Goal: Task Accomplishment & Management: Manage account settings

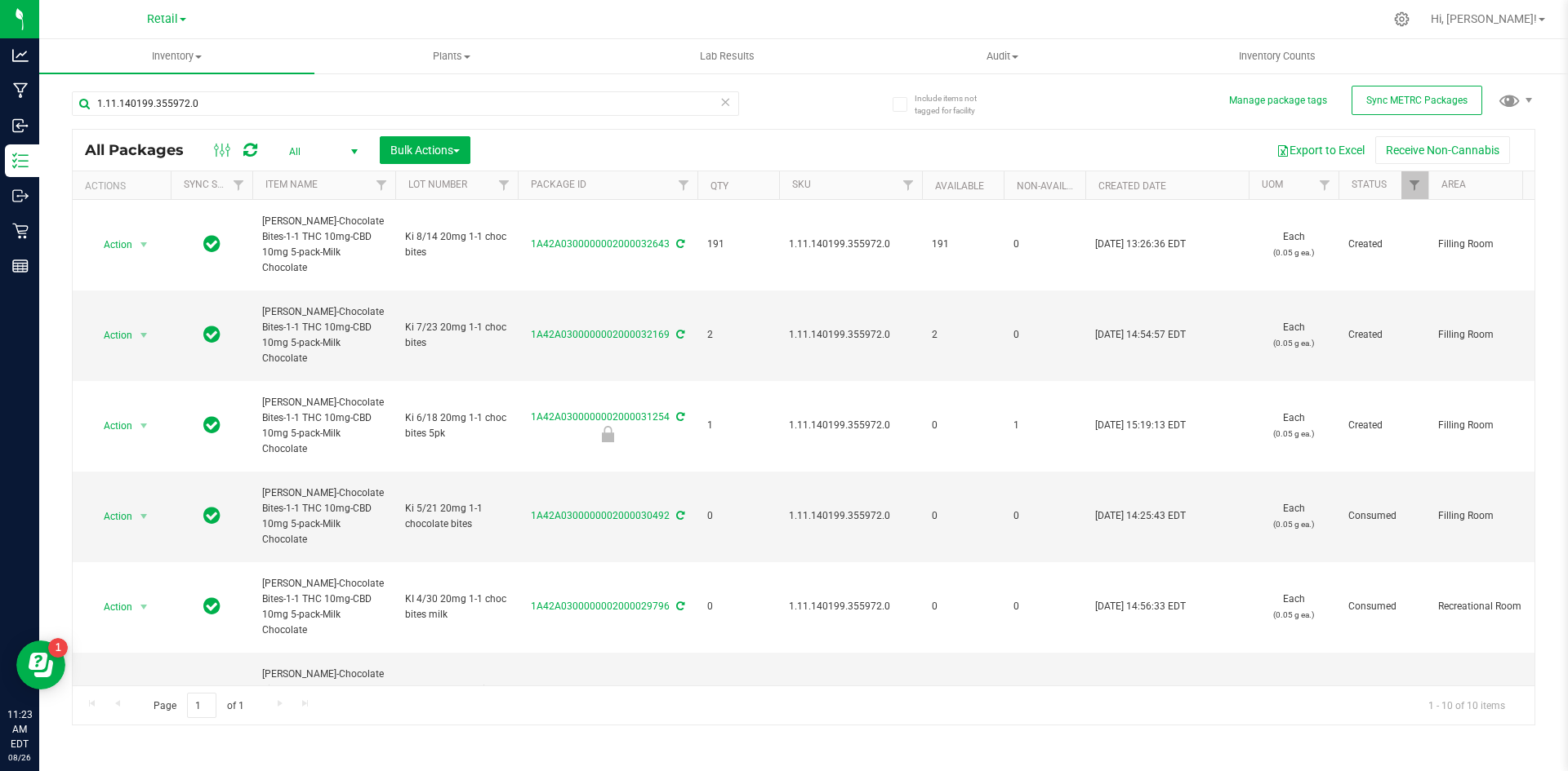
scroll to position [82, 0]
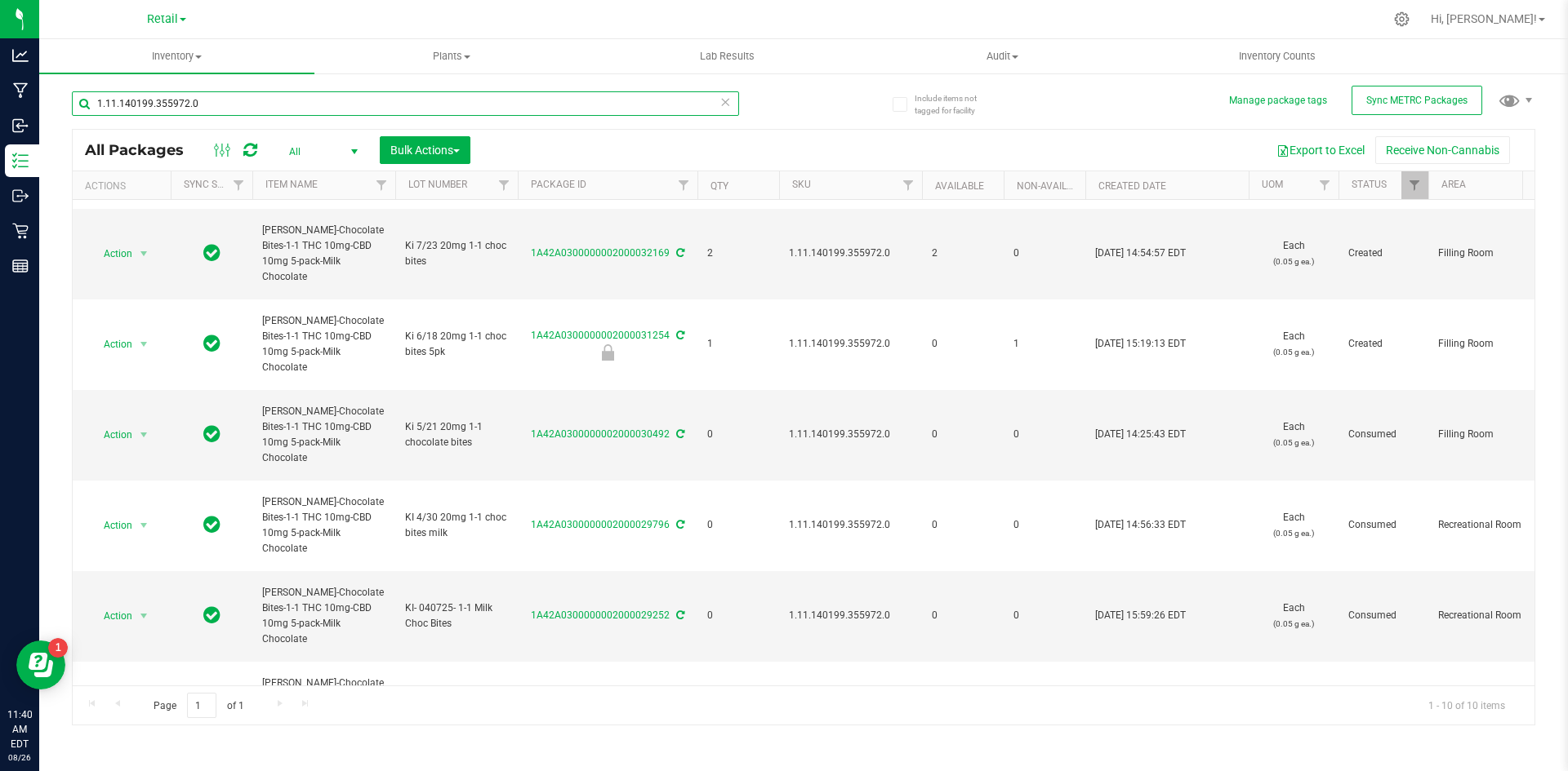
click at [228, 101] on input "1.11.140199.355972.0" at bounding box center [405, 103] width 667 height 24
paste input "6.220.271546"
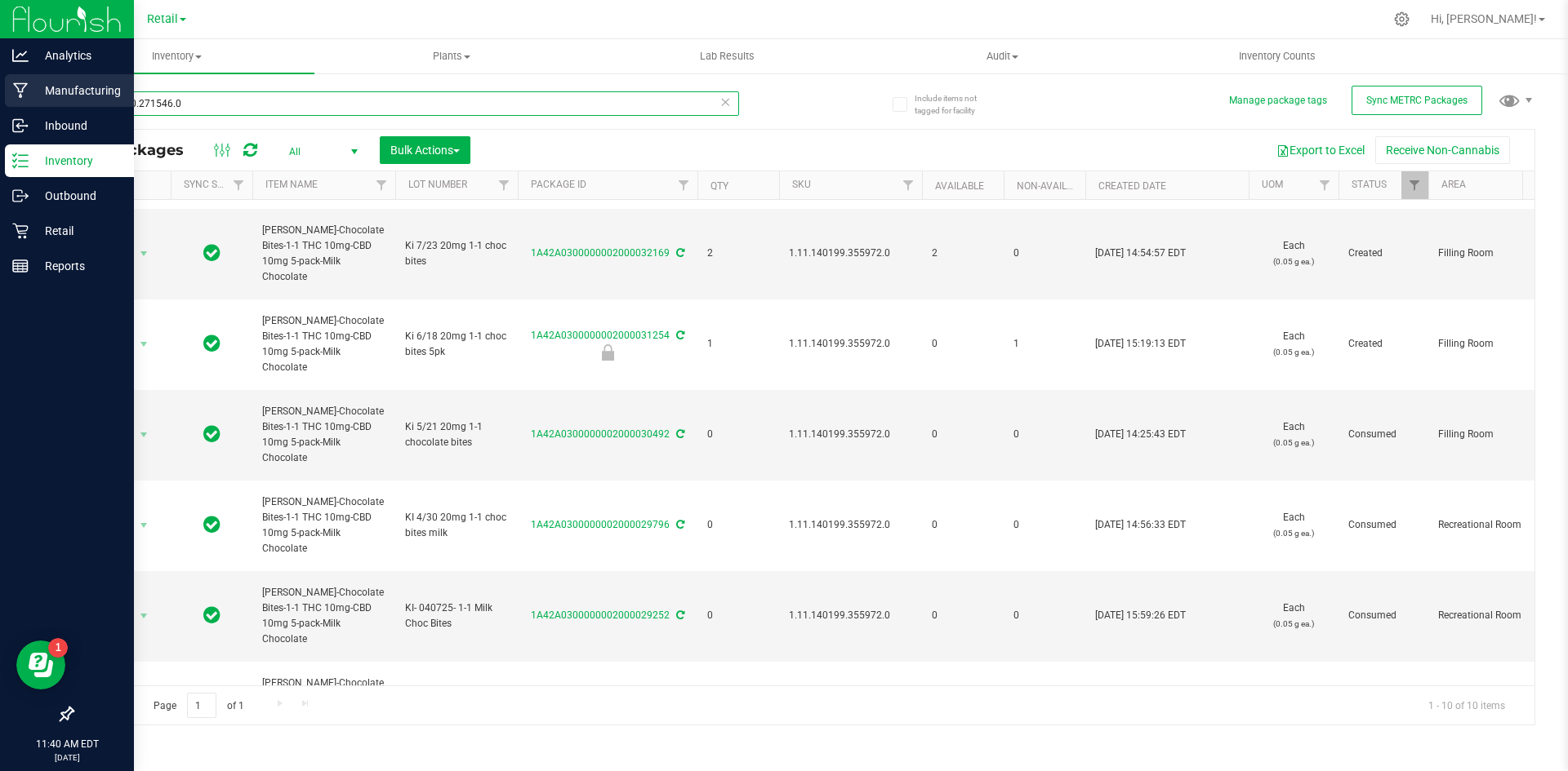
type input "1.16.220.271546.0"
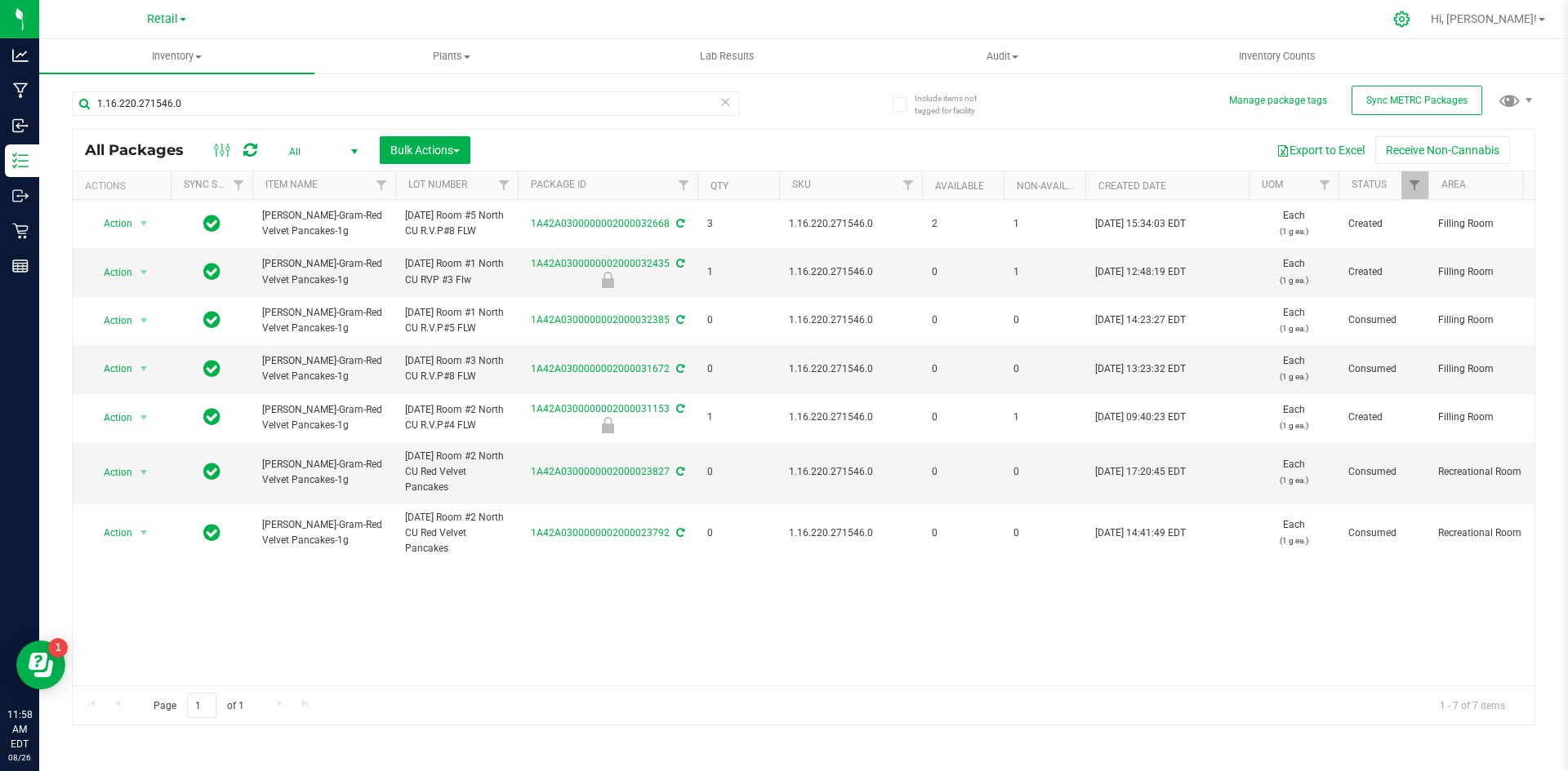
drag, startPoint x: 1456, startPoint y: 23, endPoint x: 1441, endPoint y: 23, distance: 15.0
click at [1411, 23] on icon at bounding box center [1402, 19] width 17 height 17
click at [1411, 13] on icon at bounding box center [1402, 19] width 17 height 17
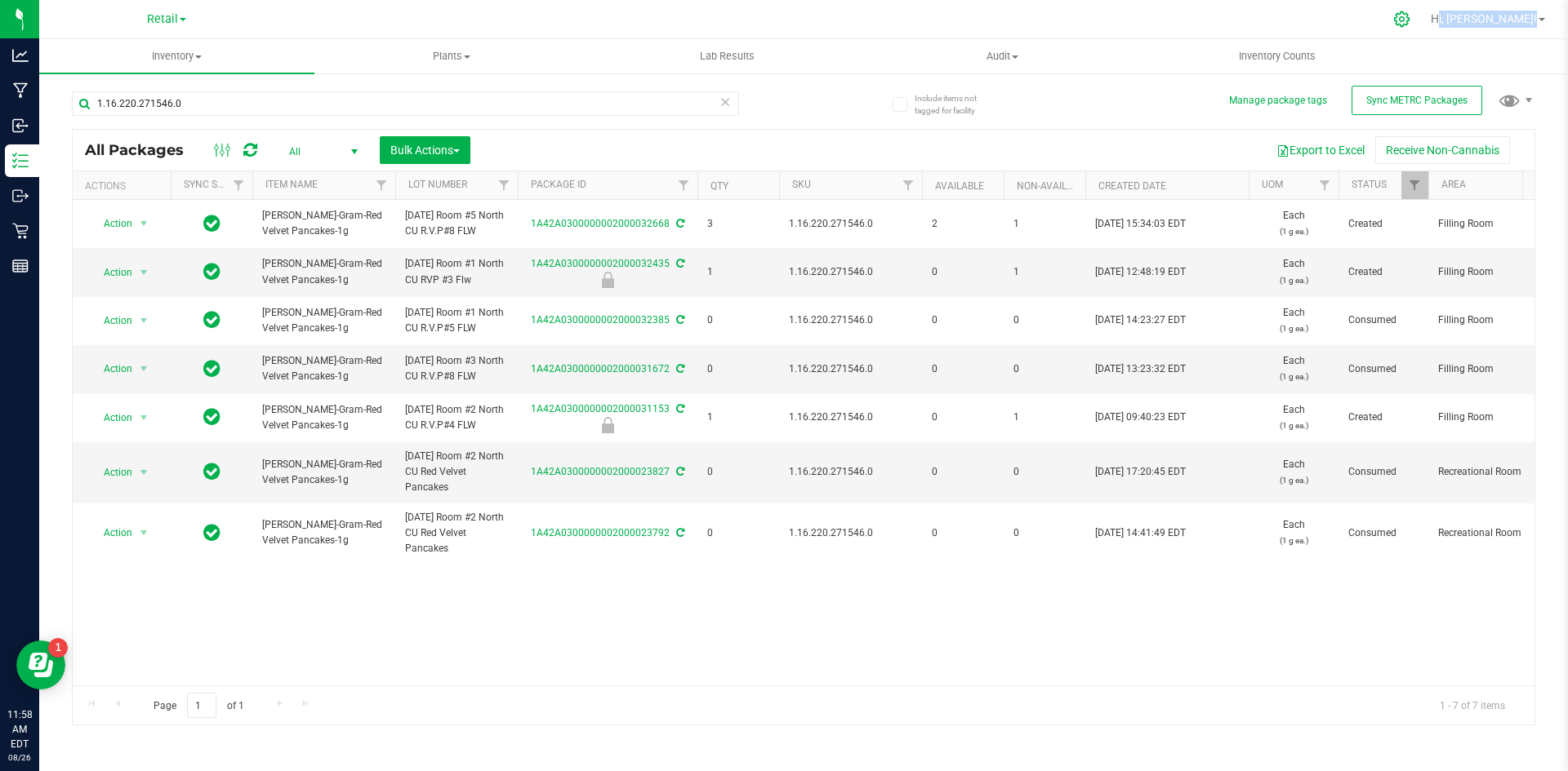
click at [1411, 13] on icon at bounding box center [1402, 19] width 17 height 17
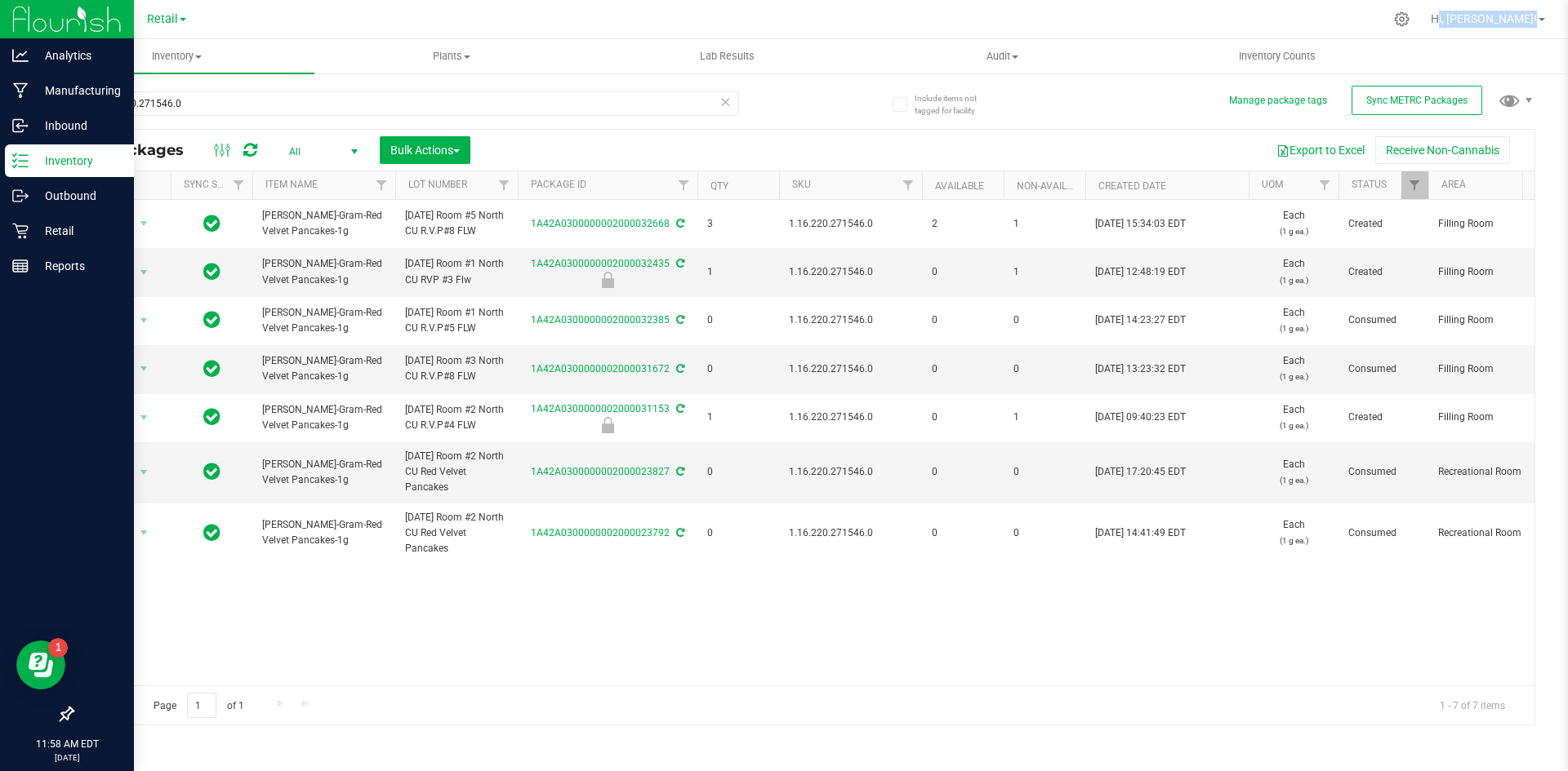
click at [53, 30] on img at bounding box center [67, 19] width 110 height 39
click at [53, 29] on img at bounding box center [67, 19] width 110 height 39
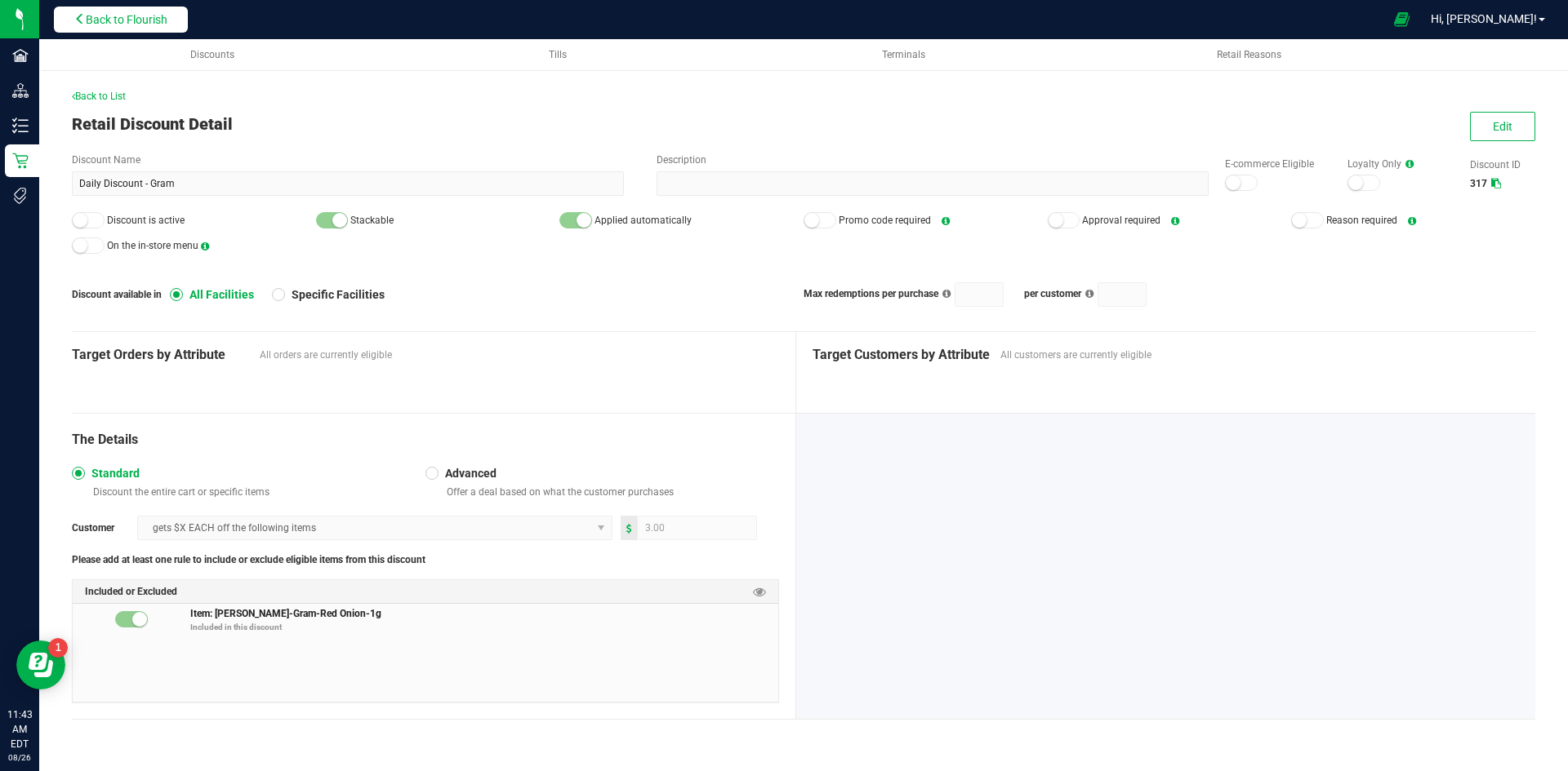
click at [69, 21] on button "Back to Flourish" at bounding box center [120, 19] width 134 height 26
click at [111, 22] on span "Back to Flourish" at bounding box center [126, 20] width 82 height 13
click at [154, 25] on span "Back to Flourish" at bounding box center [126, 20] width 82 height 13
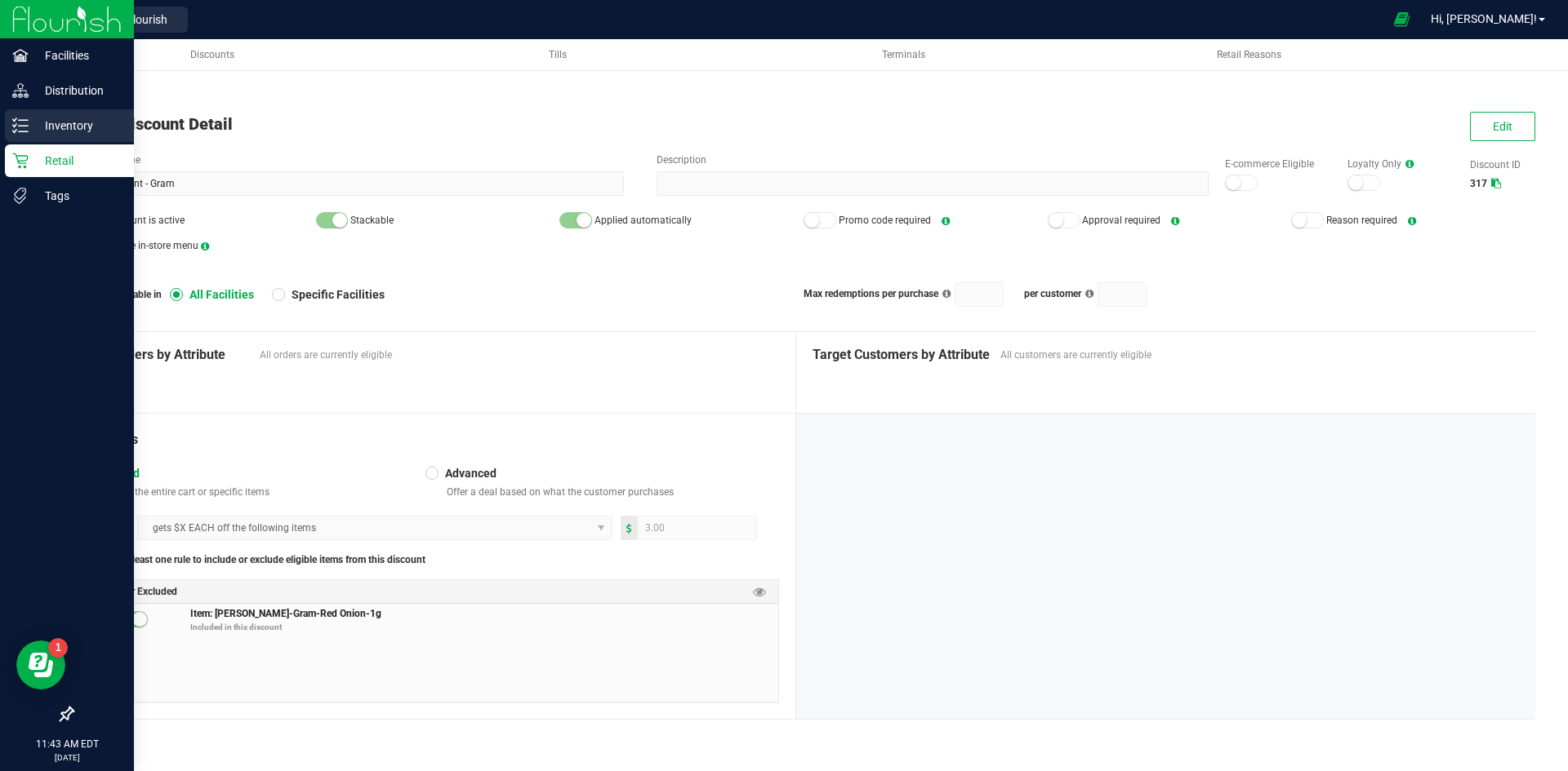
click at [18, 116] on div "Inventory" at bounding box center [69, 126] width 129 height 32
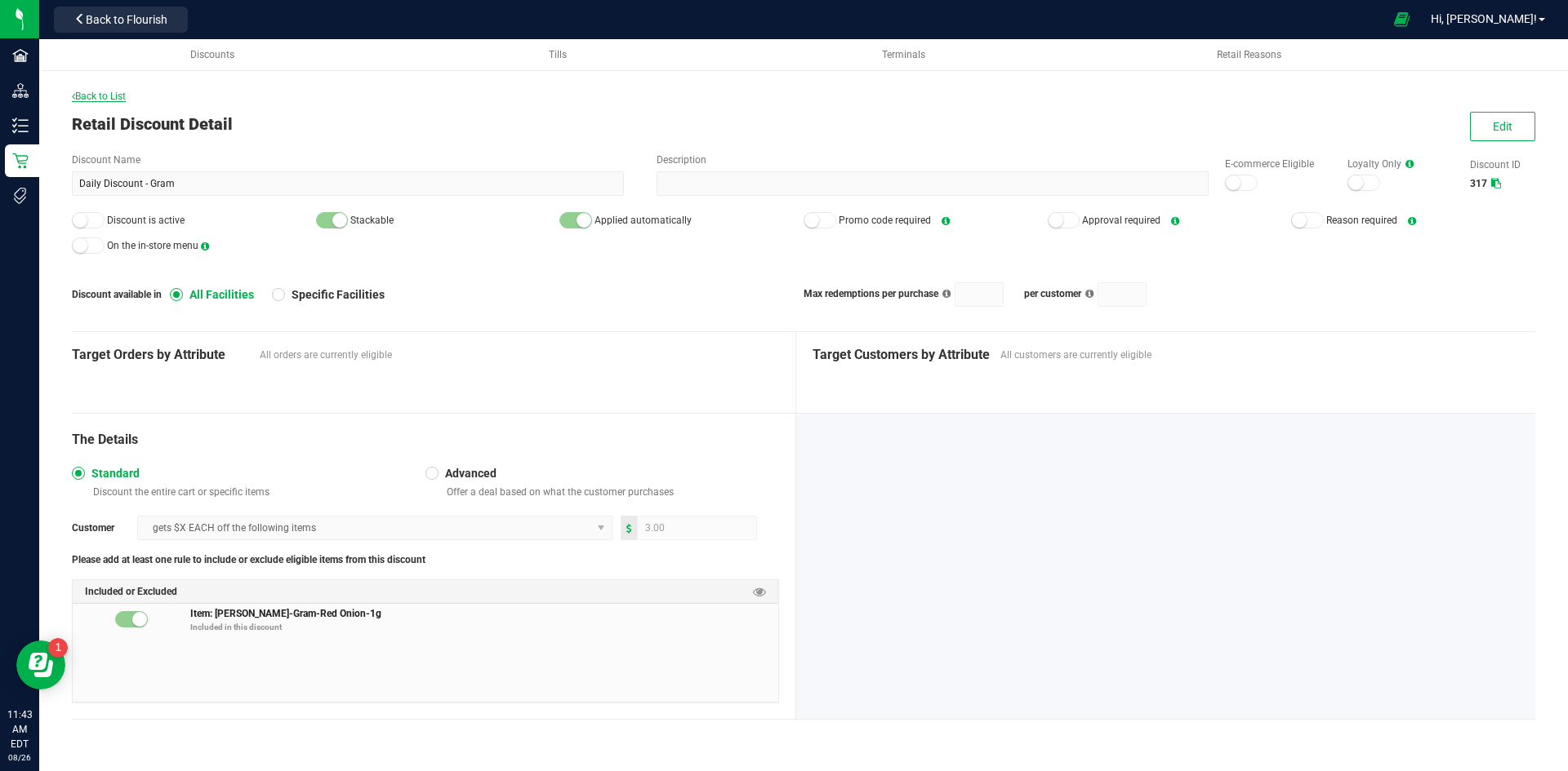
click at [96, 95] on span "Back to List" at bounding box center [99, 96] width 54 height 12
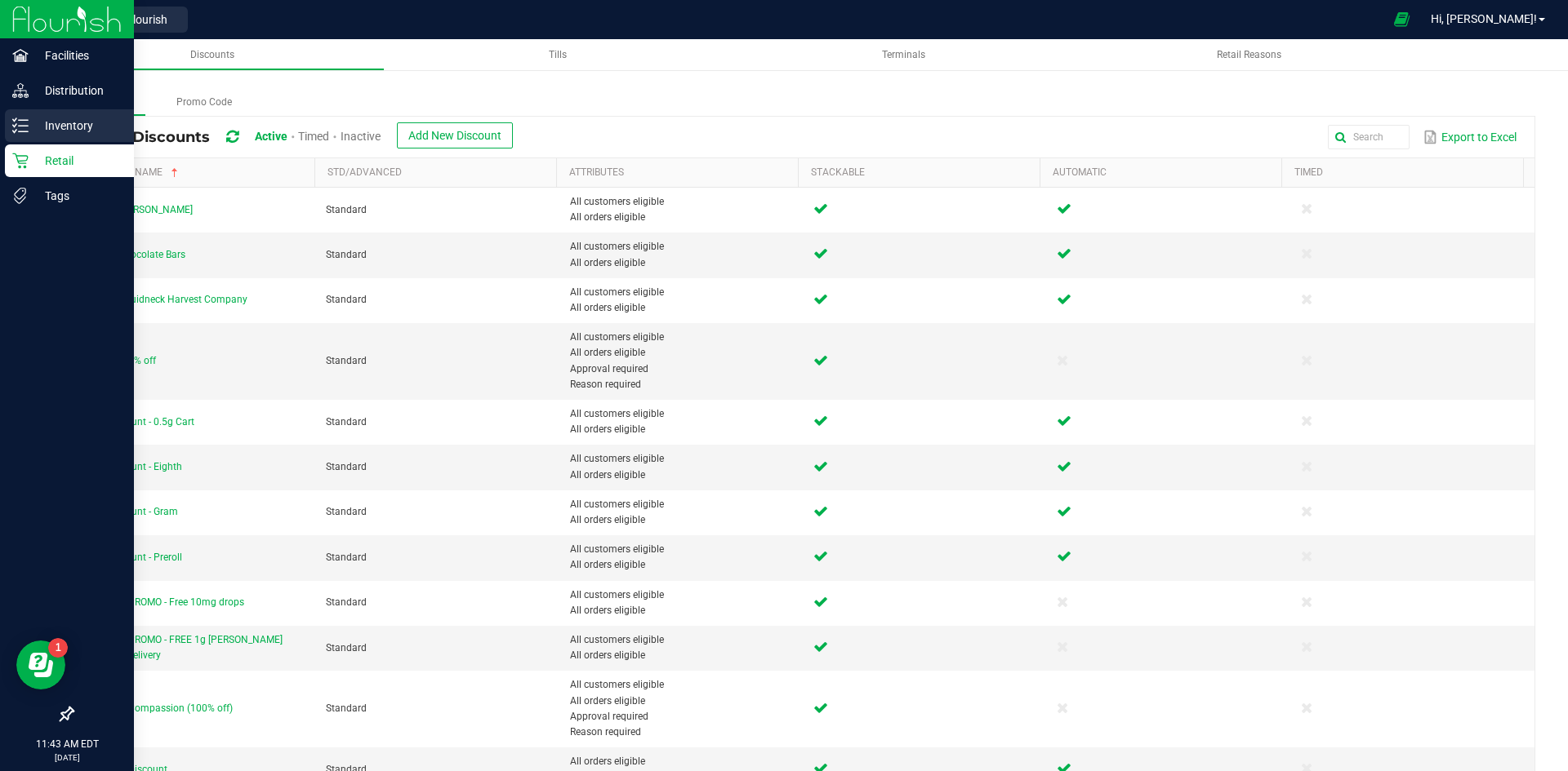
click at [25, 120] on line at bounding box center [23, 120] width 9 height 0
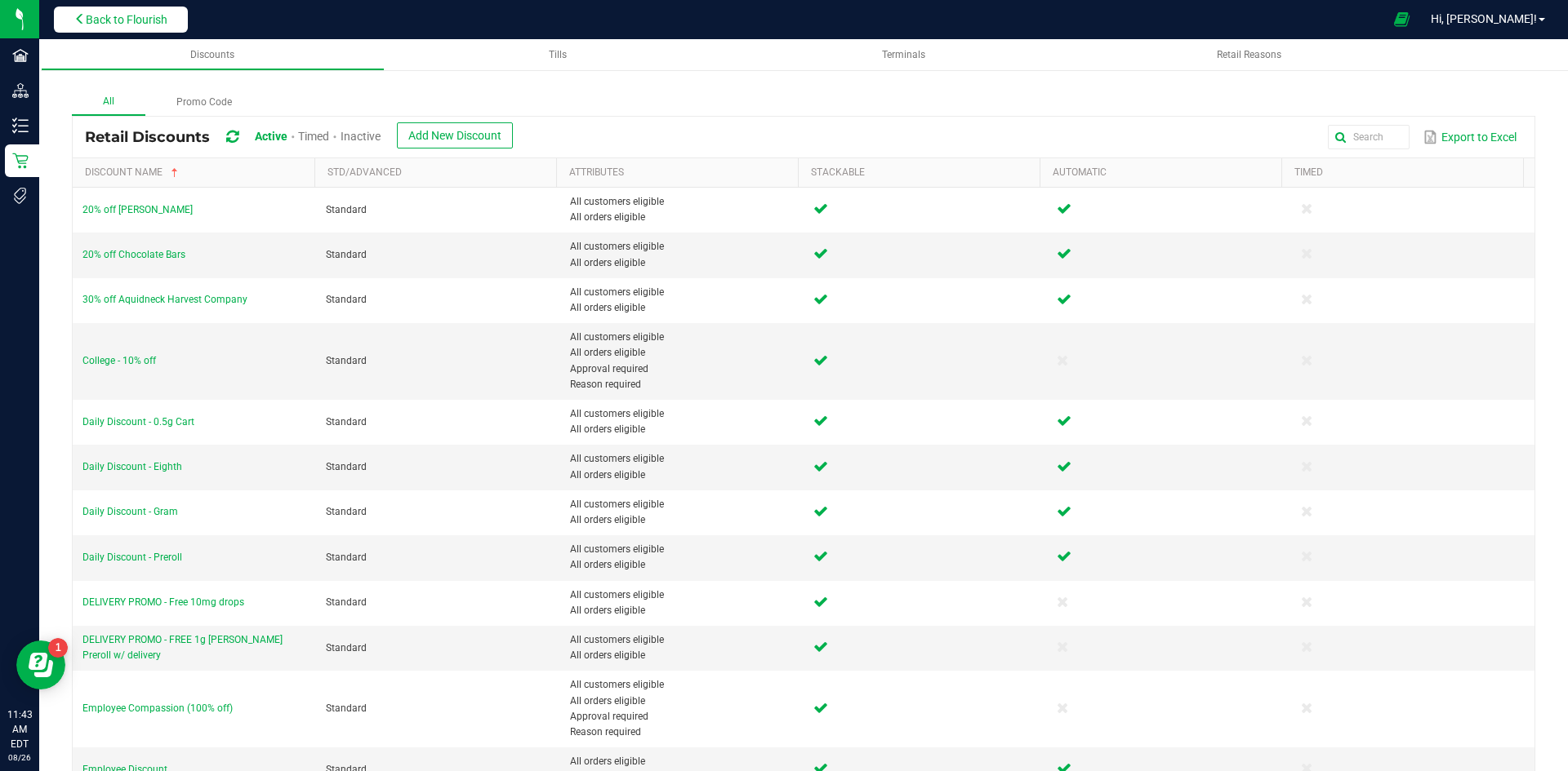
click at [104, 25] on span "Back to Flourish" at bounding box center [126, 20] width 82 height 13
click at [67, 20] on button "Back to Flourish" at bounding box center [120, 19] width 134 height 26
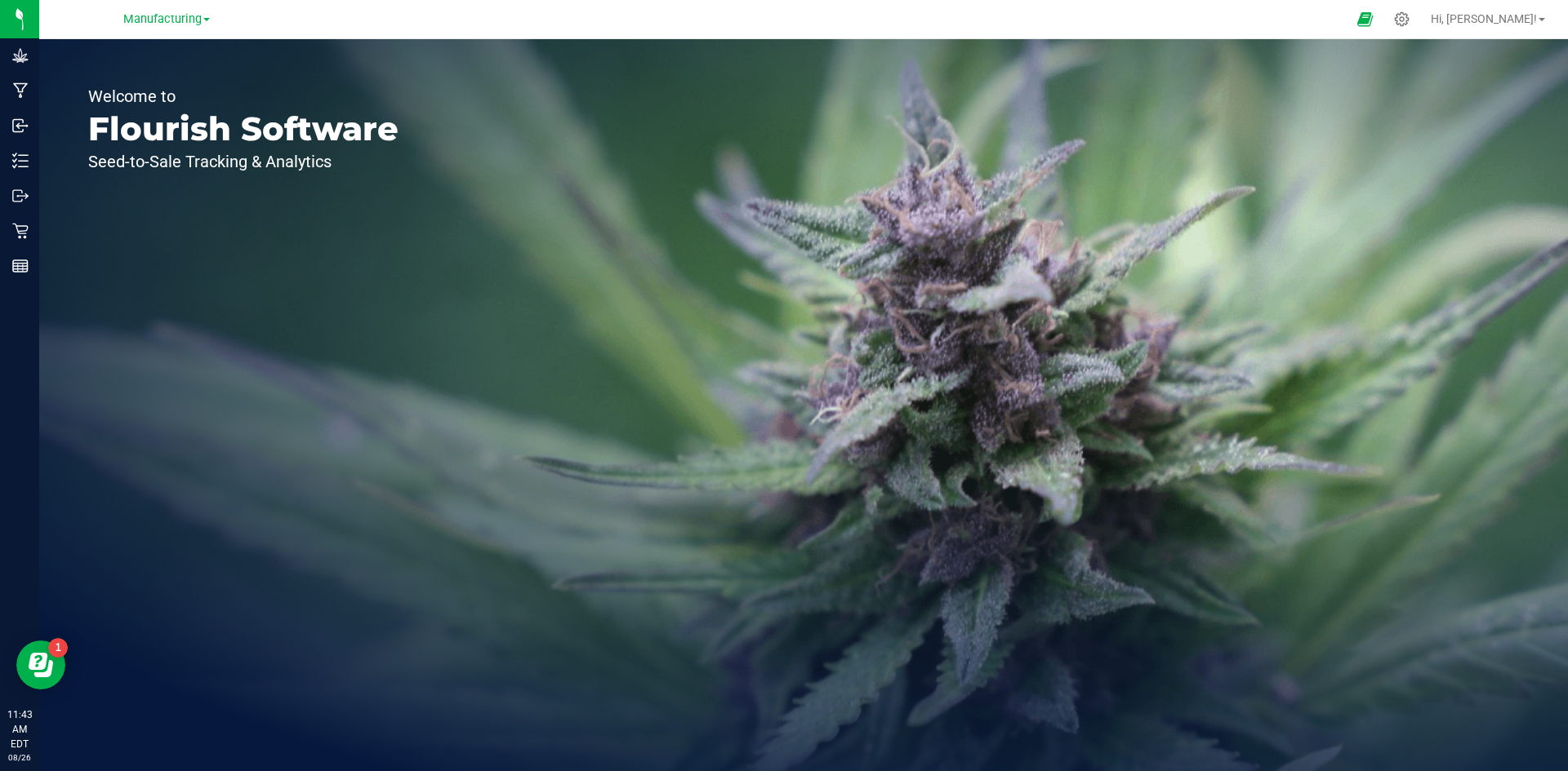
click at [186, 27] on div "Manufacturing" at bounding box center [166, 19] width 86 height 20
click at [186, 24] on span "Manufacturing" at bounding box center [162, 20] width 78 height 14
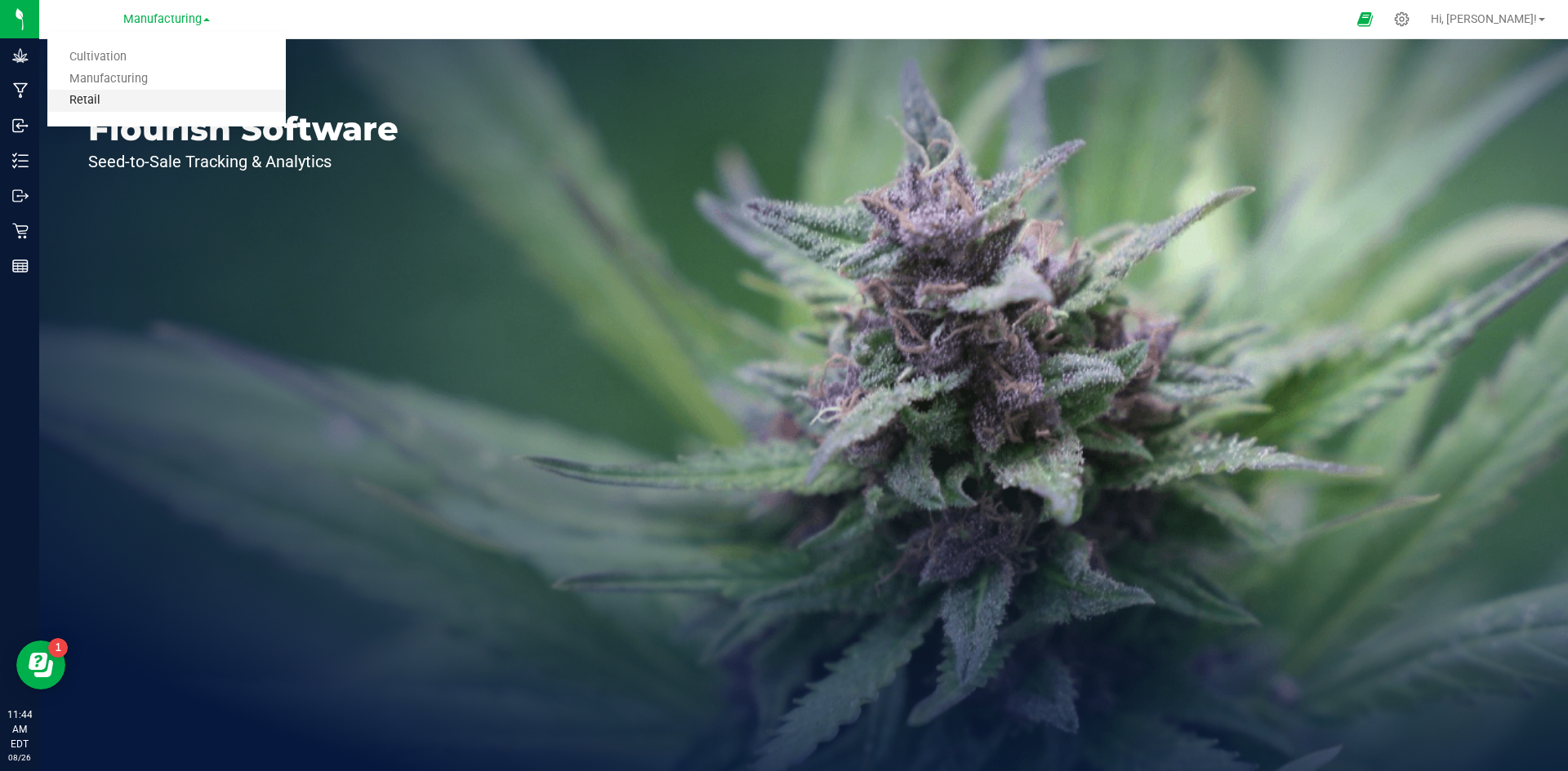
click at [143, 98] on link "Retail" at bounding box center [167, 101] width 239 height 22
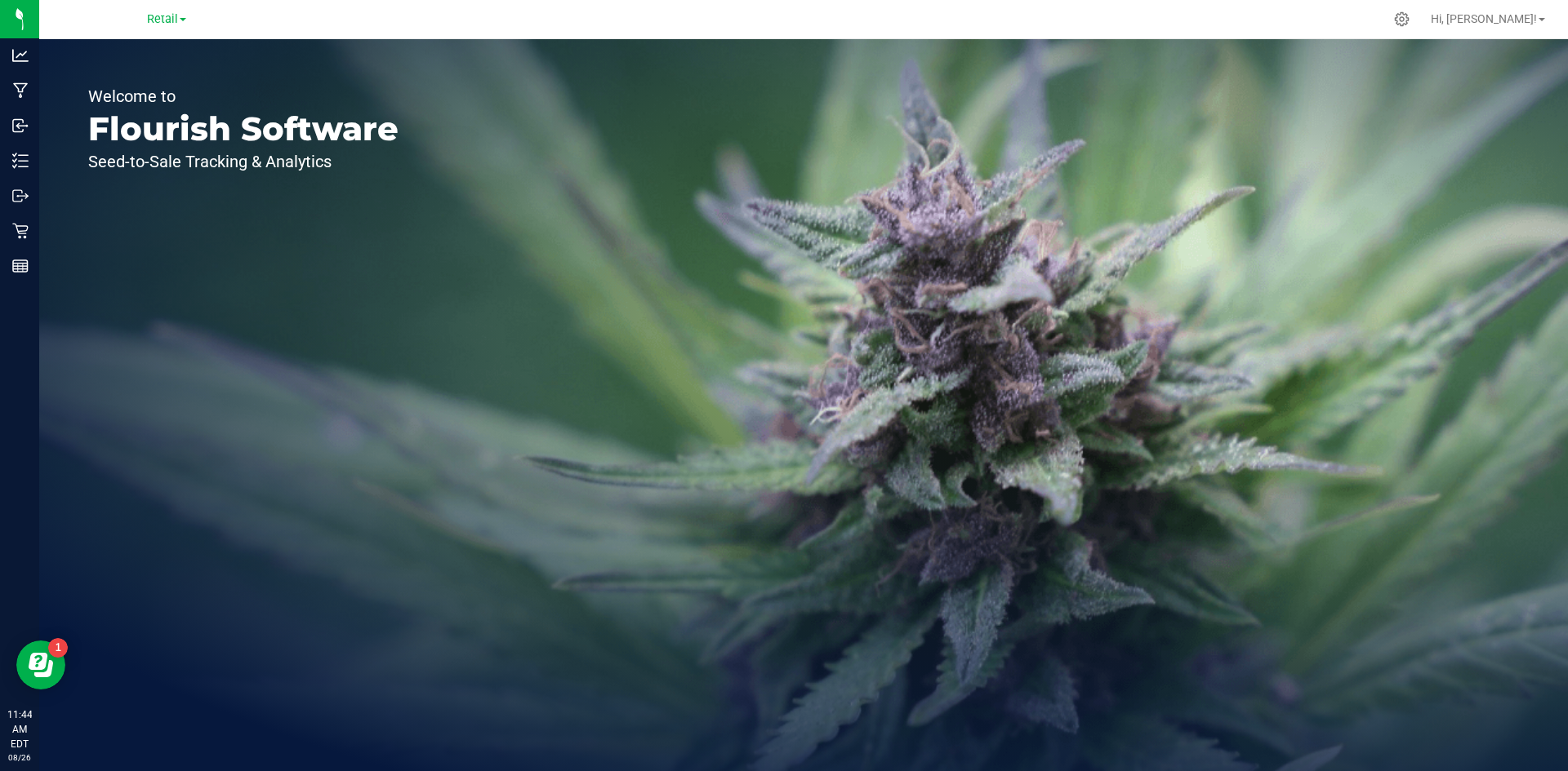
click at [123, 269] on div "Welcome to Flourish Software Seed-to-Sale Tracking & Analytics" at bounding box center [243, 406] width 409 height 732
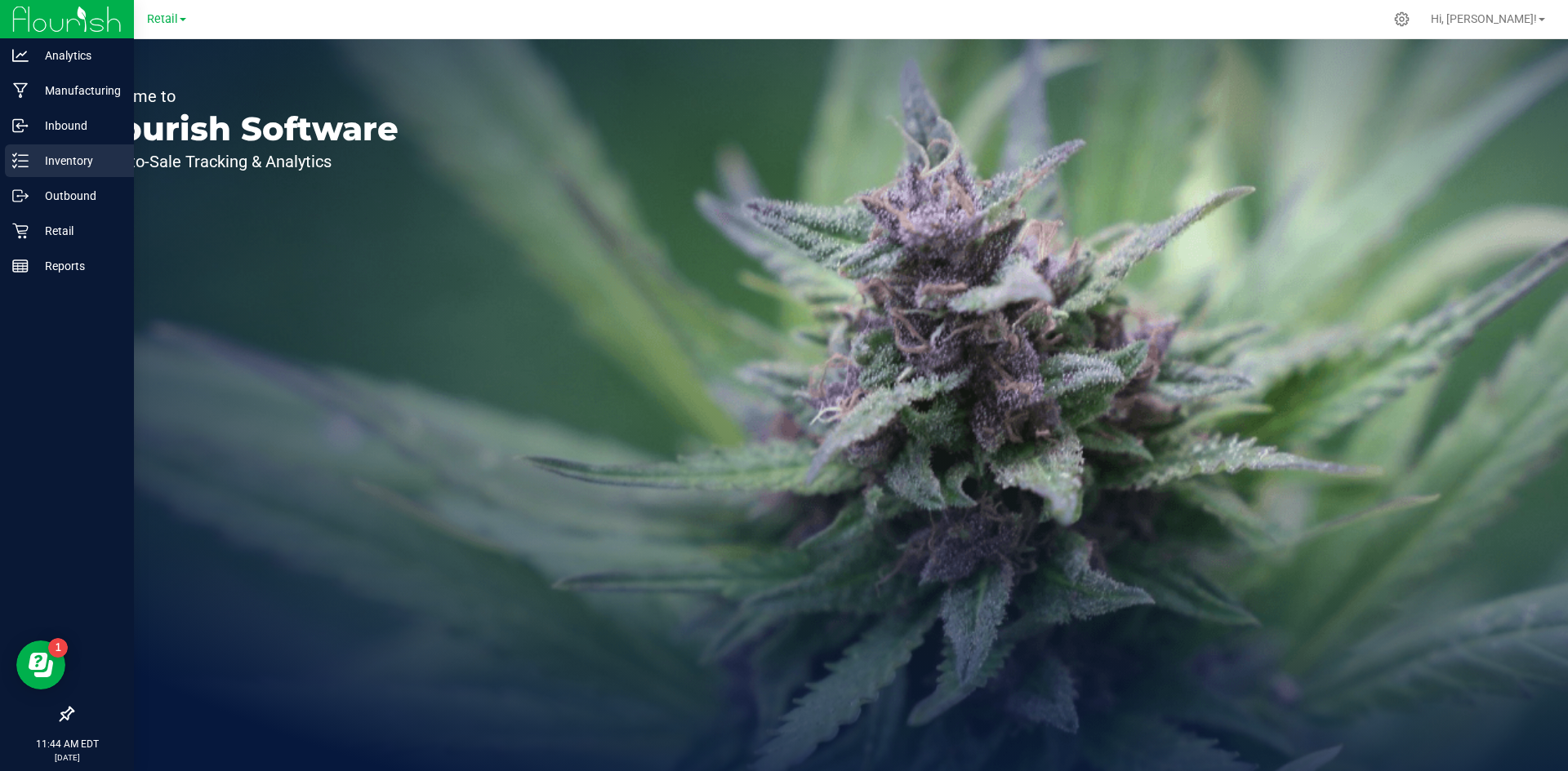
click at [46, 158] on p "Inventory" at bounding box center [77, 161] width 98 height 20
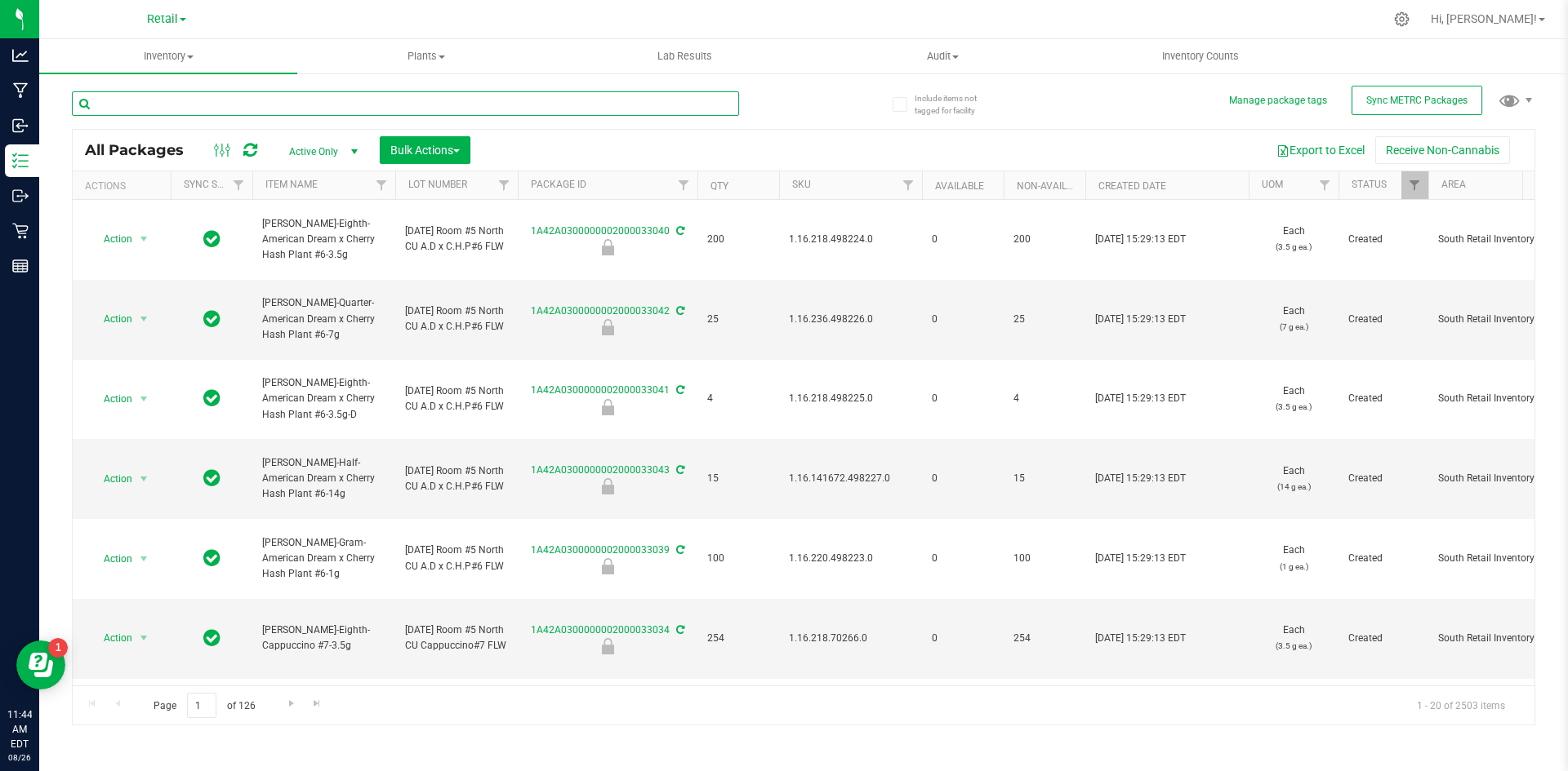
click at [216, 100] on input "text" at bounding box center [405, 103] width 667 height 24
type input "1A42A0300000002000032722"
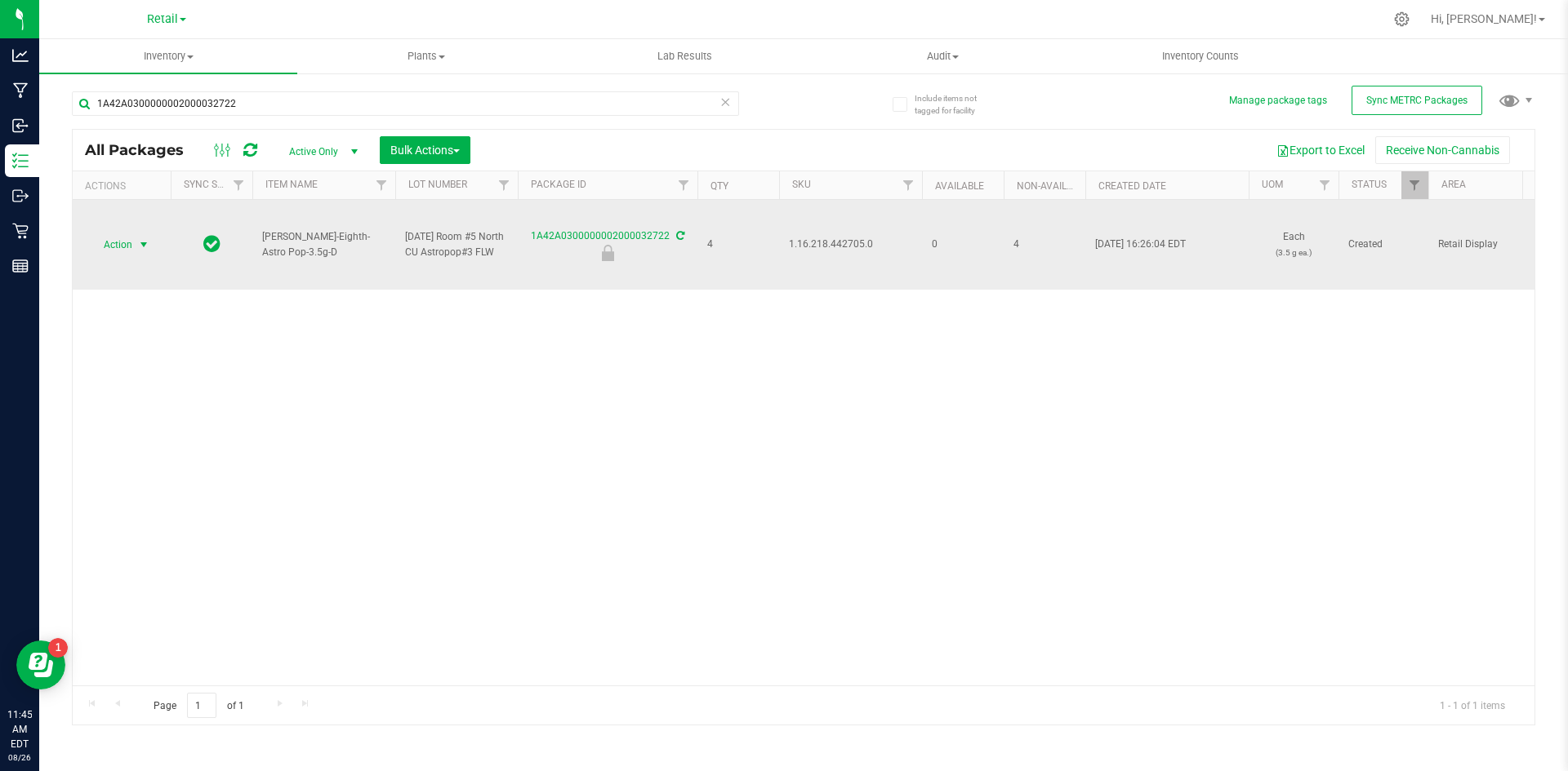
click at [138, 239] on span "select" at bounding box center [144, 245] width 13 height 13
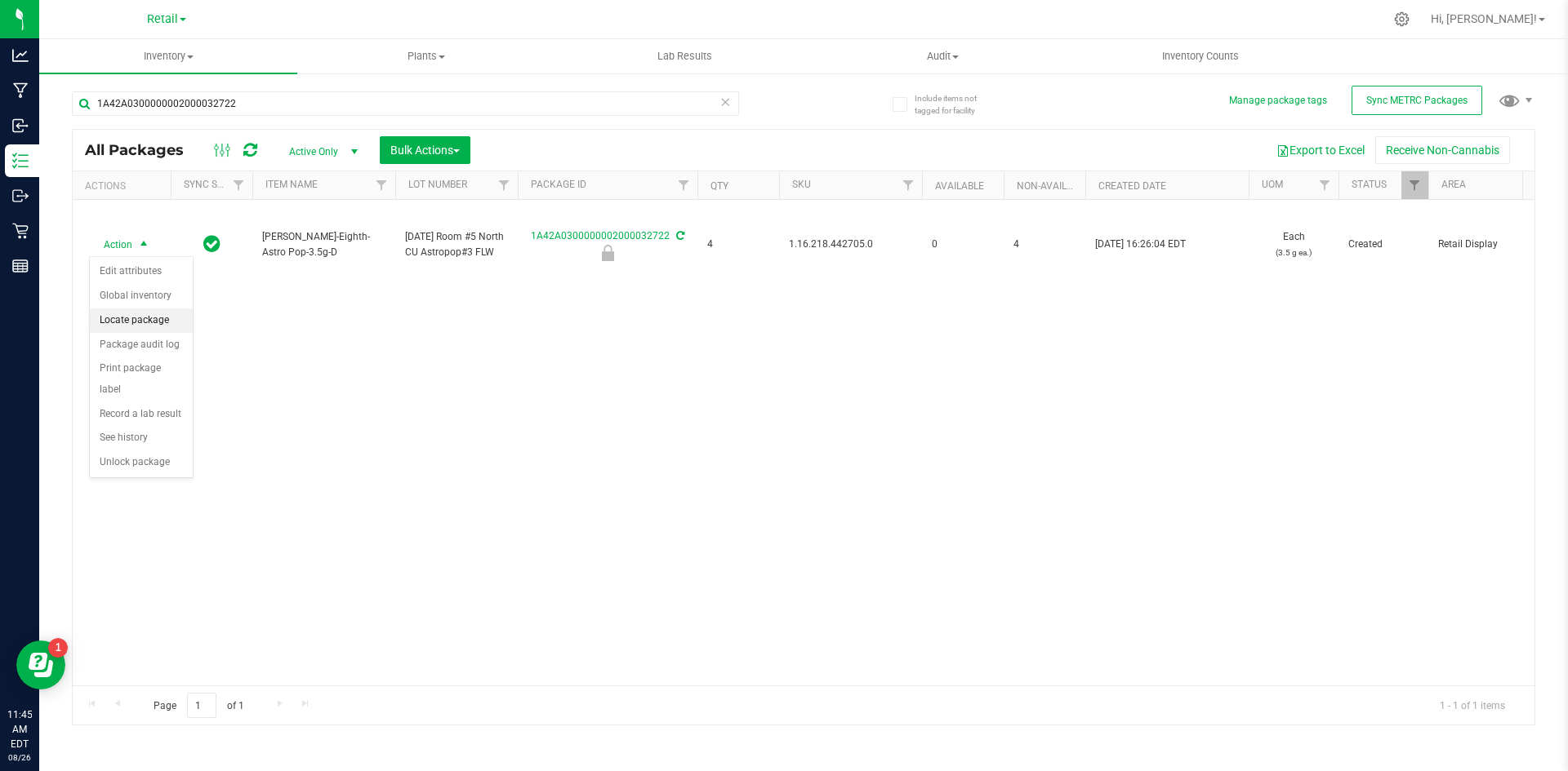
click at [174, 320] on li "Locate package" at bounding box center [141, 320] width 103 height 24
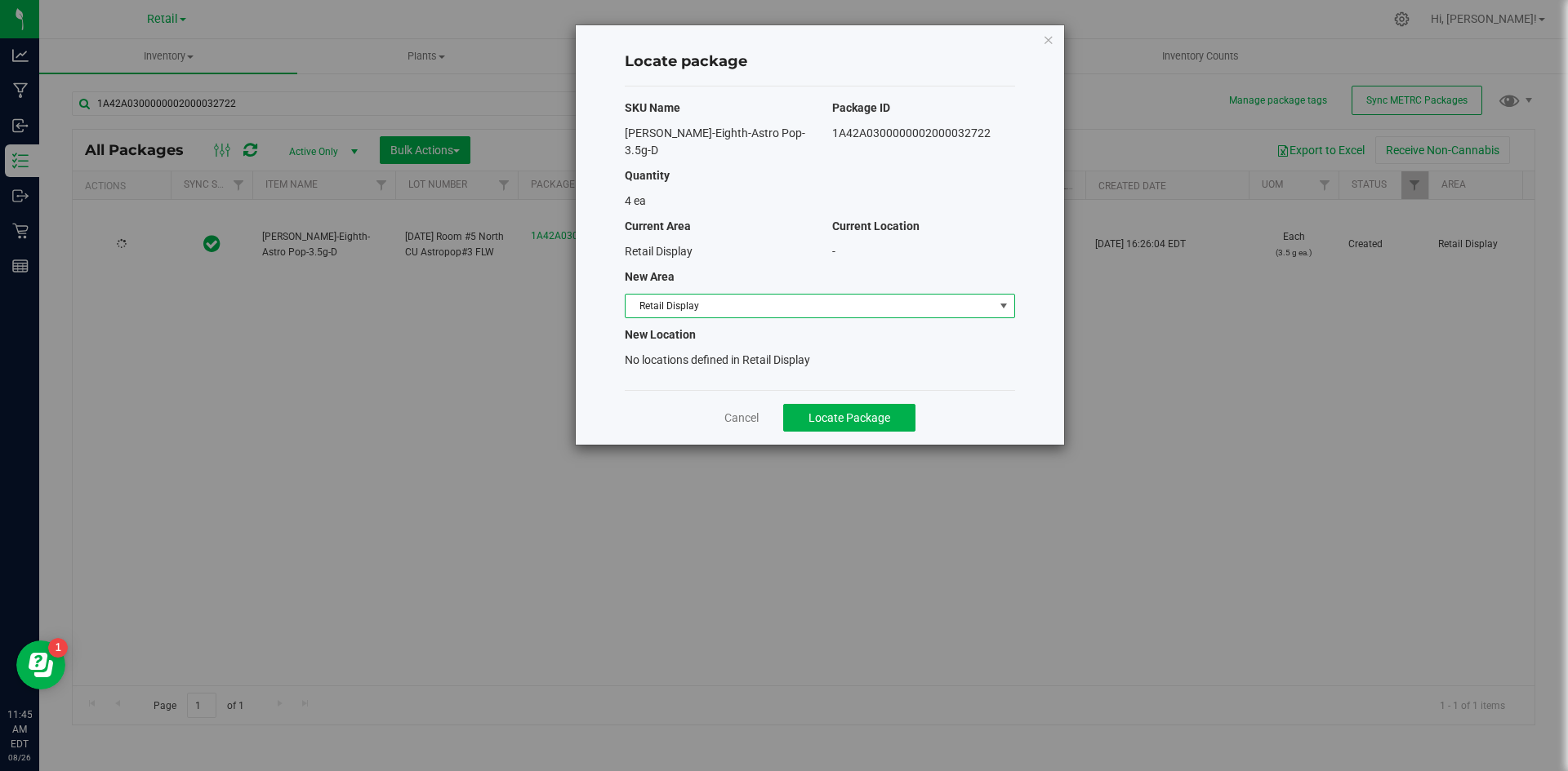
click at [660, 294] on span "Retail Display" at bounding box center [810, 305] width 368 height 22
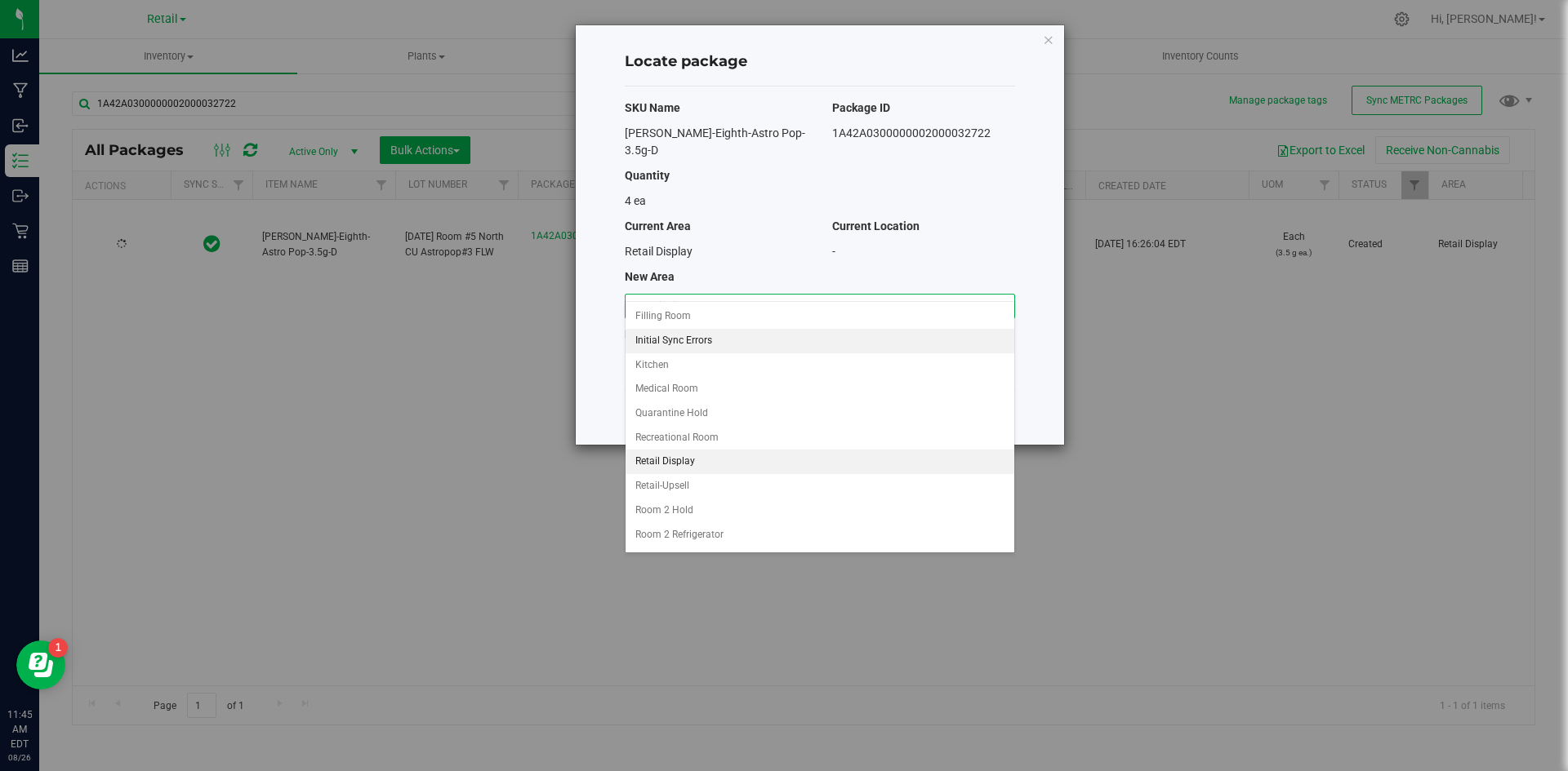
click at [713, 329] on li "Initial Sync Errors" at bounding box center [820, 341] width 389 height 24
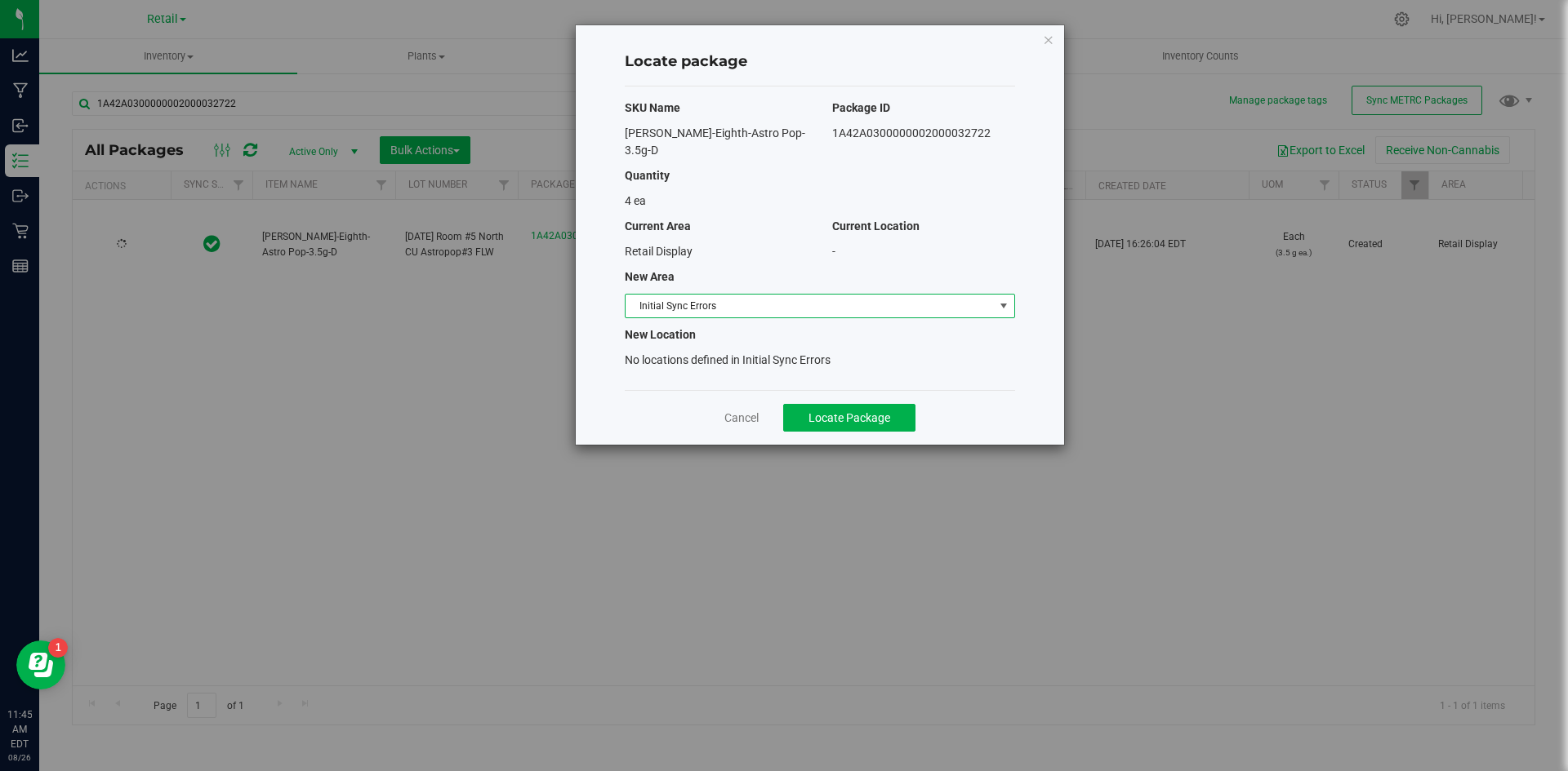
click at [710, 302] on div "SKU Name Package ID Slater-Eighth-Astro Pop-3.5g-D 1A42A0300000002000032722 Qua…" at bounding box center [820, 238] width 391 height 303
click at [658, 294] on span "Initial Sync Errors" at bounding box center [810, 305] width 368 height 22
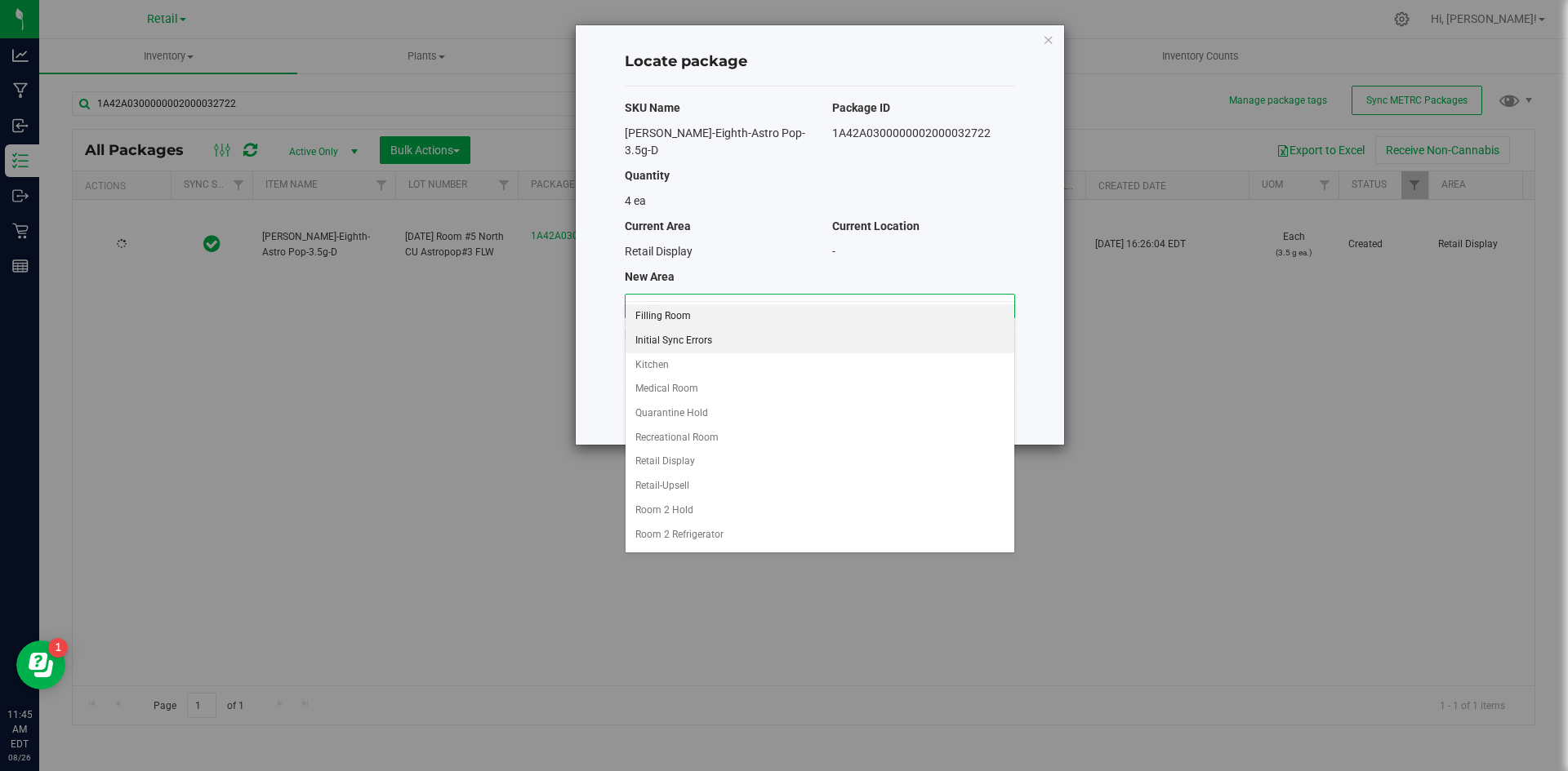
click at [655, 308] on li "Filling Room" at bounding box center [820, 316] width 389 height 24
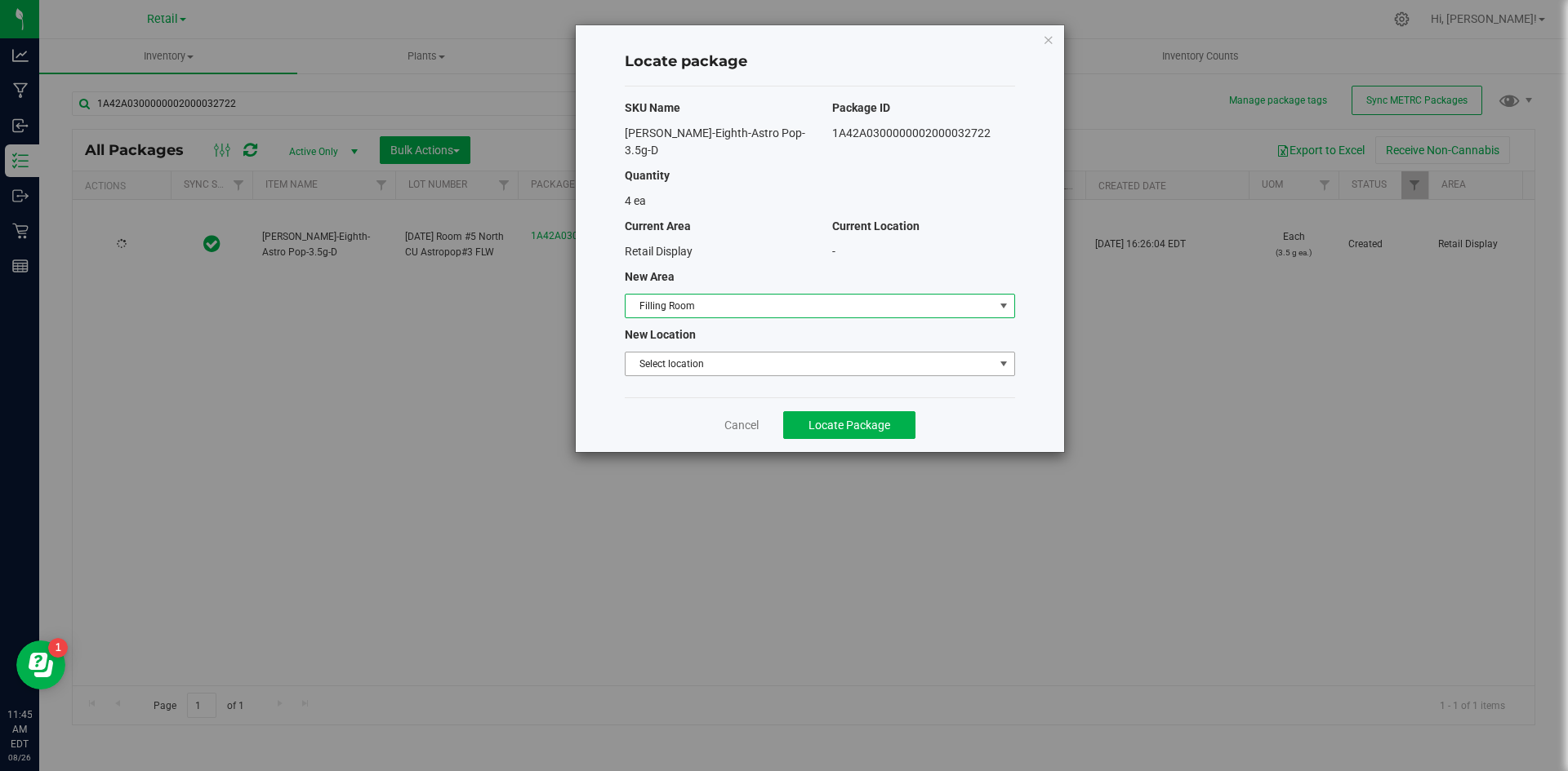
click at [674, 353] on span "Select location" at bounding box center [810, 364] width 368 height 22
click at [665, 371] on li "Filling room" at bounding box center [820, 374] width 389 height 24
click at [808, 419] on span "Locate Package" at bounding box center [849, 425] width 82 height 13
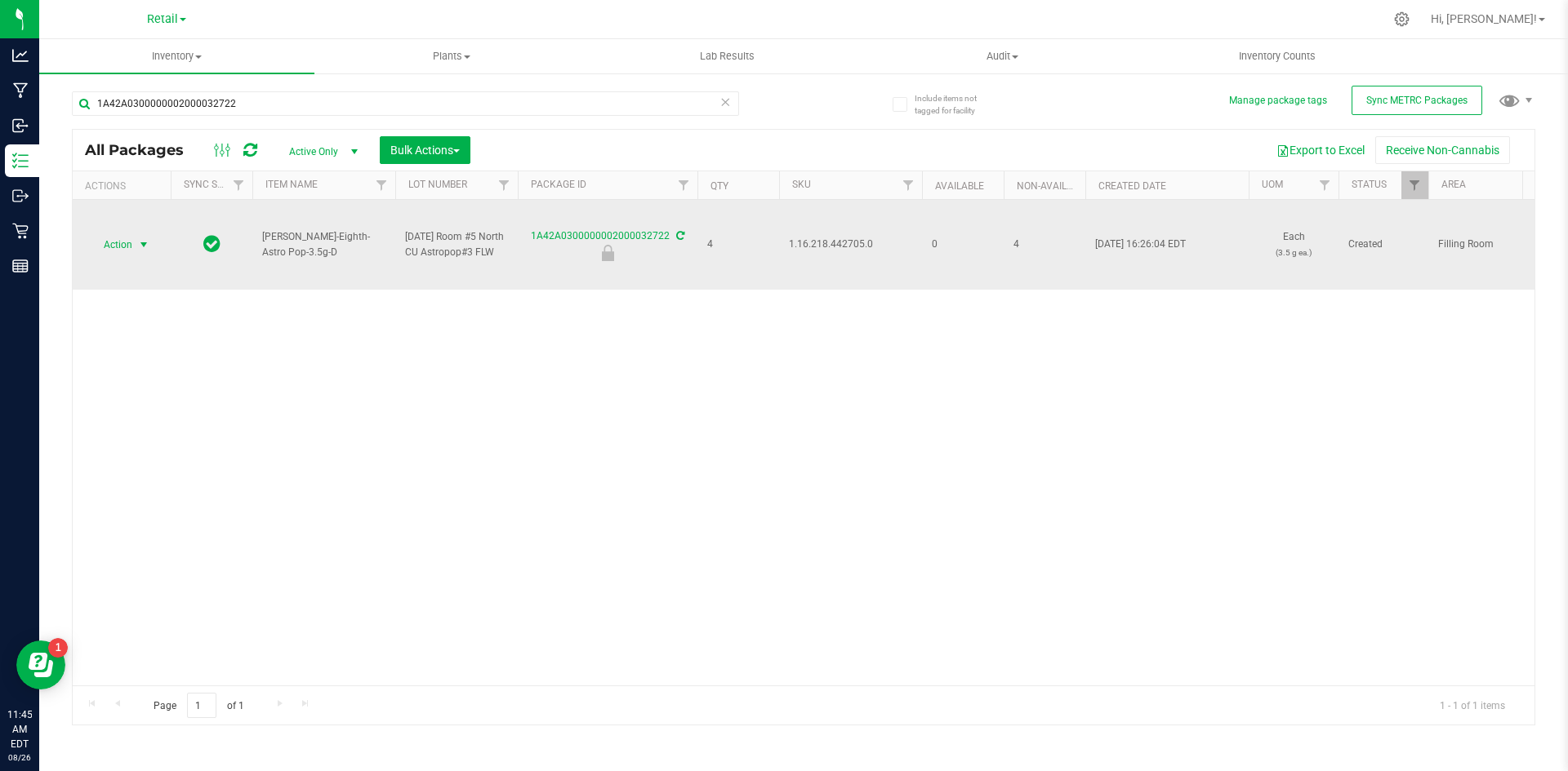
click at [120, 238] on span "Action" at bounding box center [110, 244] width 44 height 22
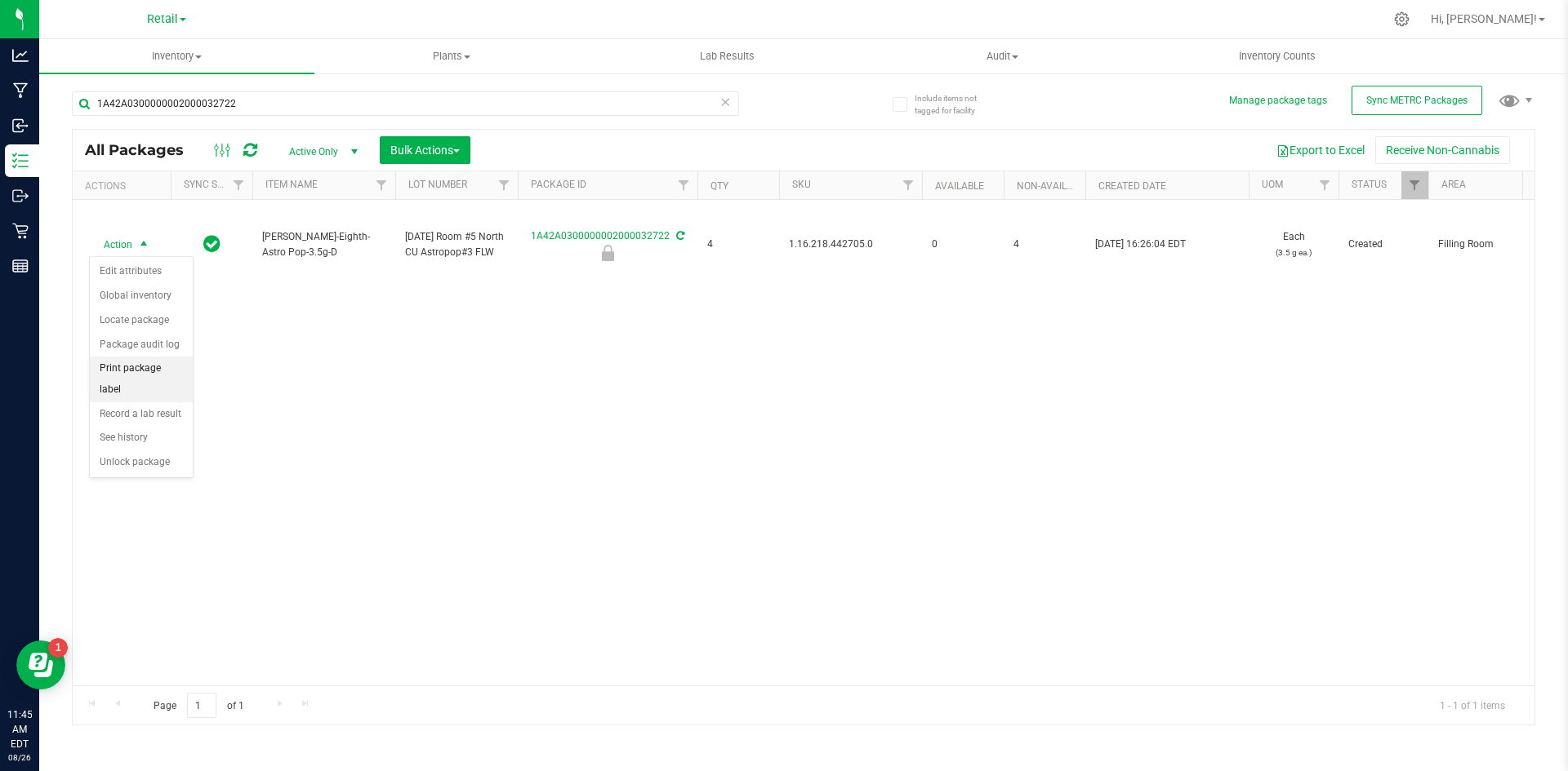
click at [167, 367] on li "Print package label" at bounding box center [141, 379] width 103 height 45
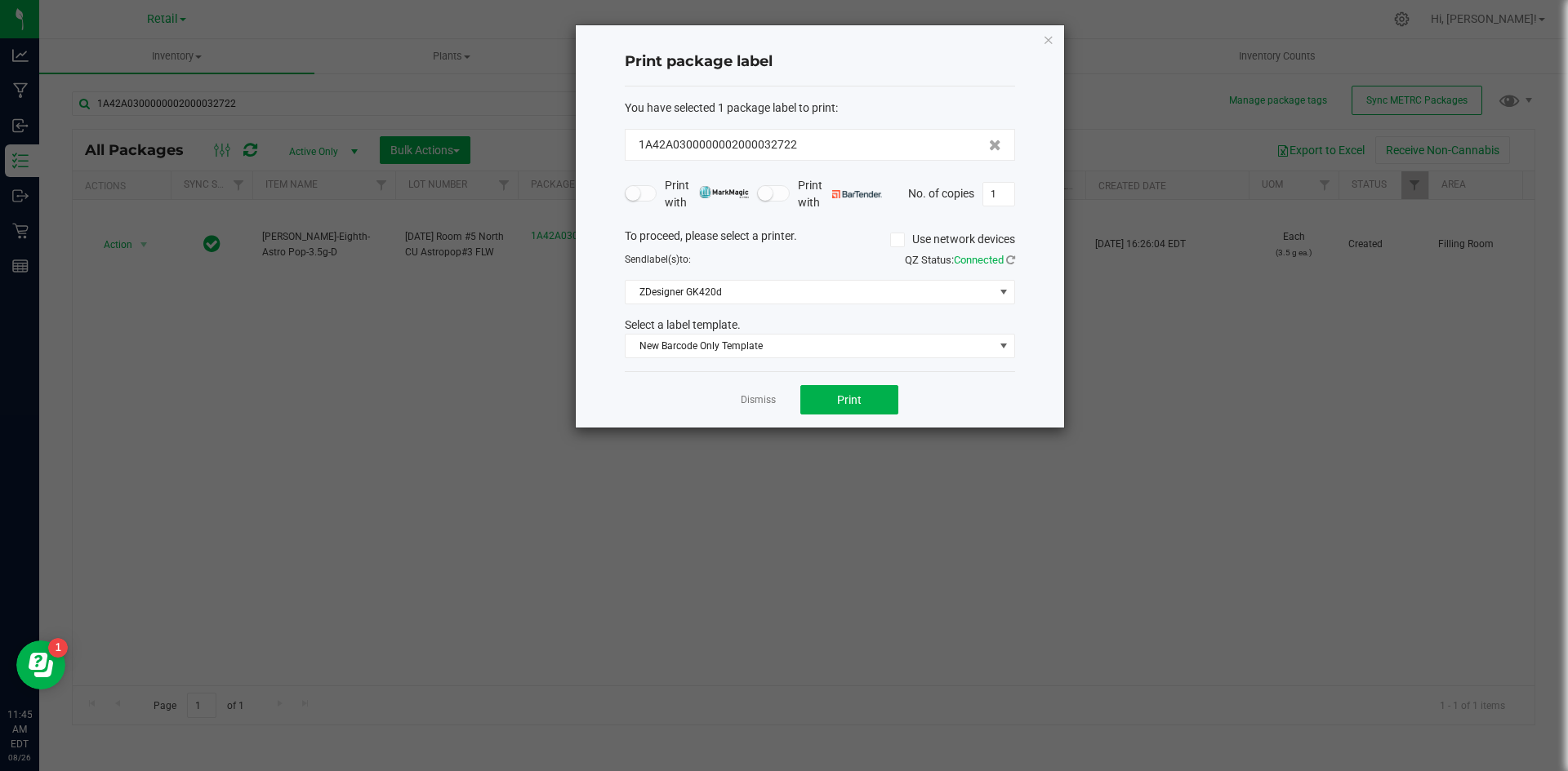
click at [903, 239] on span at bounding box center [897, 240] width 14 height 14
click at [0, 0] on input "Use network devices" at bounding box center [0, 0] width 0 height 0
click at [807, 297] on span at bounding box center [810, 292] width 368 height 22
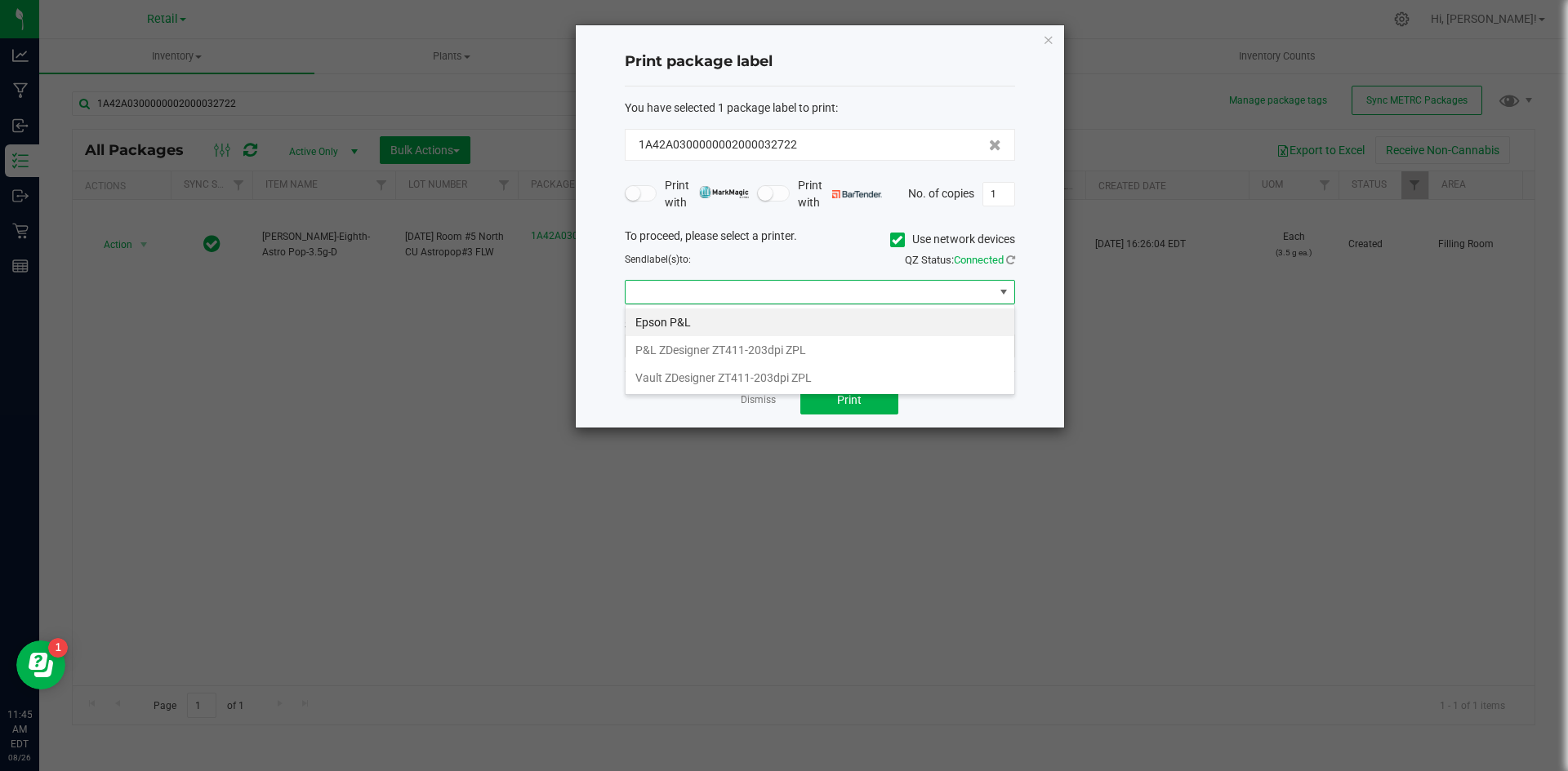
scroll to position [24, 391]
click at [662, 356] on li "P&L ZDesigner ZT411-203dpi ZPL" at bounding box center [820, 350] width 389 height 28
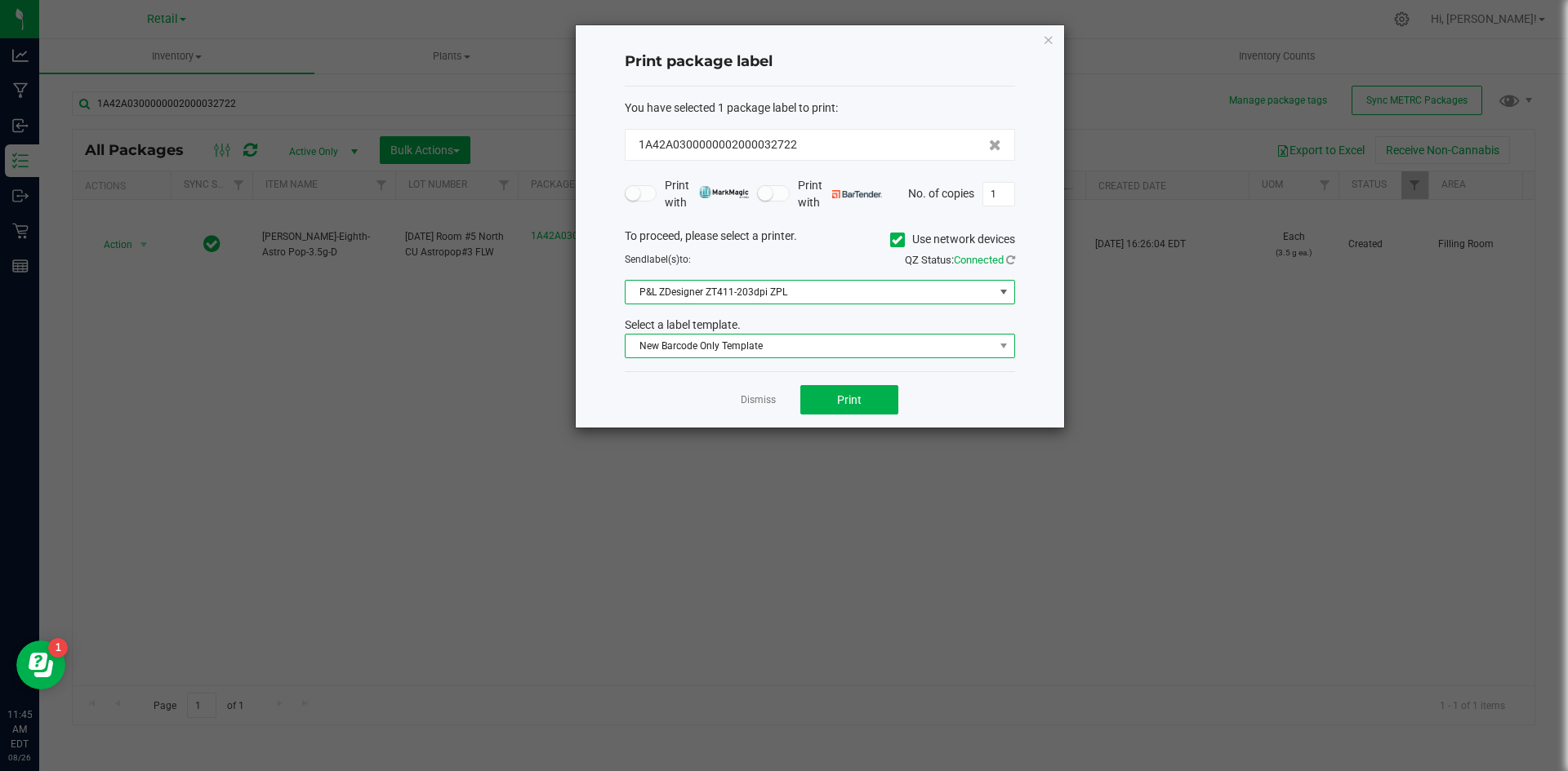
click at [683, 347] on span "New Barcode Only Template" at bounding box center [810, 346] width 368 height 22
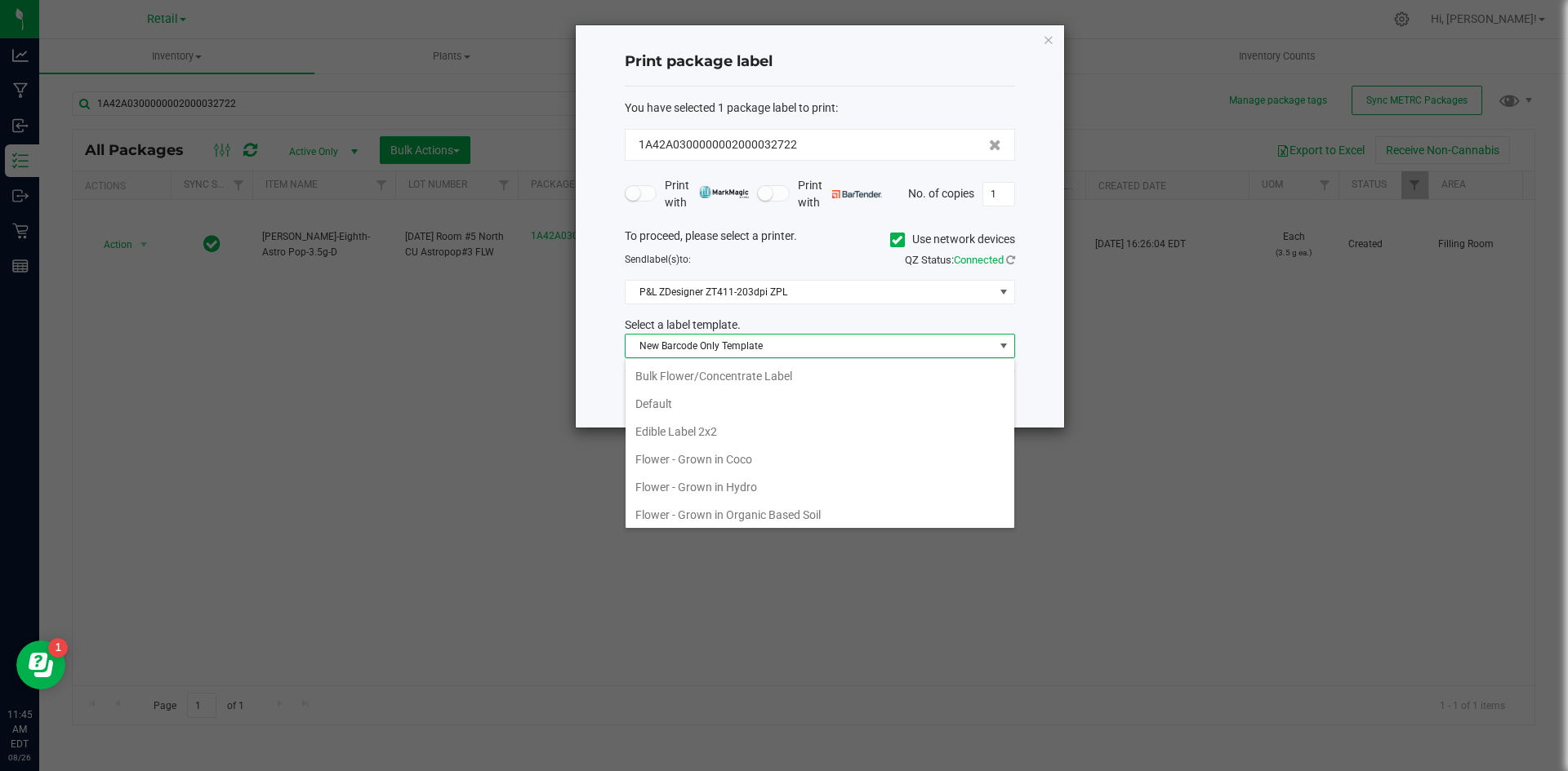
scroll to position [447, 0]
click at [700, 377] on li "New Flower Template w/ Ref. Field" at bounding box center [820, 372] width 389 height 28
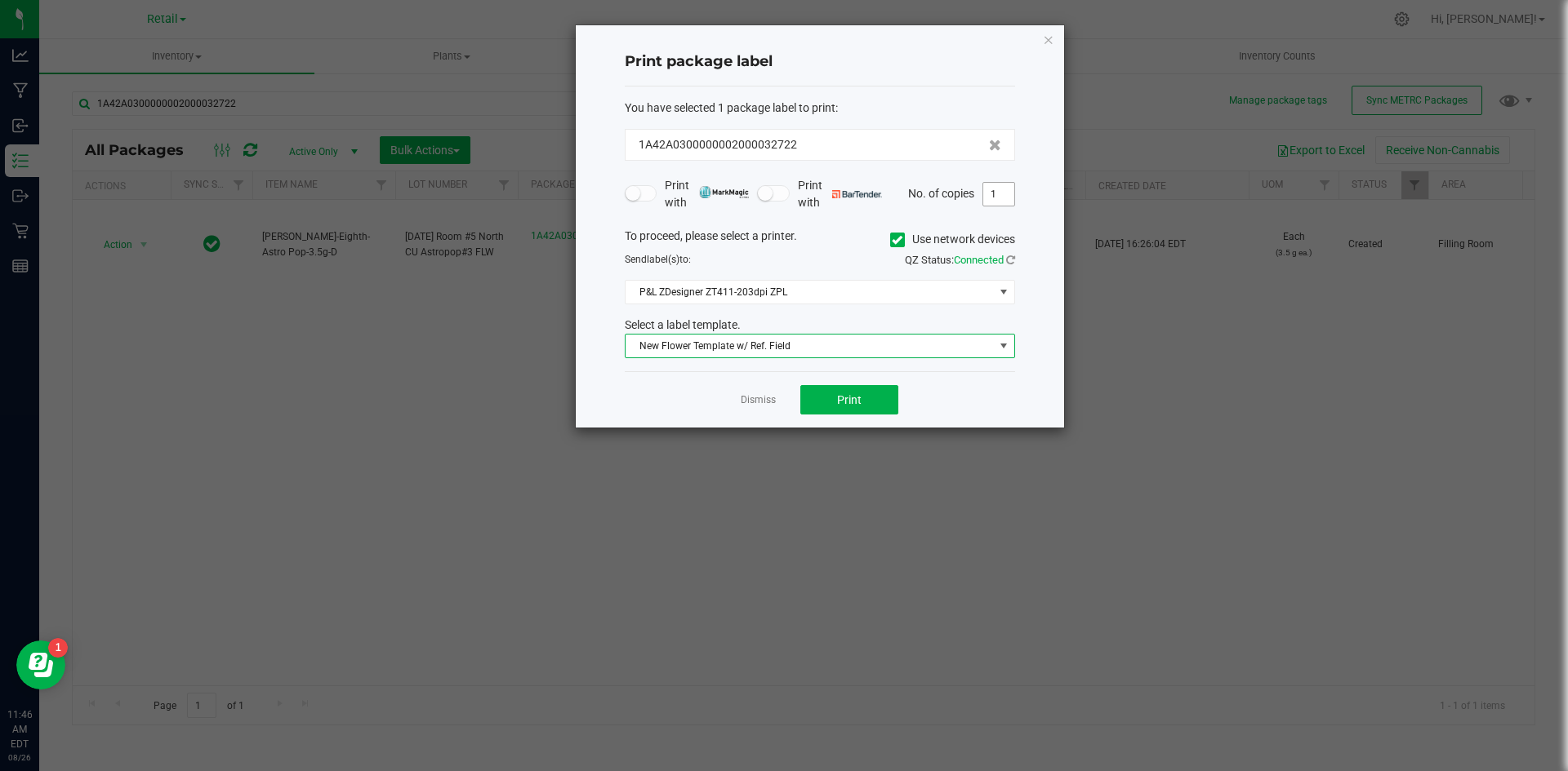
click at [997, 197] on input "1" at bounding box center [999, 194] width 31 height 22
type input "4"
click at [861, 404] on span "Print" at bounding box center [849, 399] width 24 height 13
click at [1055, 48] on div "Print package label You have selected 1 package label to print : 1A42A030000000…" at bounding box center [820, 226] width 489 height 402
click at [1052, 39] on icon "button" at bounding box center [1048, 39] width 12 height 20
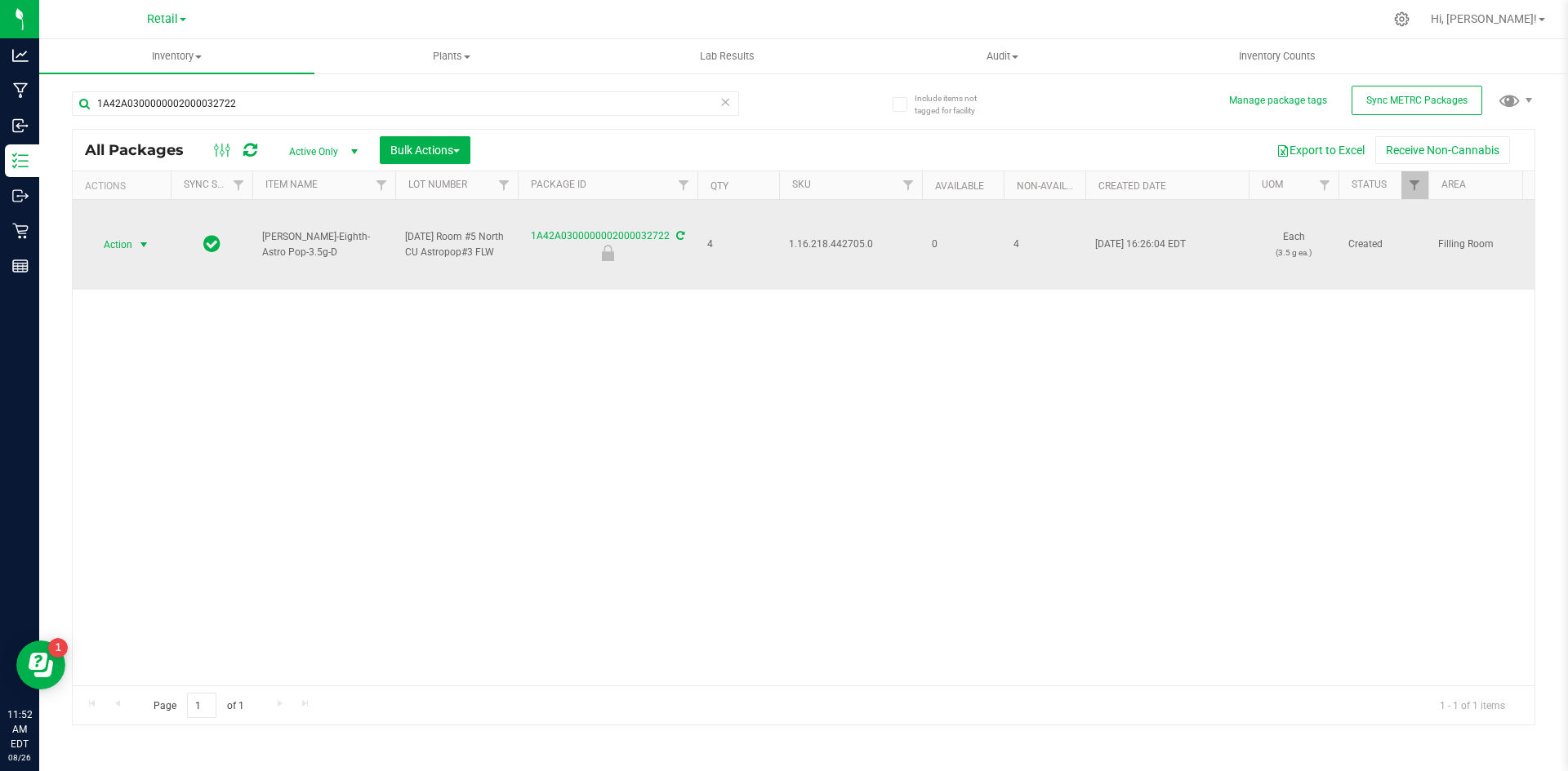
click at [123, 243] on span "Action" at bounding box center [110, 244] width 44 height 22
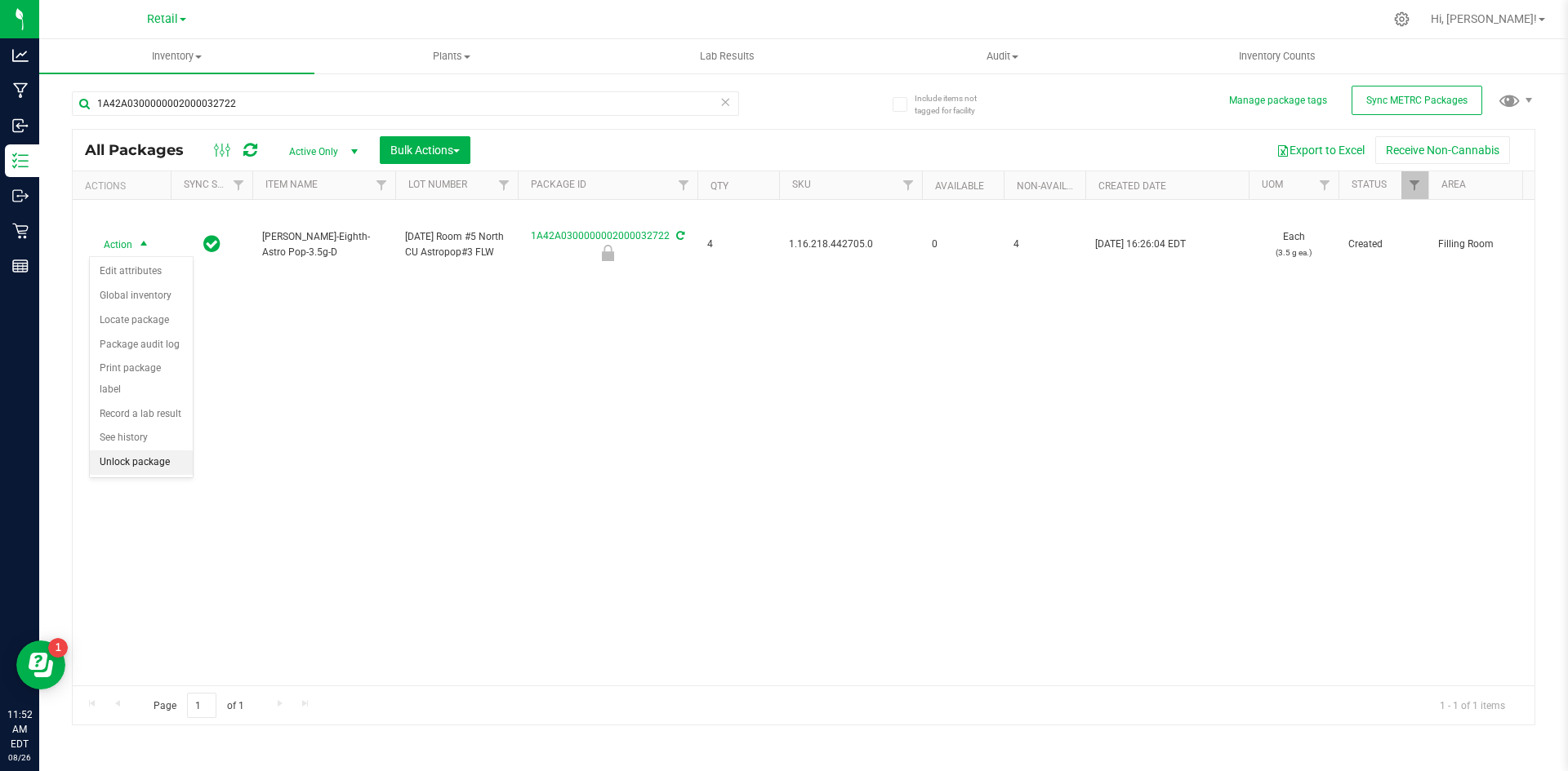
click at [162, 451] on li "Unlock package" at bounding box center [141, 462] width 103 height 24
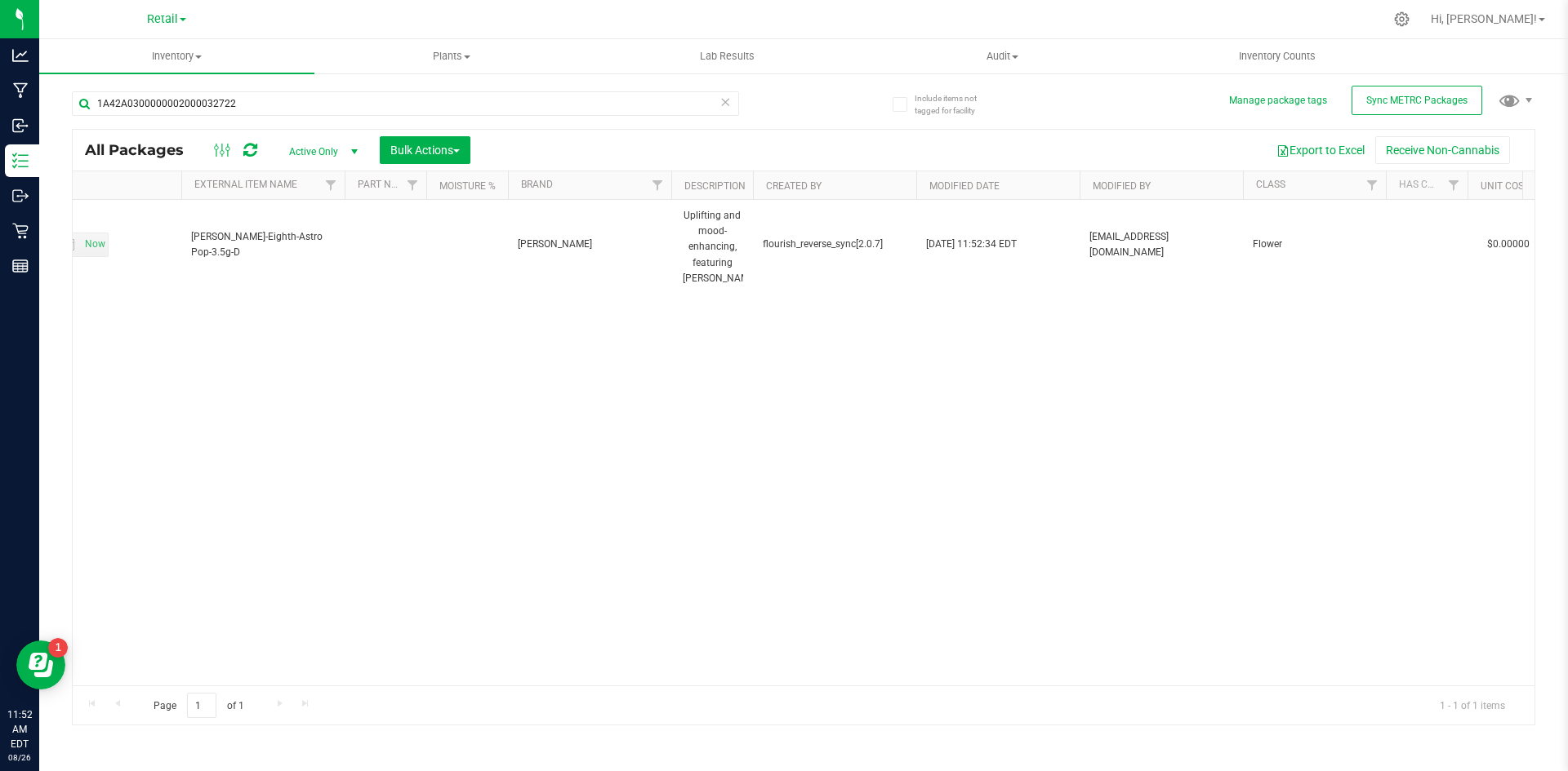
scroll to position [0, 5589]
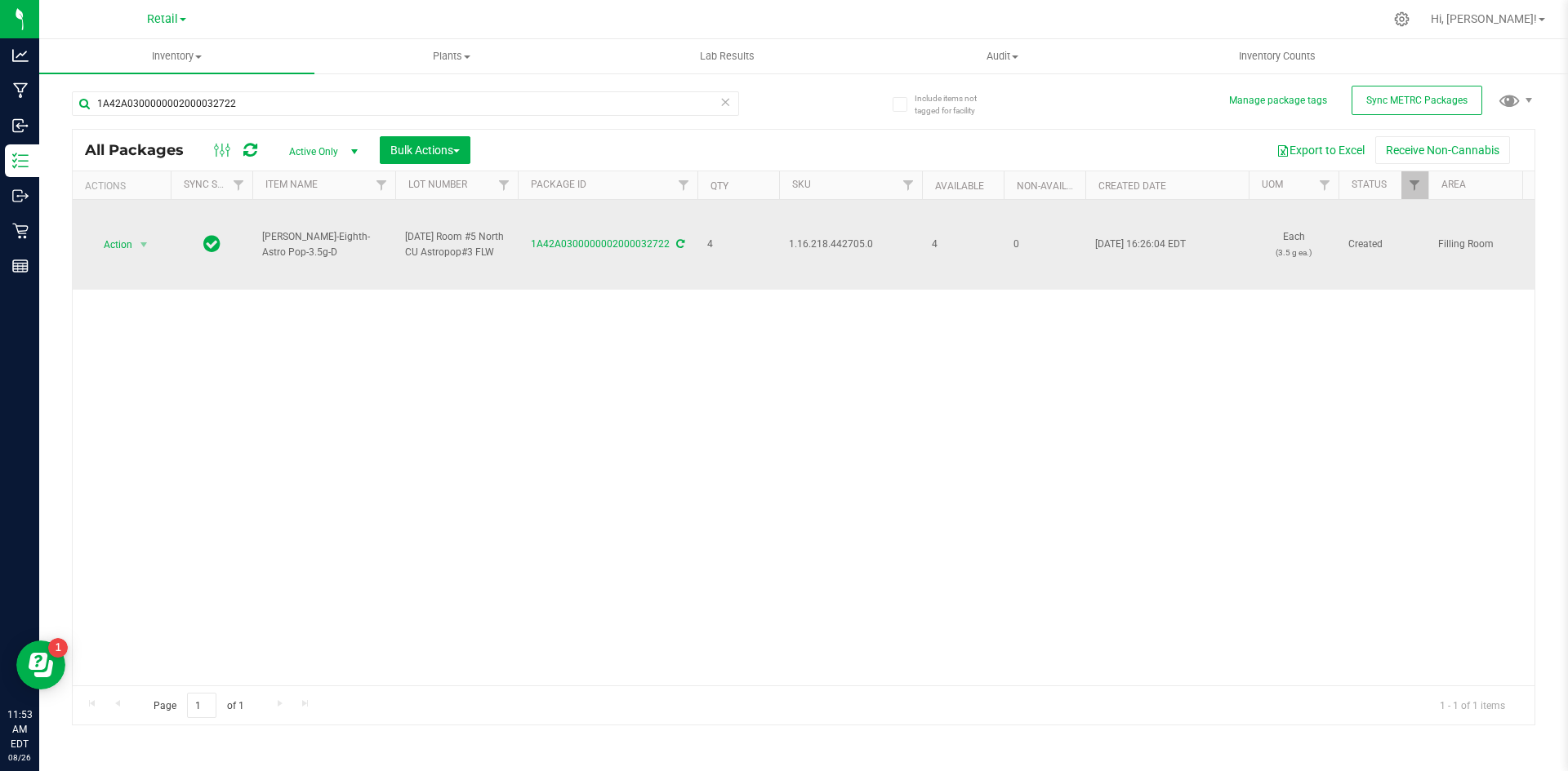
click at [862, 247] on span "1.16.218.442705.0" at bounding box center [850, 244] width 123 height 15
copy span "1.16.218.442705.0"
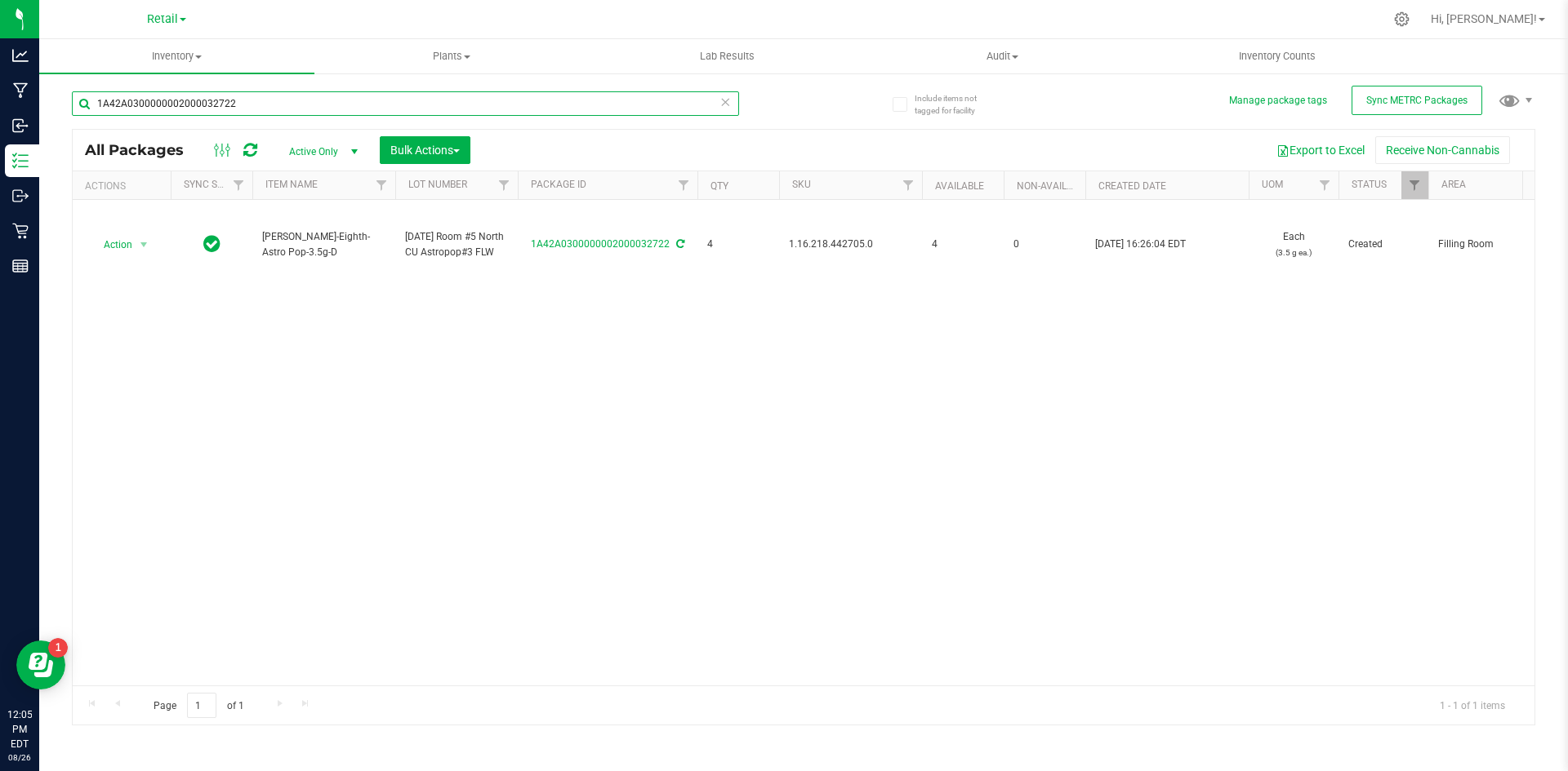
click at [295, 99] on input "1A42A0300000002000032722" at bounding box center [405, 103] width 667 height 24
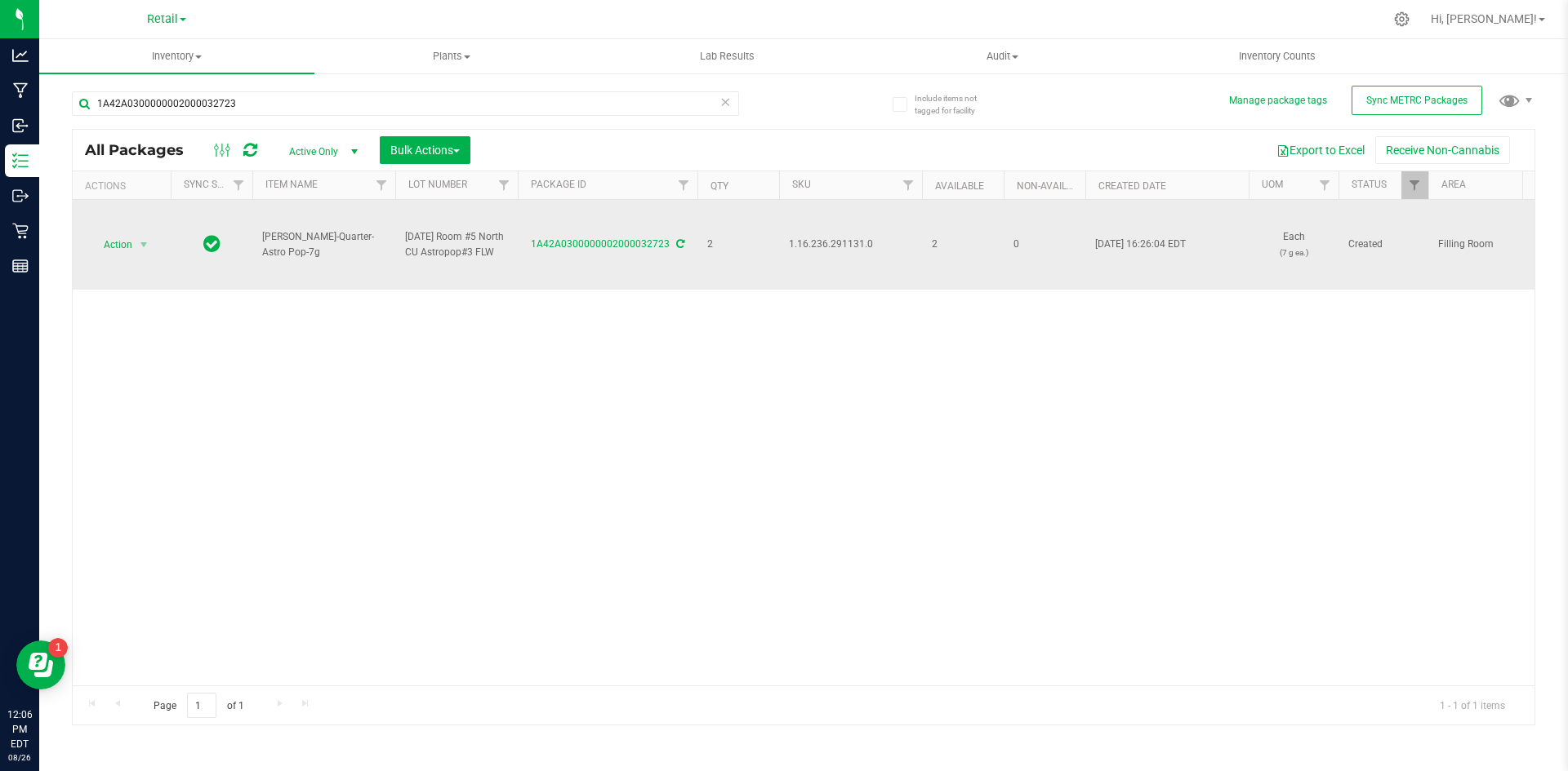
click at [853, 241] on span "1.16.236.291131.0" at bounding box center [850, 244] width 123 height 15
copy span "1.16.236.291131.0"
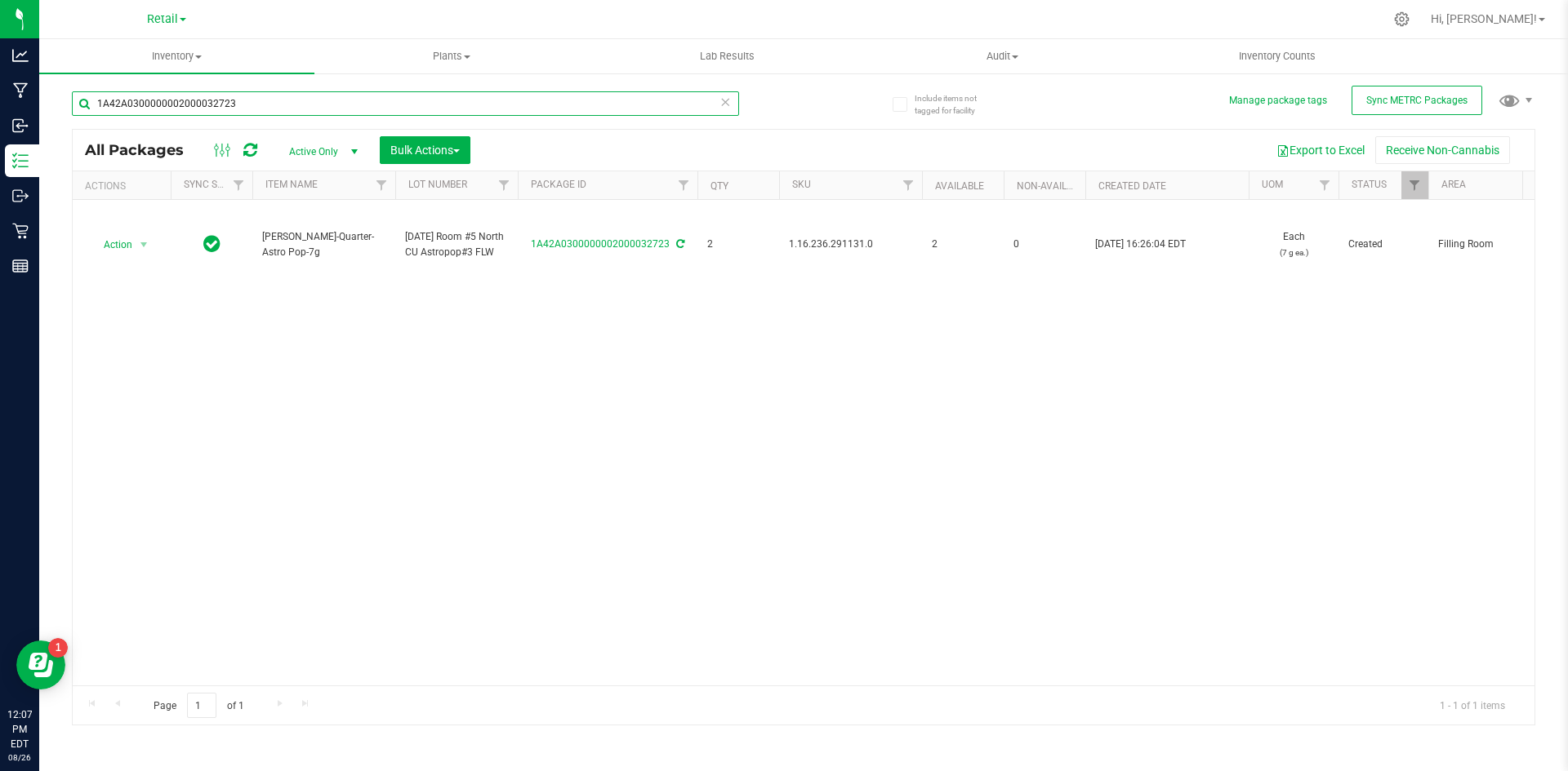
click at [257, 102] on input "1A42A0300000002000032723" at bounding box center [405, 103] width 667 height 24
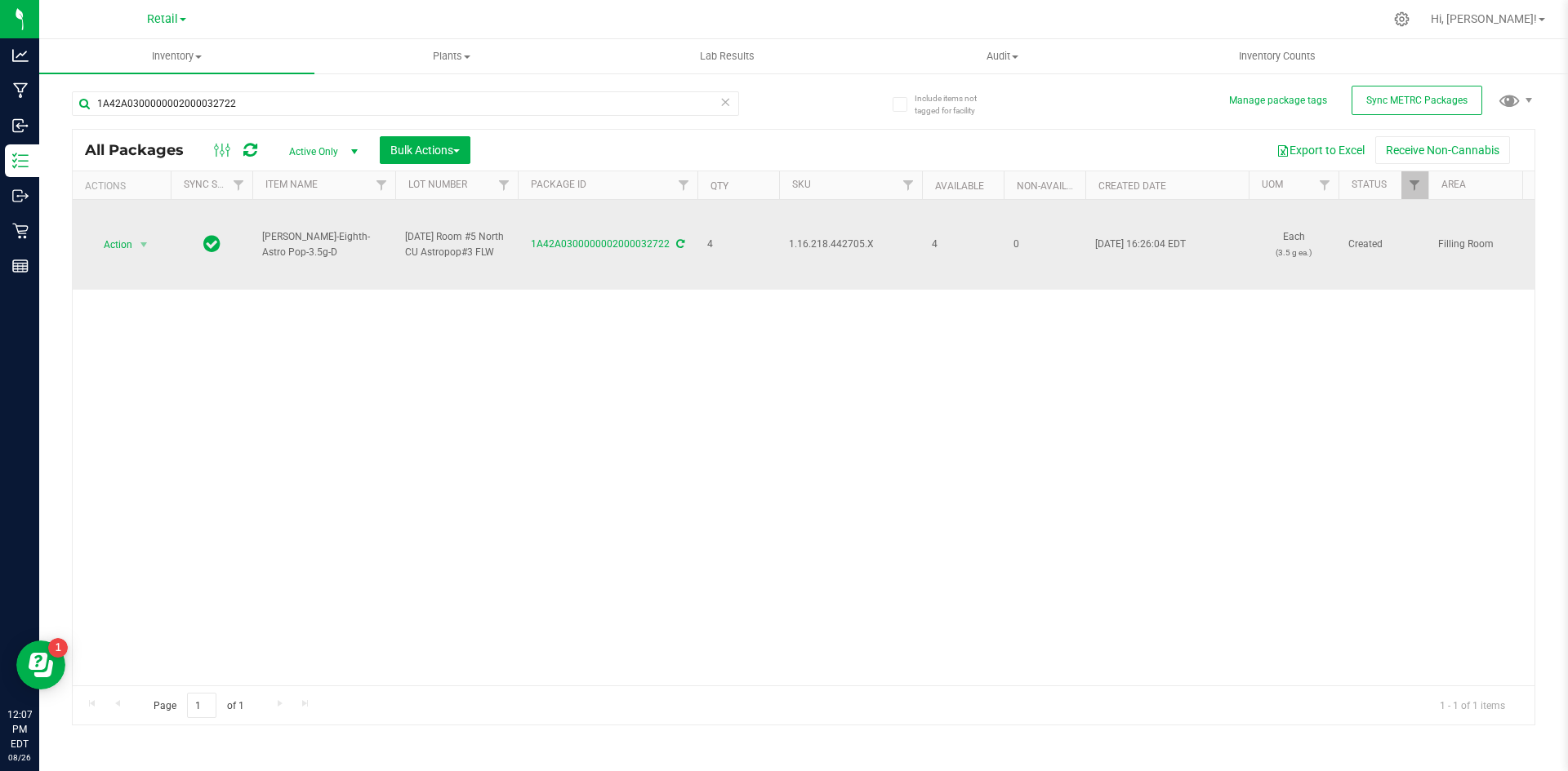
click at [857, 243] on span "1.16.218.442705.X" at bounding box center [850, 244] width 123 height 15
copy span "1.16.218.442705"
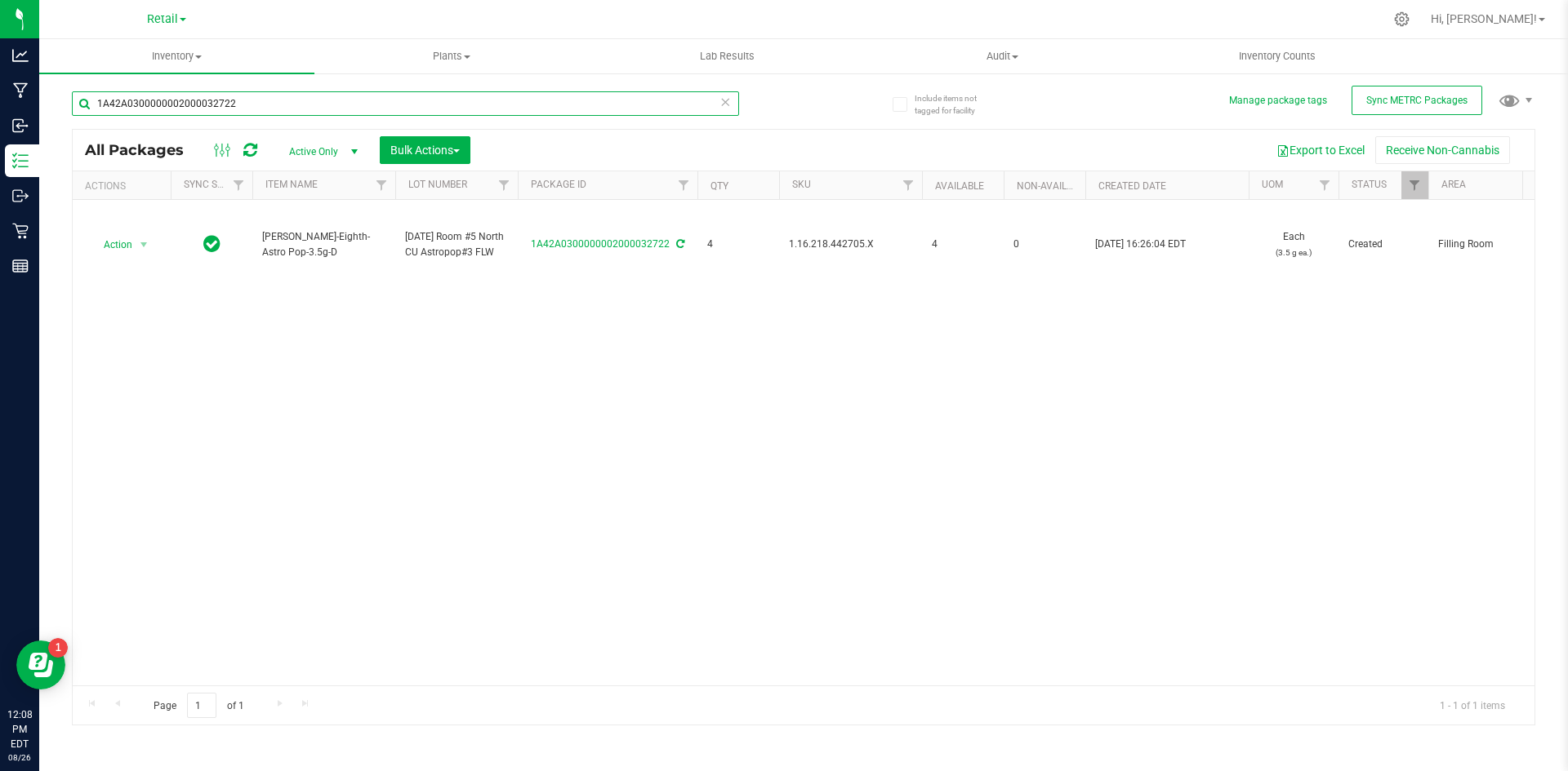
click at [266, 103] on input "1A42A0300000002000032722" at bounding box center [405, 103] width 667 height 24
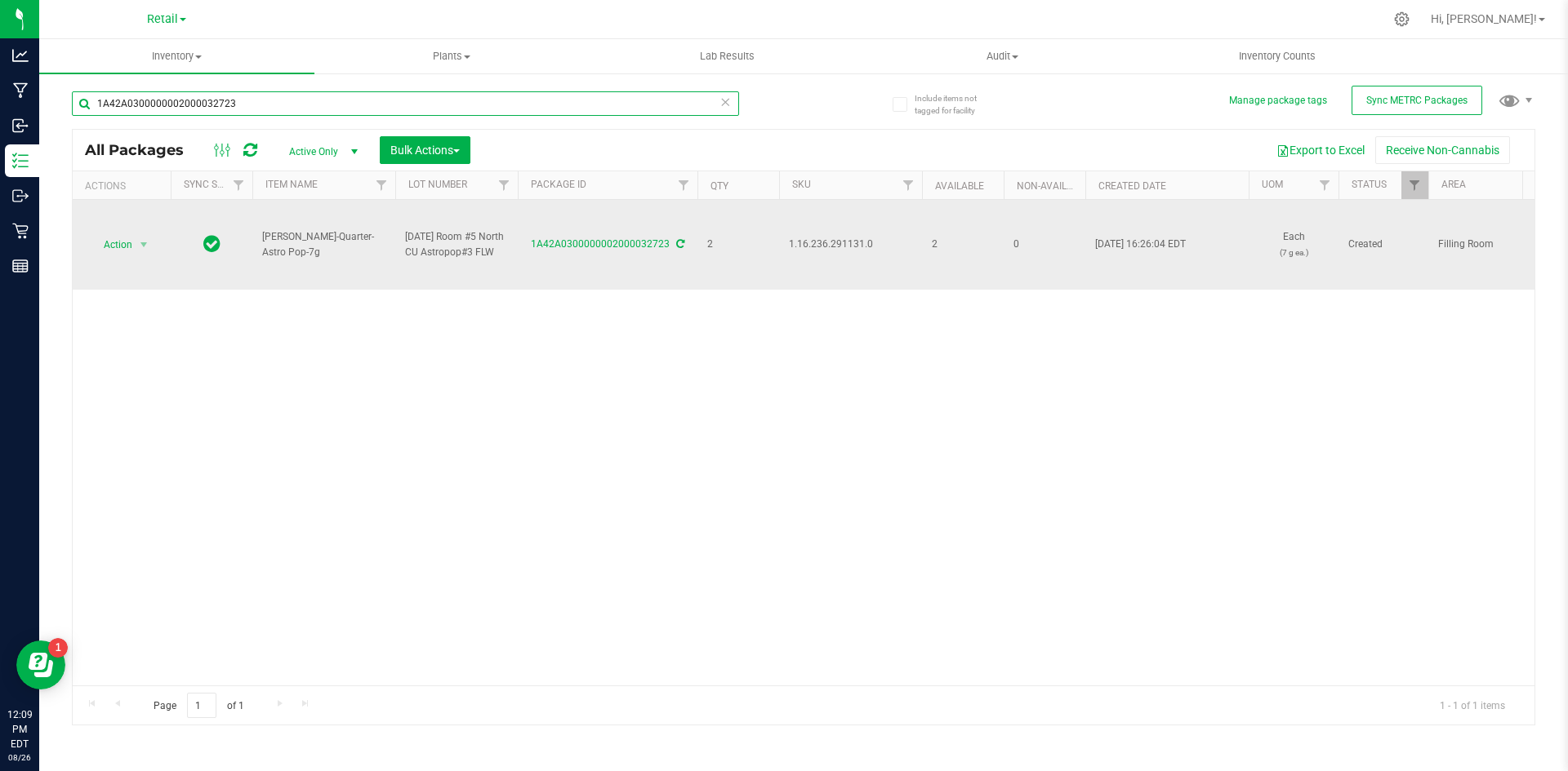
type input "1A42A0300000002000032723"
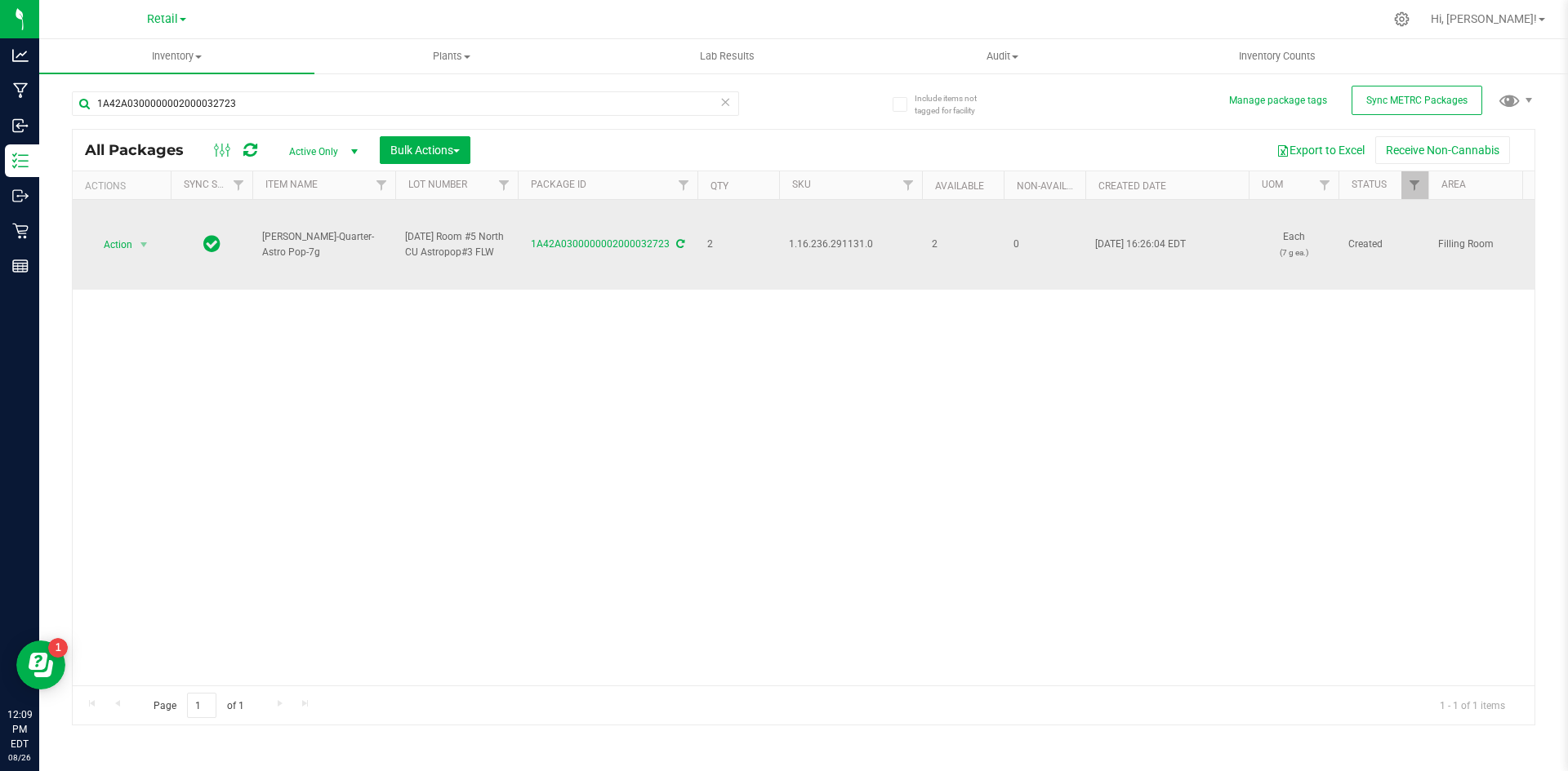
click at [825, 241] on span "1.16.236.291131.0" at bounding box center [850, 244] width 123 height 15
copy span "1.16.236.291131.0"
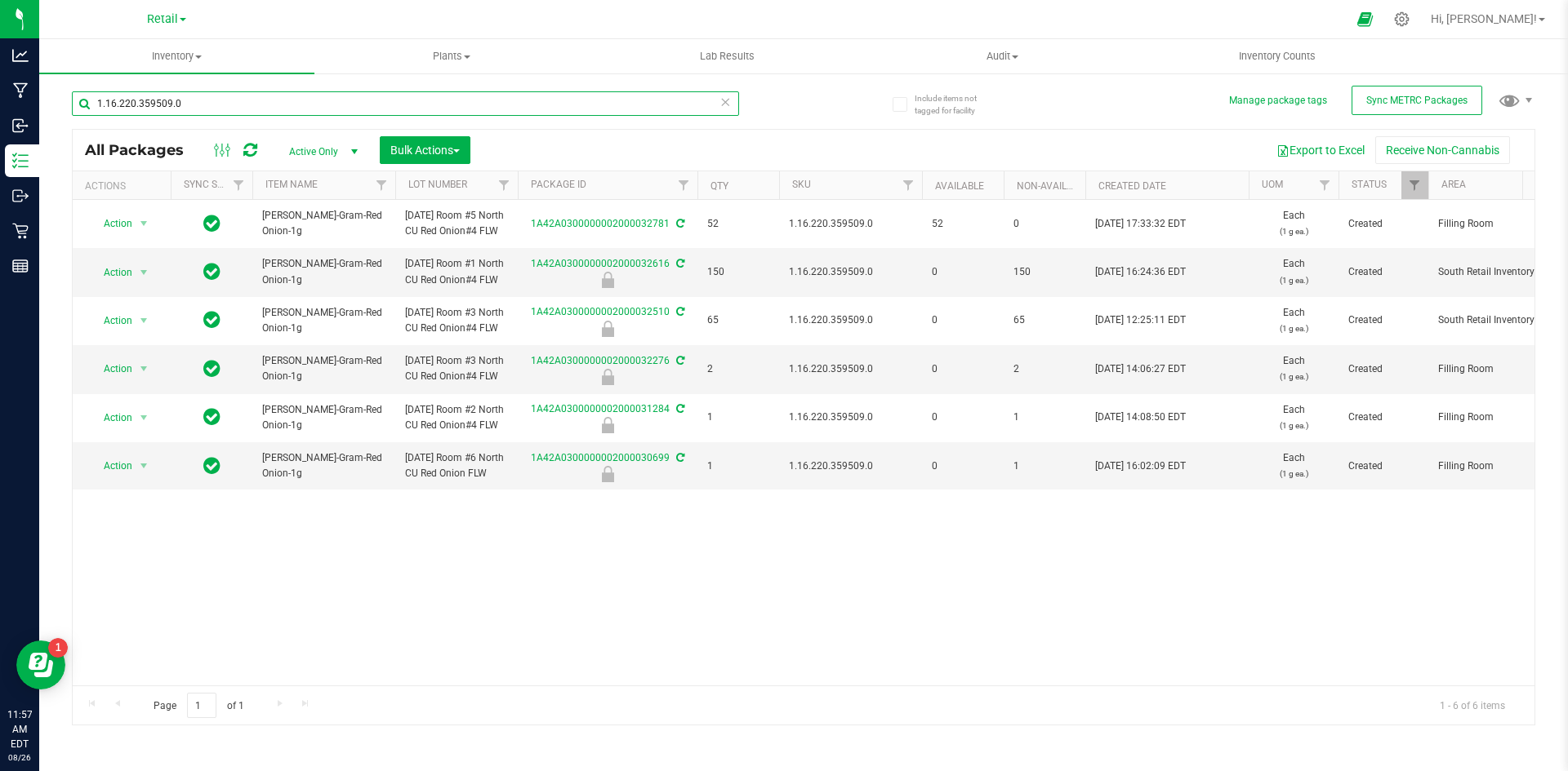
click at [188, 109] on input "1.16.220.359509.0" at bounding box center [405, 103] width 667 height 24
click at [188, 111] on input "1.16.220.359509.0" at bounding box center [405, 103] width 667 height 24
paste input "18.442705"
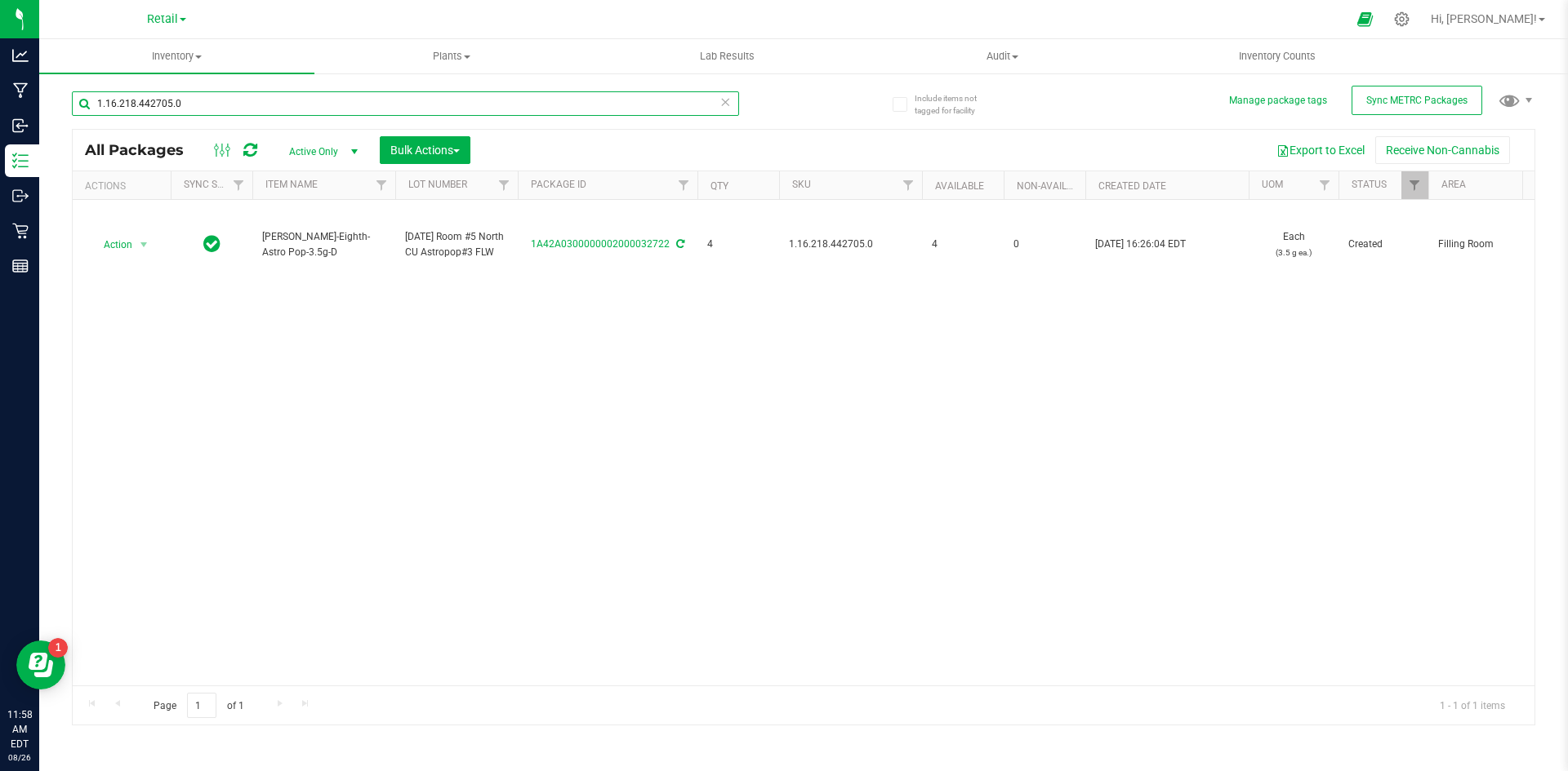
type input "1.16.218.442705.0"
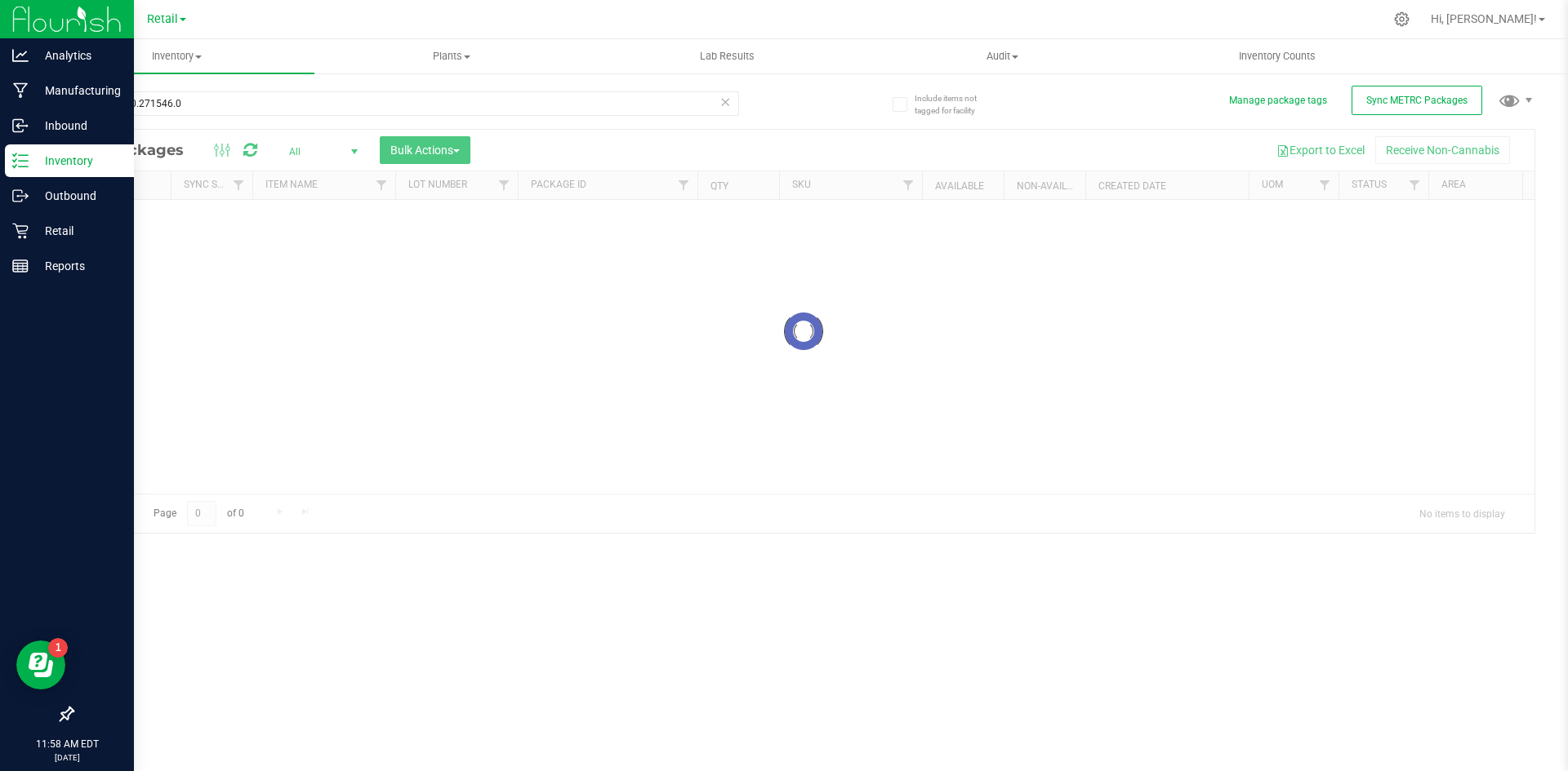
click at [36, 162] on p "Inventory" at bounding box center [77, 161] width 98 height 20
click at [35, 160] on p "Inventory" at bounding box center [77, 161] width 98 height 20
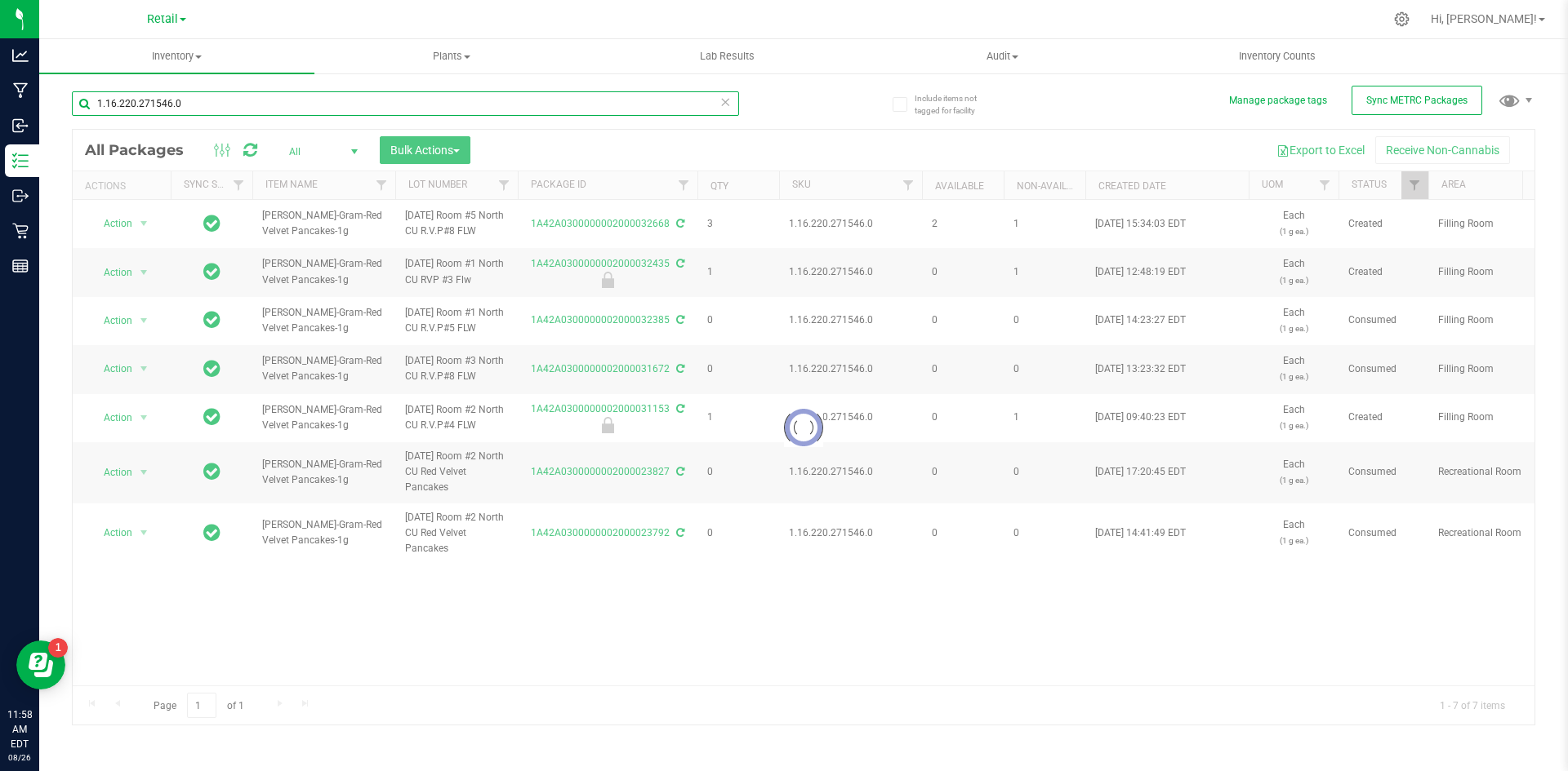
click at [203, 109] on input "1.16.220.271546.0" at bounding box center [405, 103] width 667 height 24
click at [203, 109] on div "Inventory All packages All inventory Waste log Create inventory Plants All plan…" at bounding box center [804, 406] width 1529 height 732
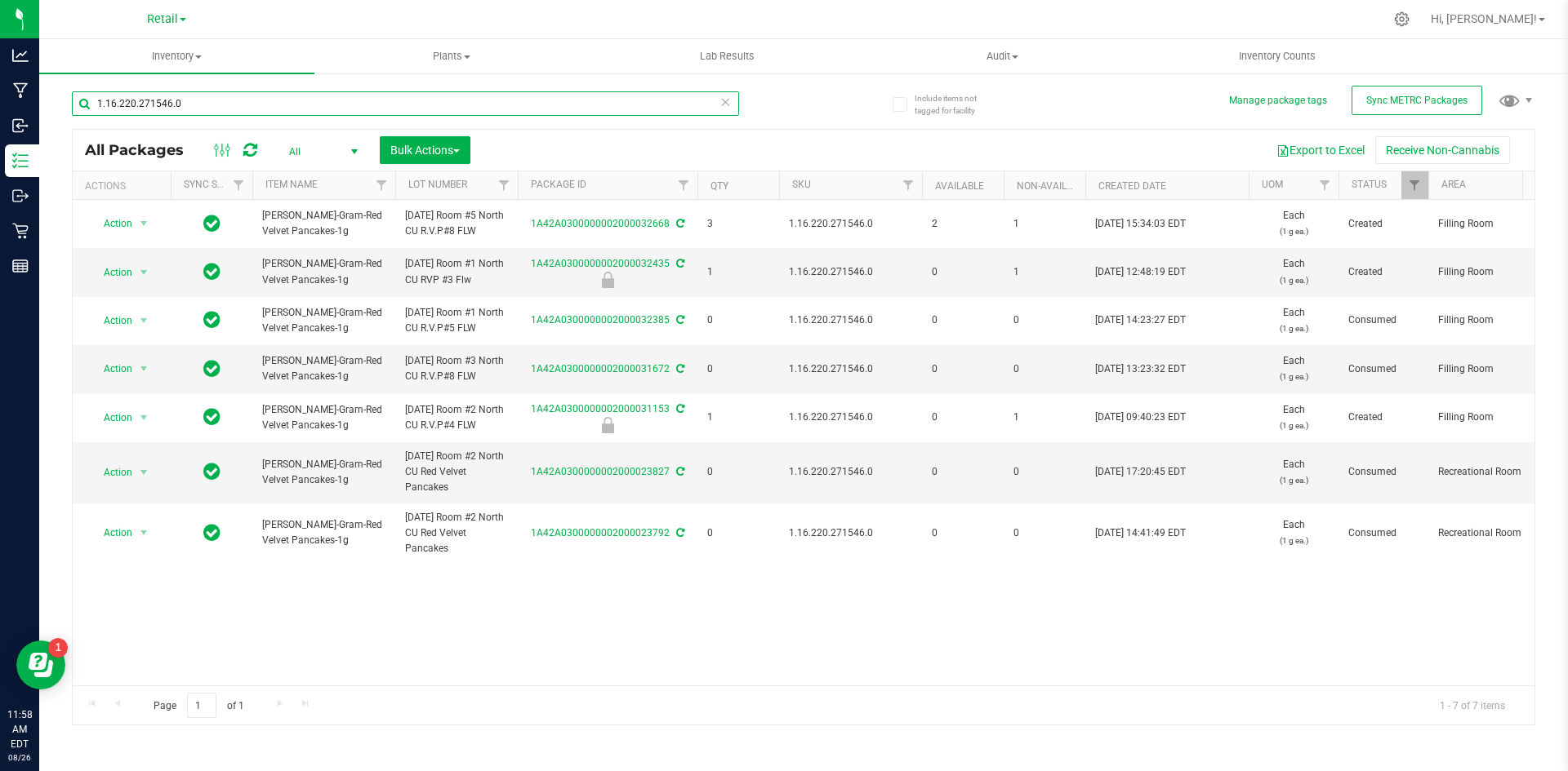
drag, startPoint x: 203, startPoint y: 109, endPoint x: 183, endPoint y: 106, distance: 20.2
click at [183, 106] on input "1.16.220.271546.0" at bounding box center [405, 103] width 667 height 24
paste input "18.442705"
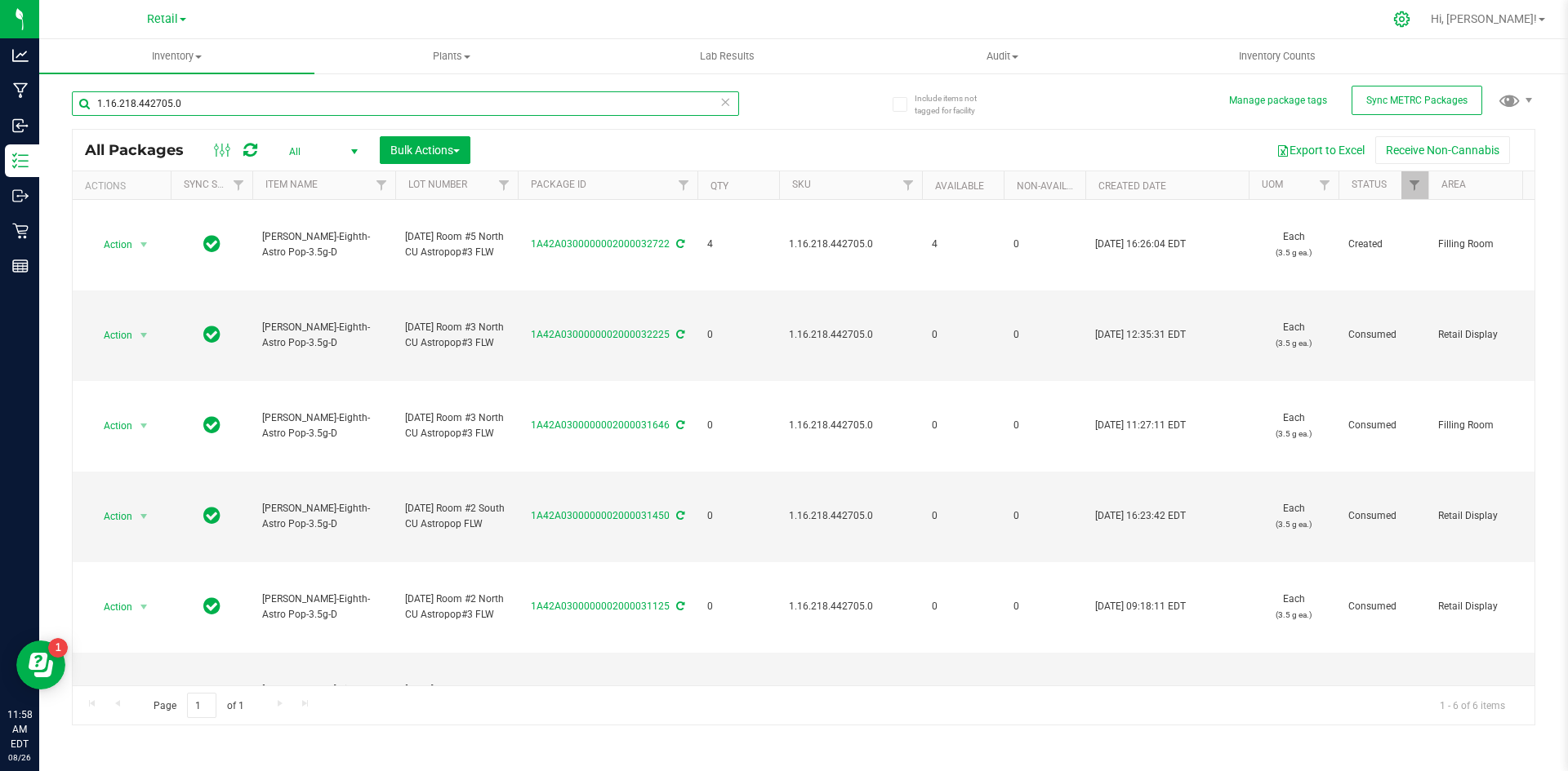
type input "1.16.218.442705.0"
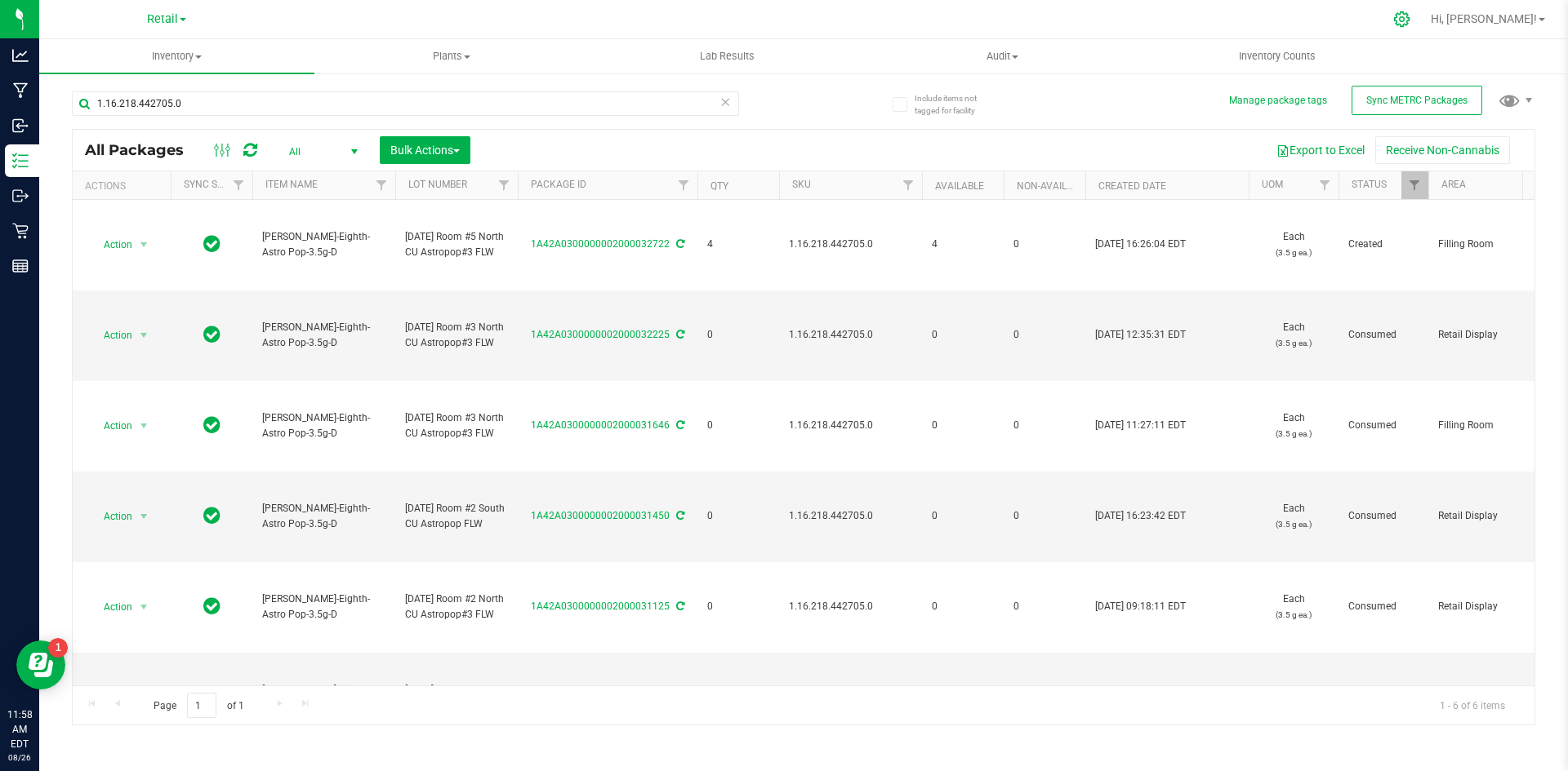
click at [1411, 22] on icon at bounding box center [1402, 19] width 17 height 17
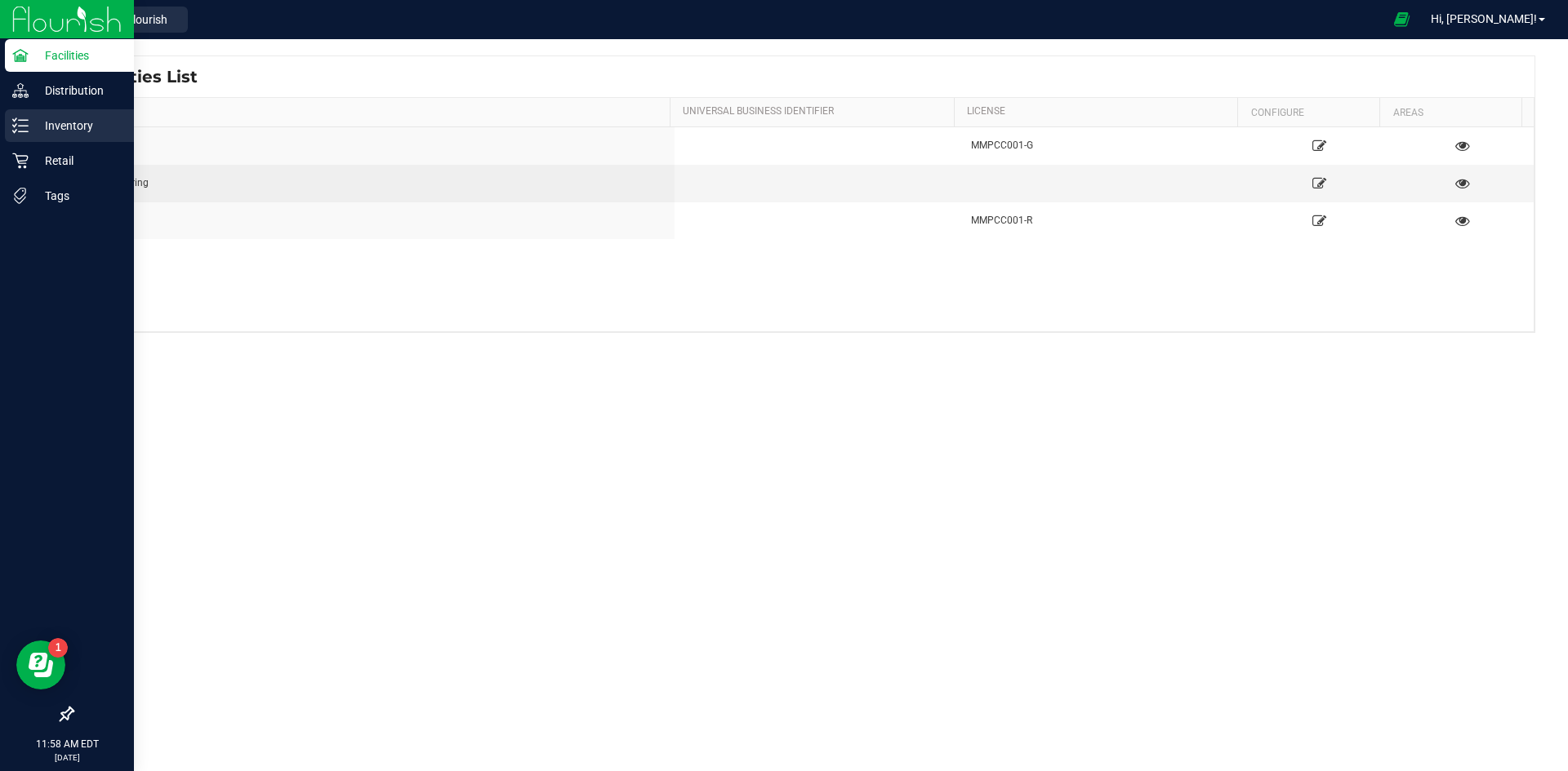
click at [24, 119] on icon at bounding box center [21, 126] width 16 height 16
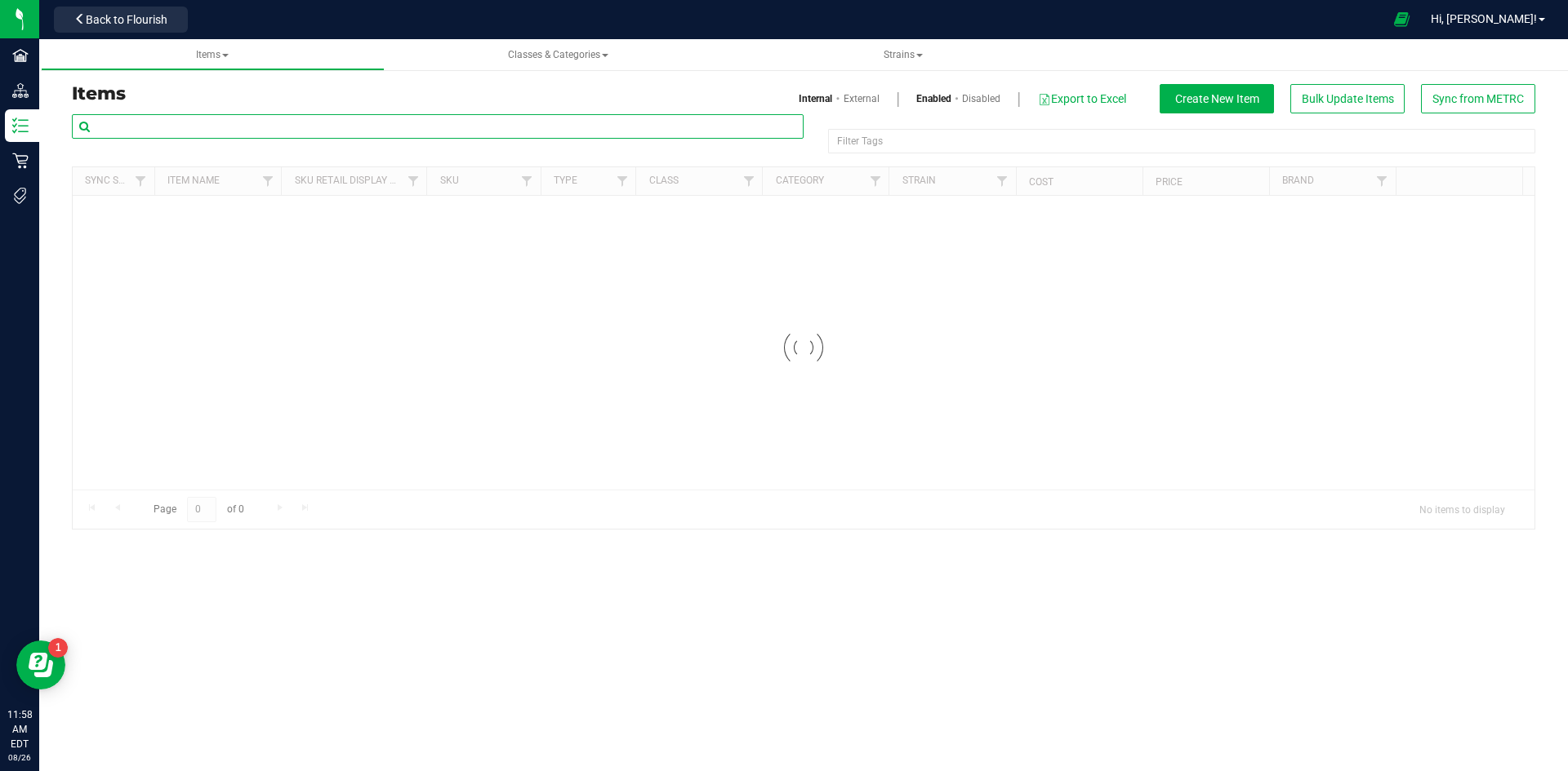
click at [179, 127] on input "text" at bounding box center [437, 126] width 732 height 24
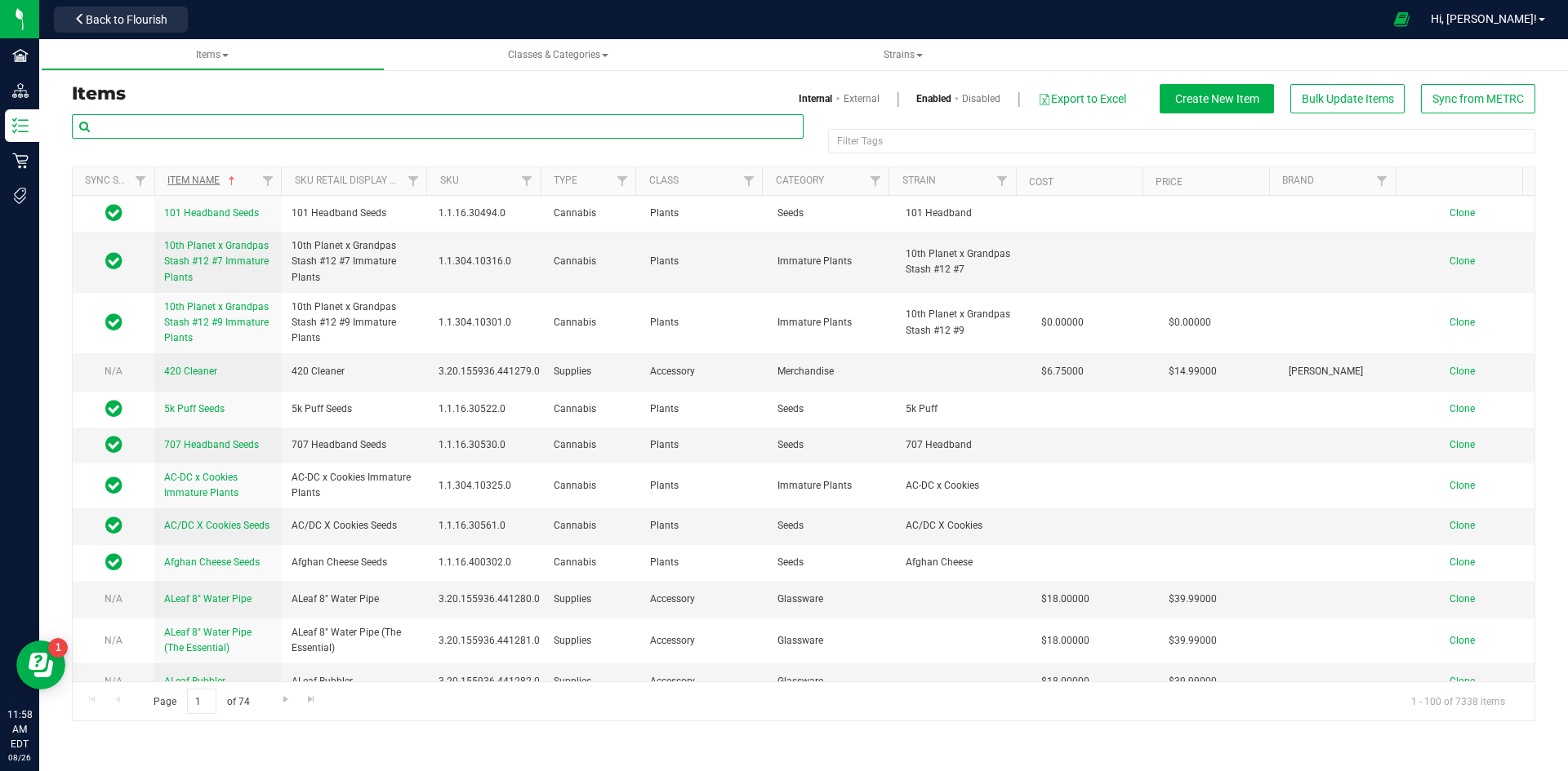
paste input "1.16.218.442705.0"
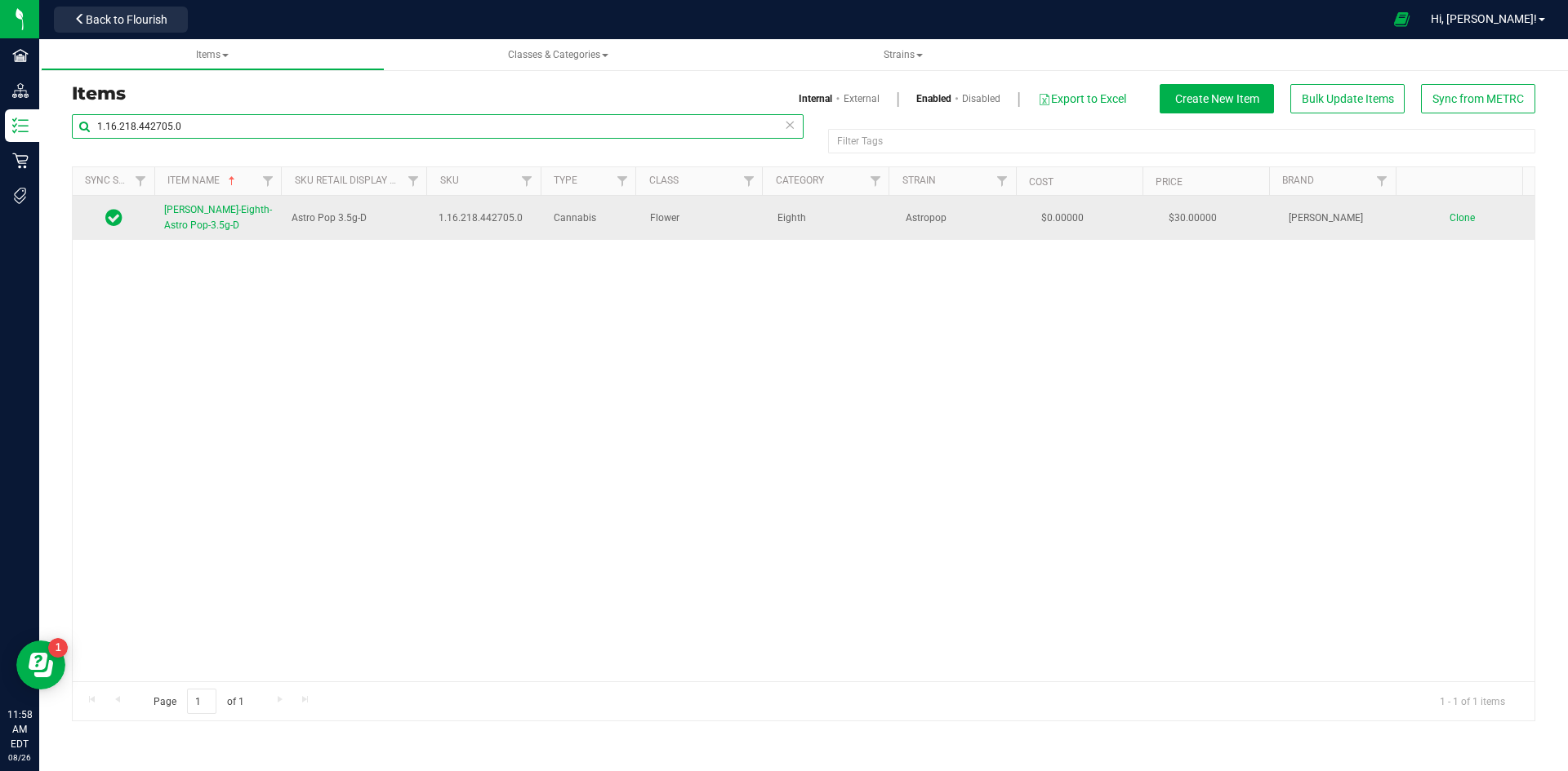
type input "1.16.218.442705.0"
click at [226, 220] on link "[PERSON_NAME]-Eighth-Astro Pop-3.5g-D" at bounding box center [218, 218] width 108 height 31
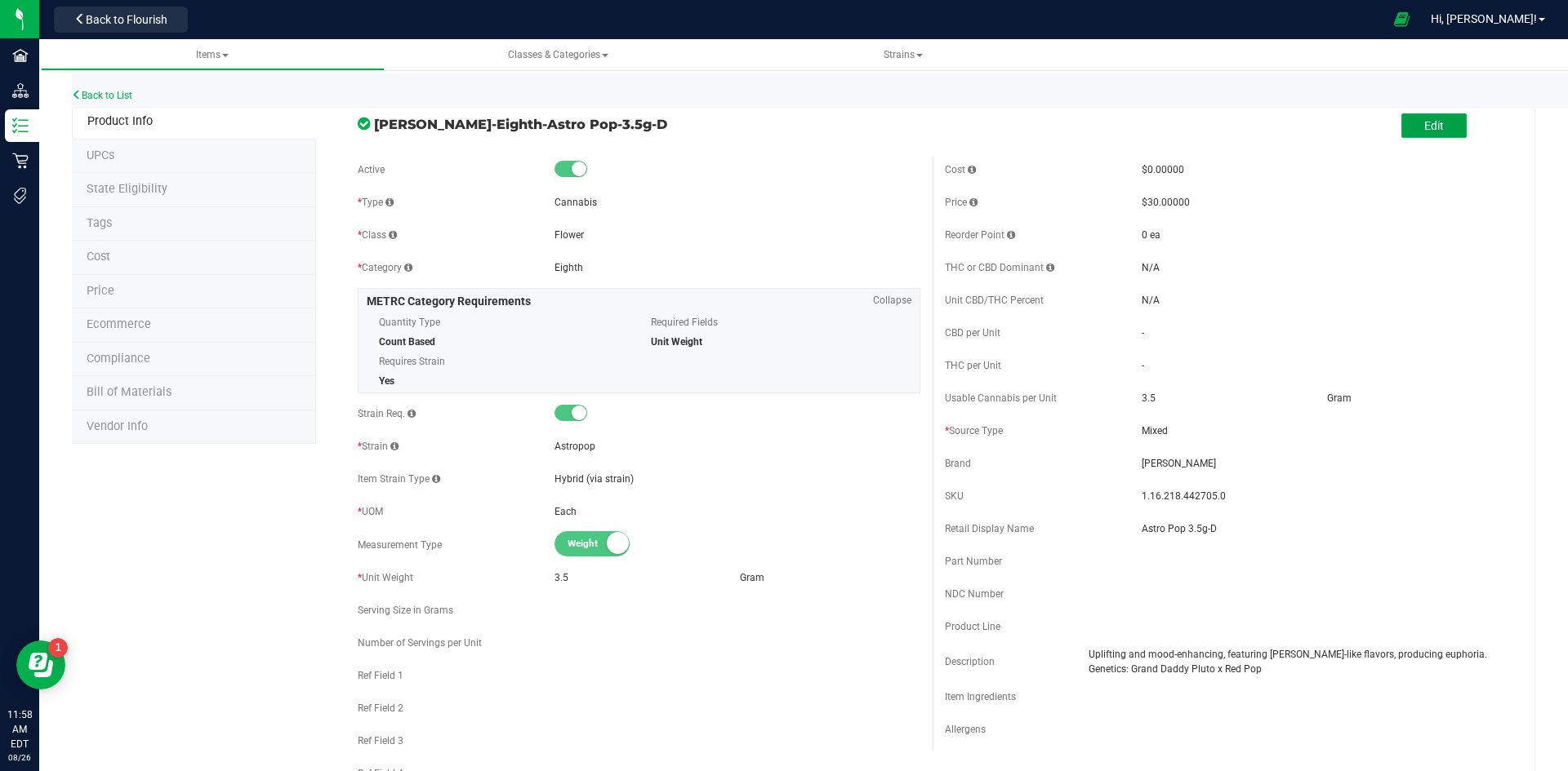
click at [1408, 126] on button "Edit" at bounding box center [1434, 125] width 66 height 24
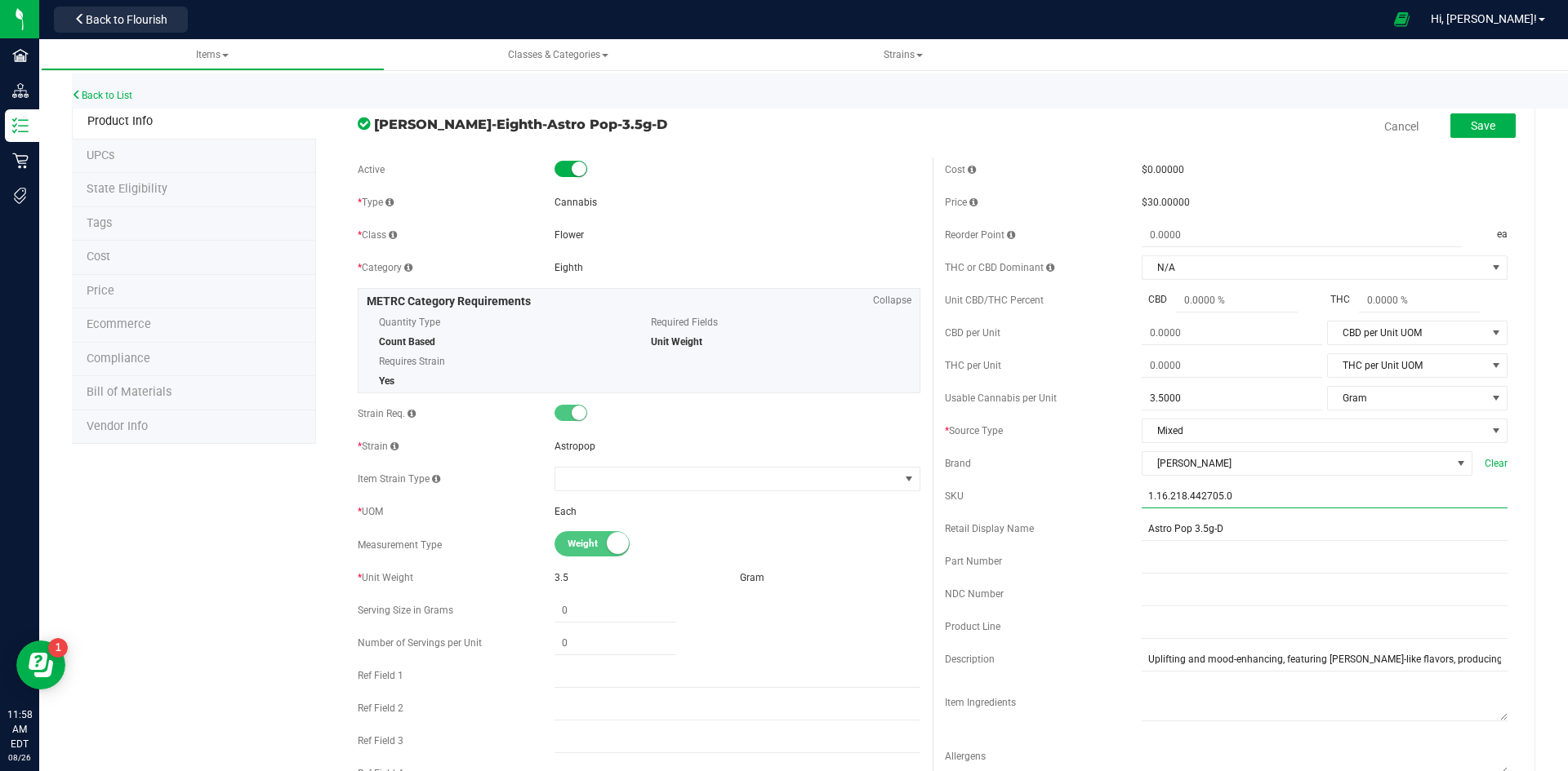
click at [1240, 501] on input "1.16.218.442705.0" at bounding box center [1324, 495] width 366 height 24
type input "1.16.218.442705.X"
click at [1471, 118] on button "Save" at bounding box center [1483, 125] width 66 height 24
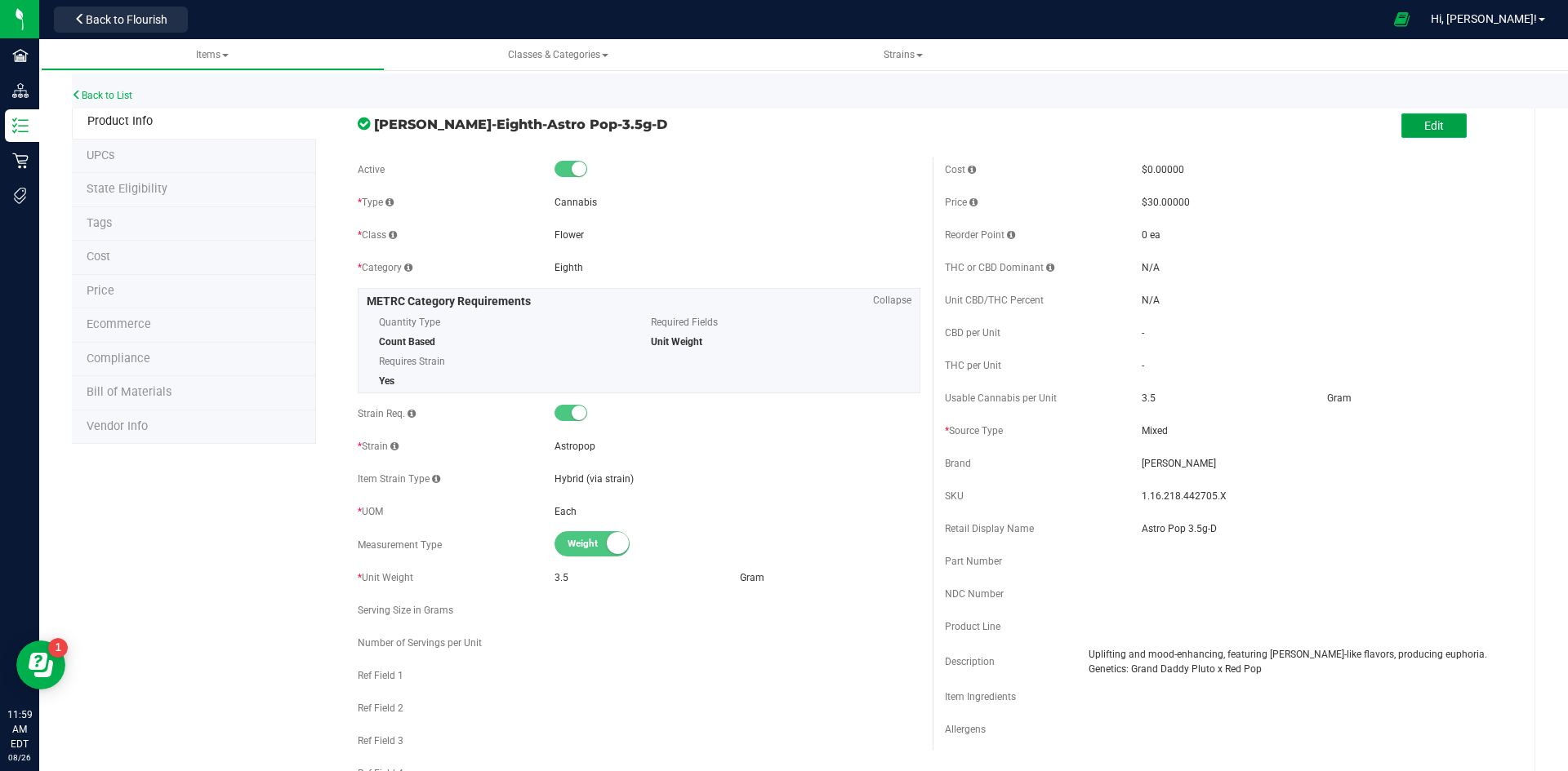
click at [1424, 123] on span "Edit" at bounding box center [1434, 126] width 20 height 13
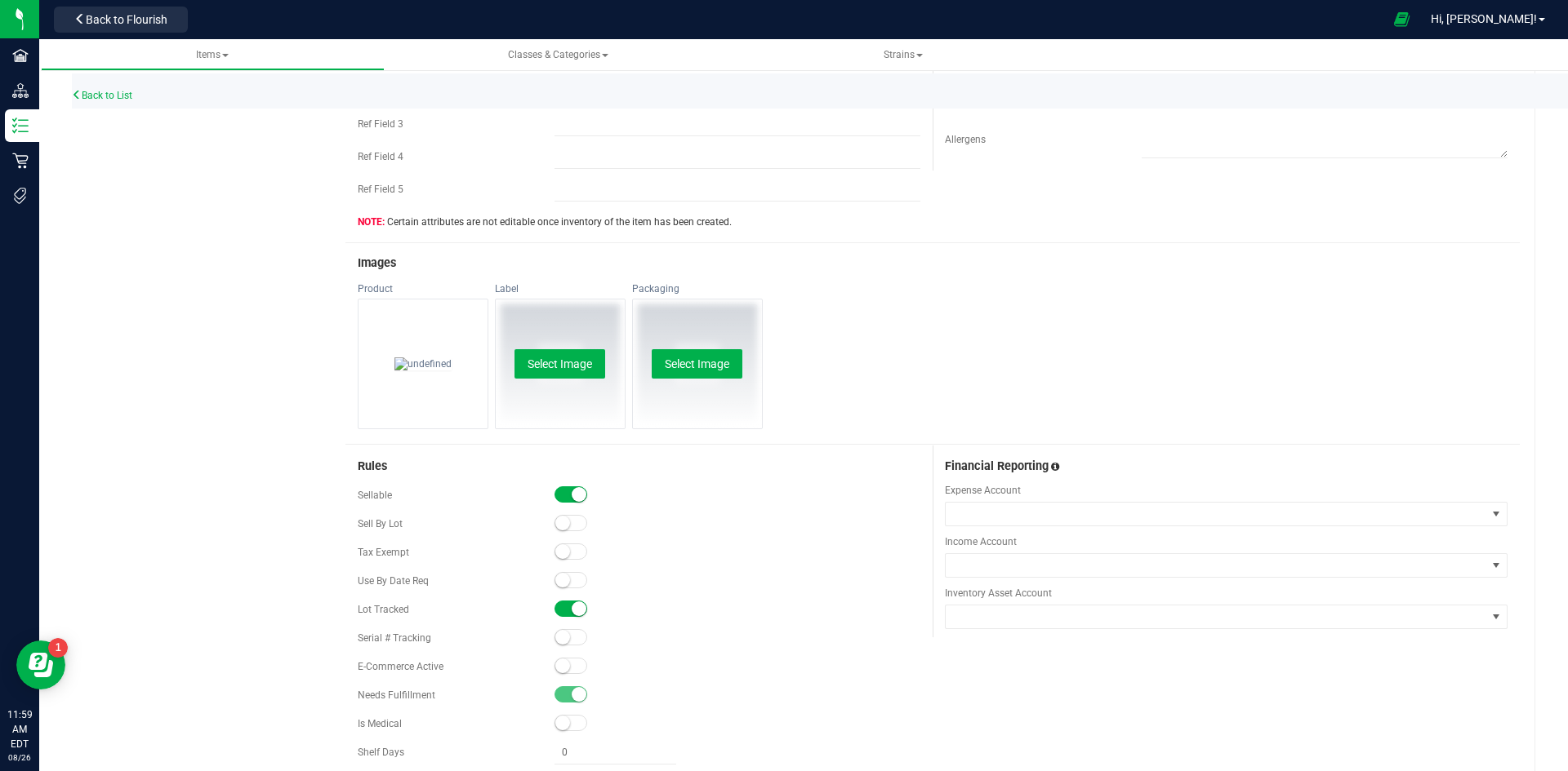
scroll to position [816, 0]
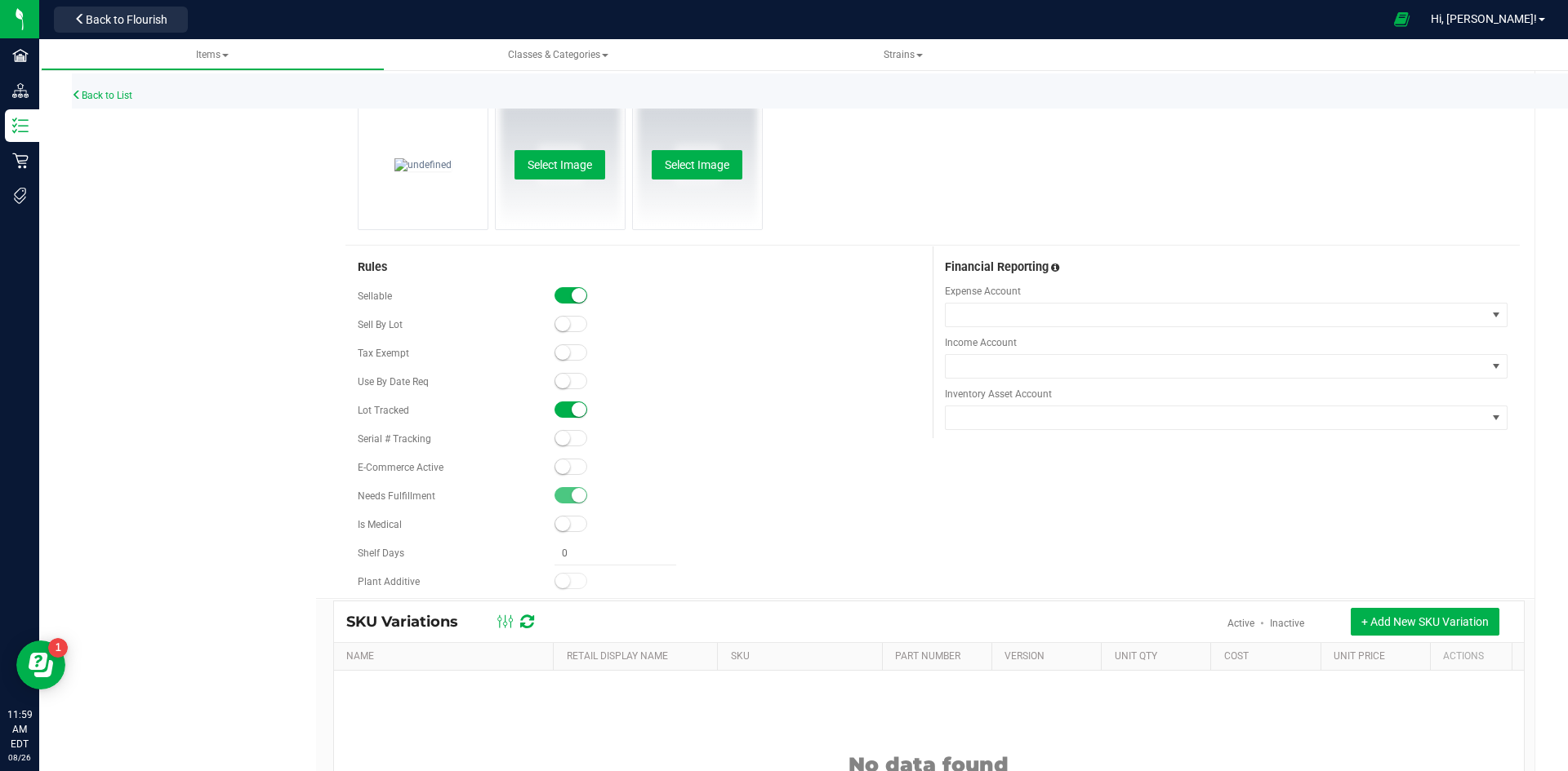
click at [566, 473] on span at bounding box center [571, 467] width 32 height 16
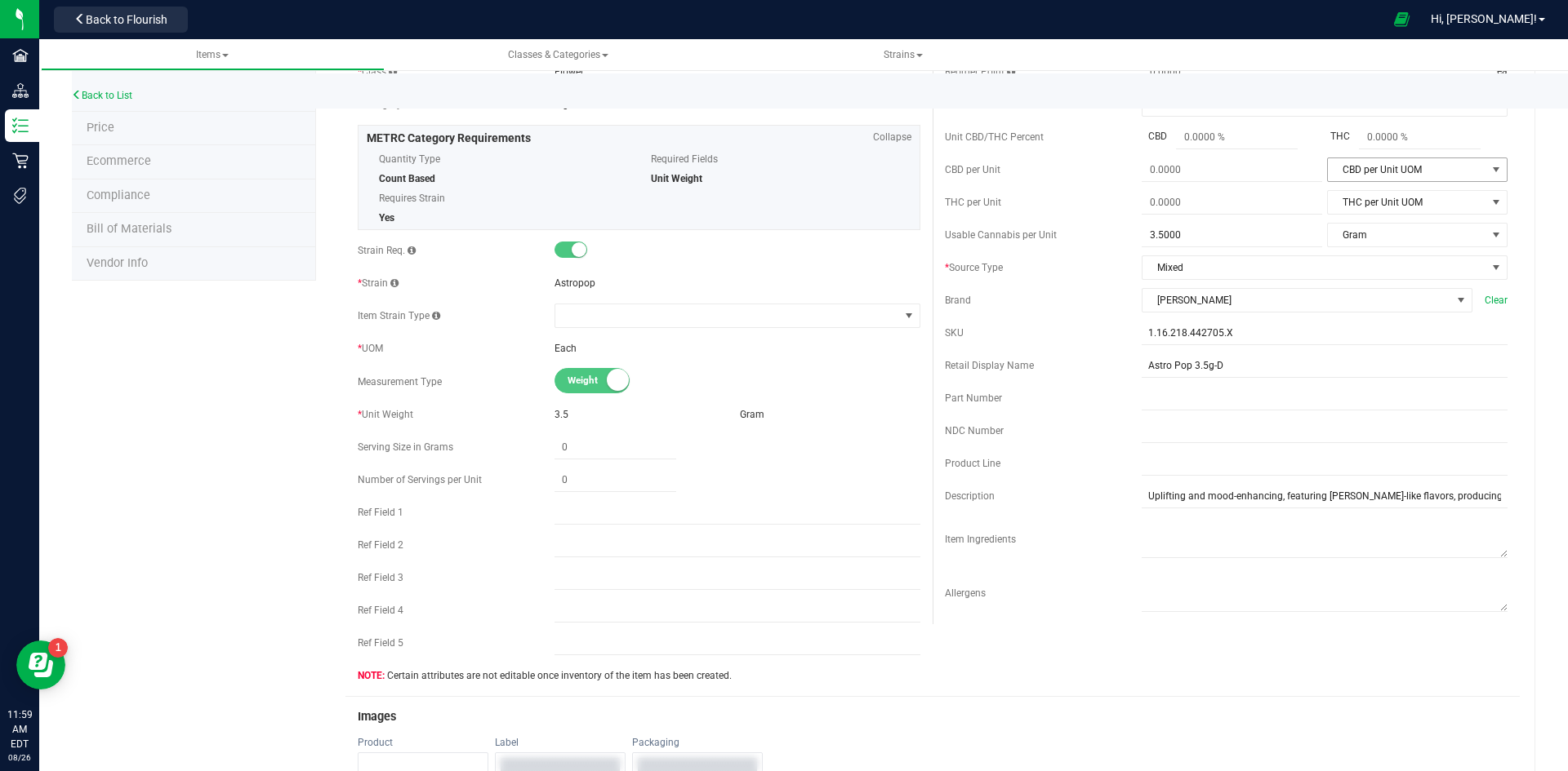
scroll to position [0, 0]
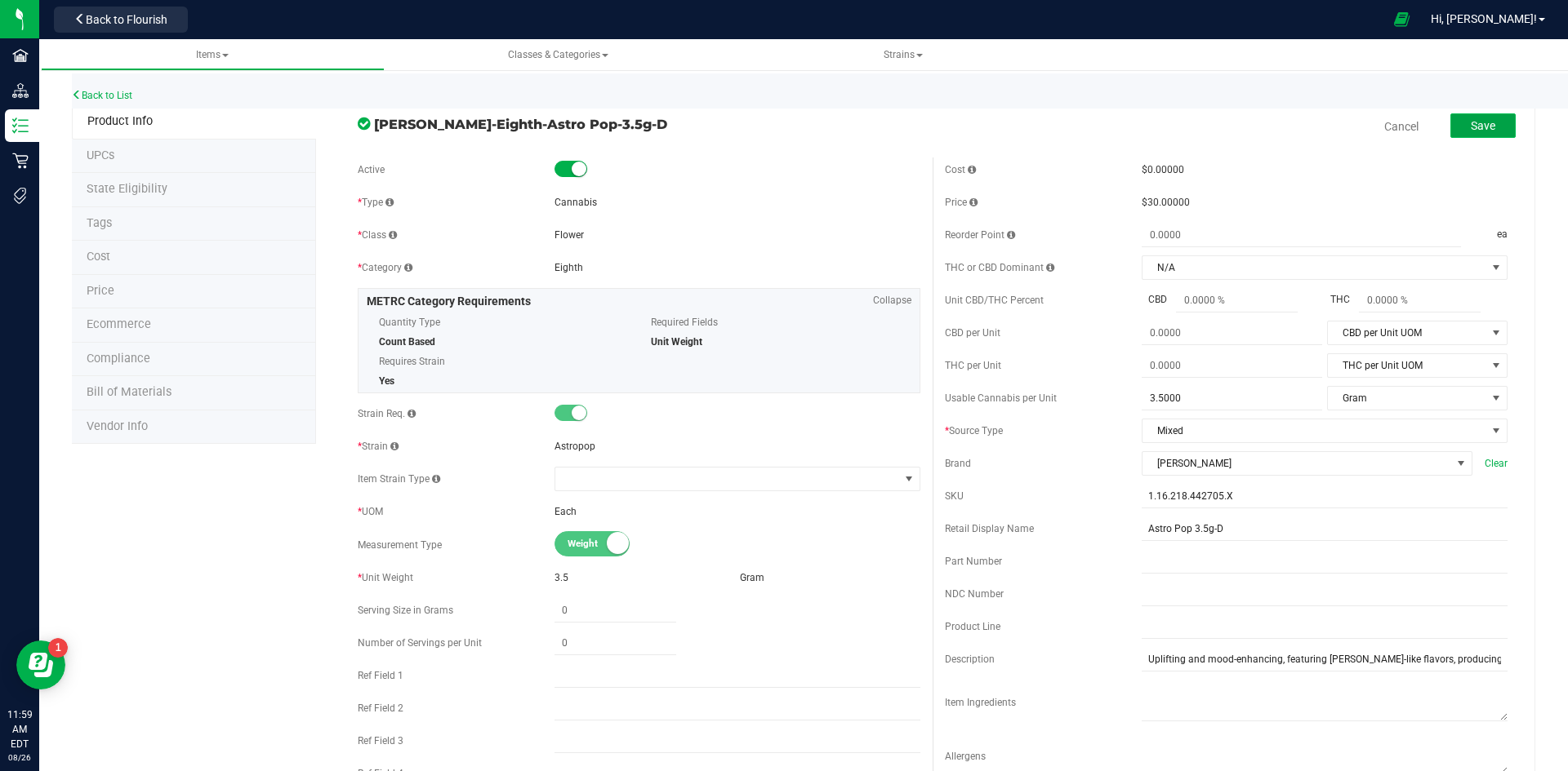
click at [1492, 134] on button "Save" at bounding box center [1483, 125] width 66 height 24
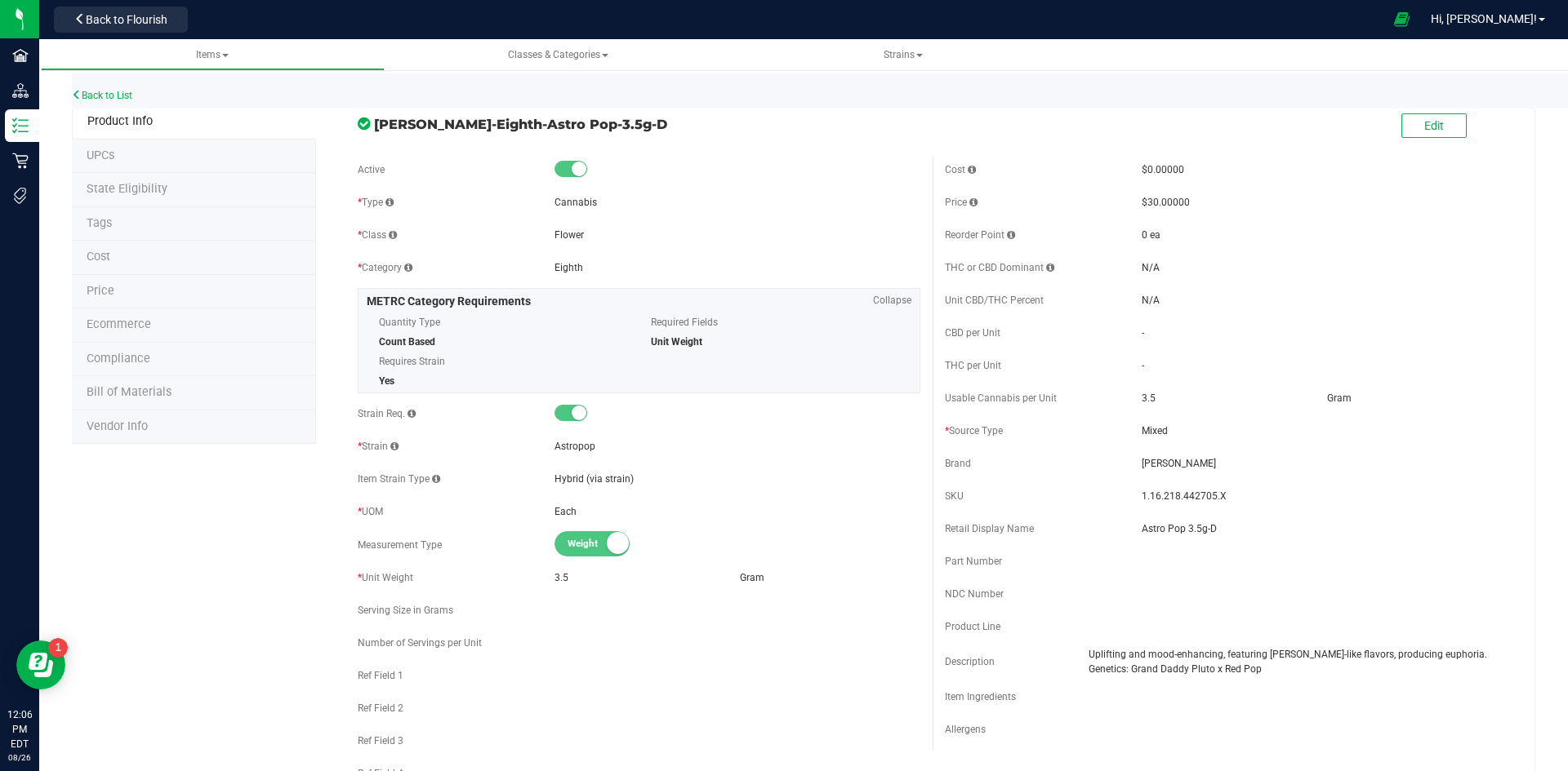
click at [105, 102] on div "Back to List" at bounding box center [856, 91] width 1568 height 35
click at [109, 96] on link "Back to List" at bounding box center [101, 95] width 60 height 12
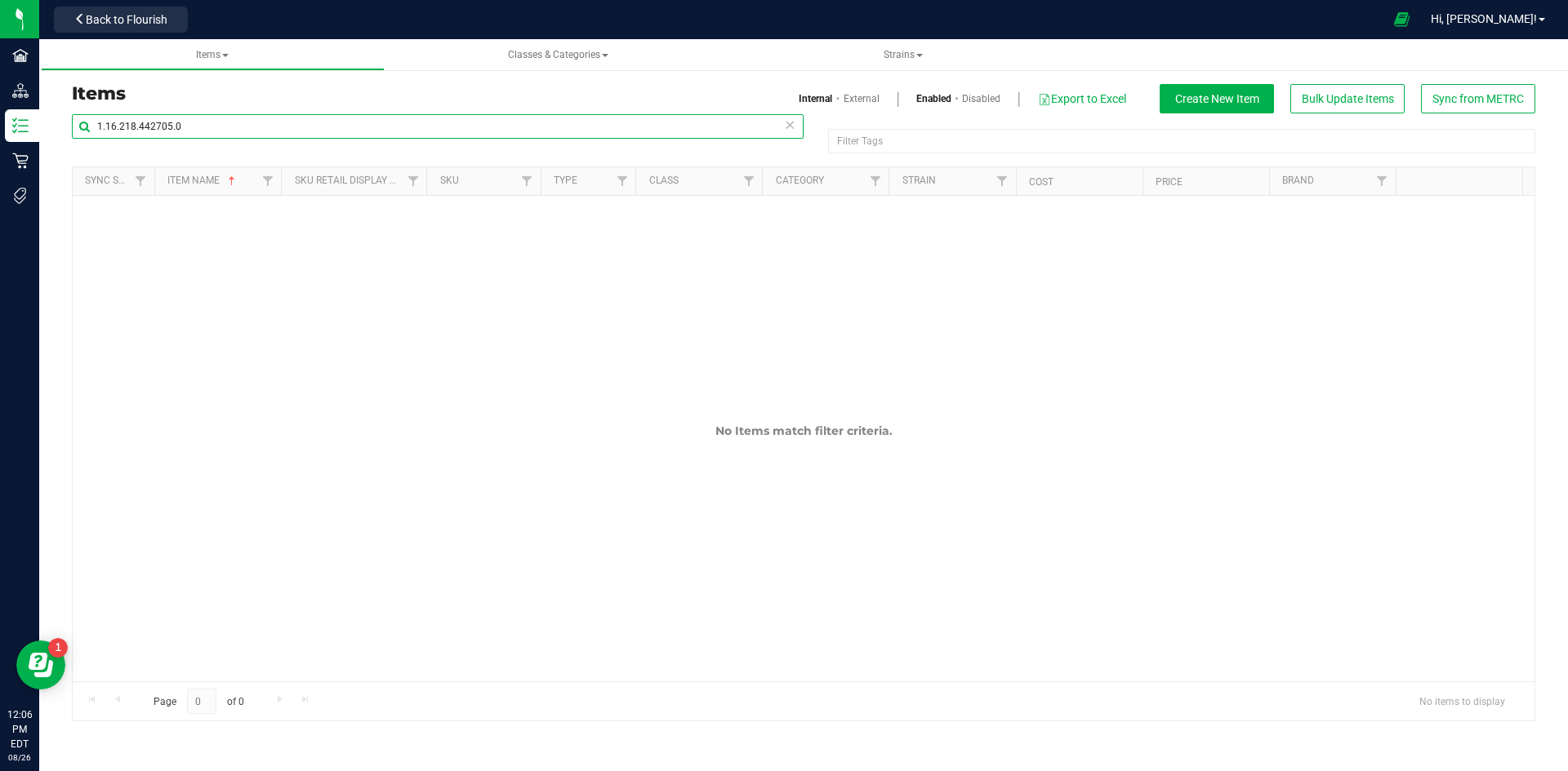
click at [235, 133] on input "1.16.218.442705.0" at bounding box center [437, 126] width 732 height 24
paste input "36.291131"
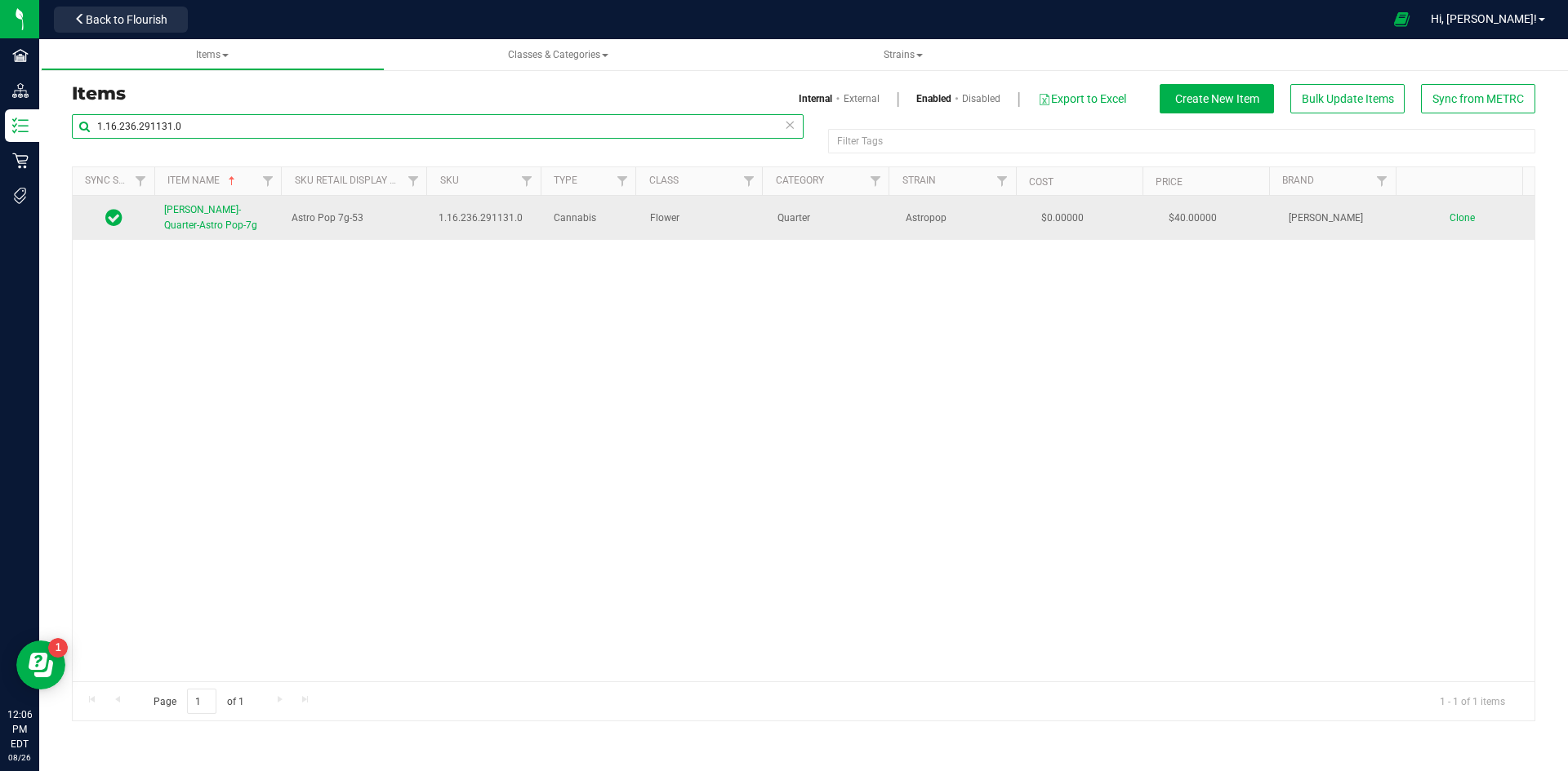
type input "1.16.236.291131.0"
click at [199, 208] on span "[PERSON_NAME]-Quarter-Astro Pop-7g" at bounding box center [211, 217] width 93 height 27
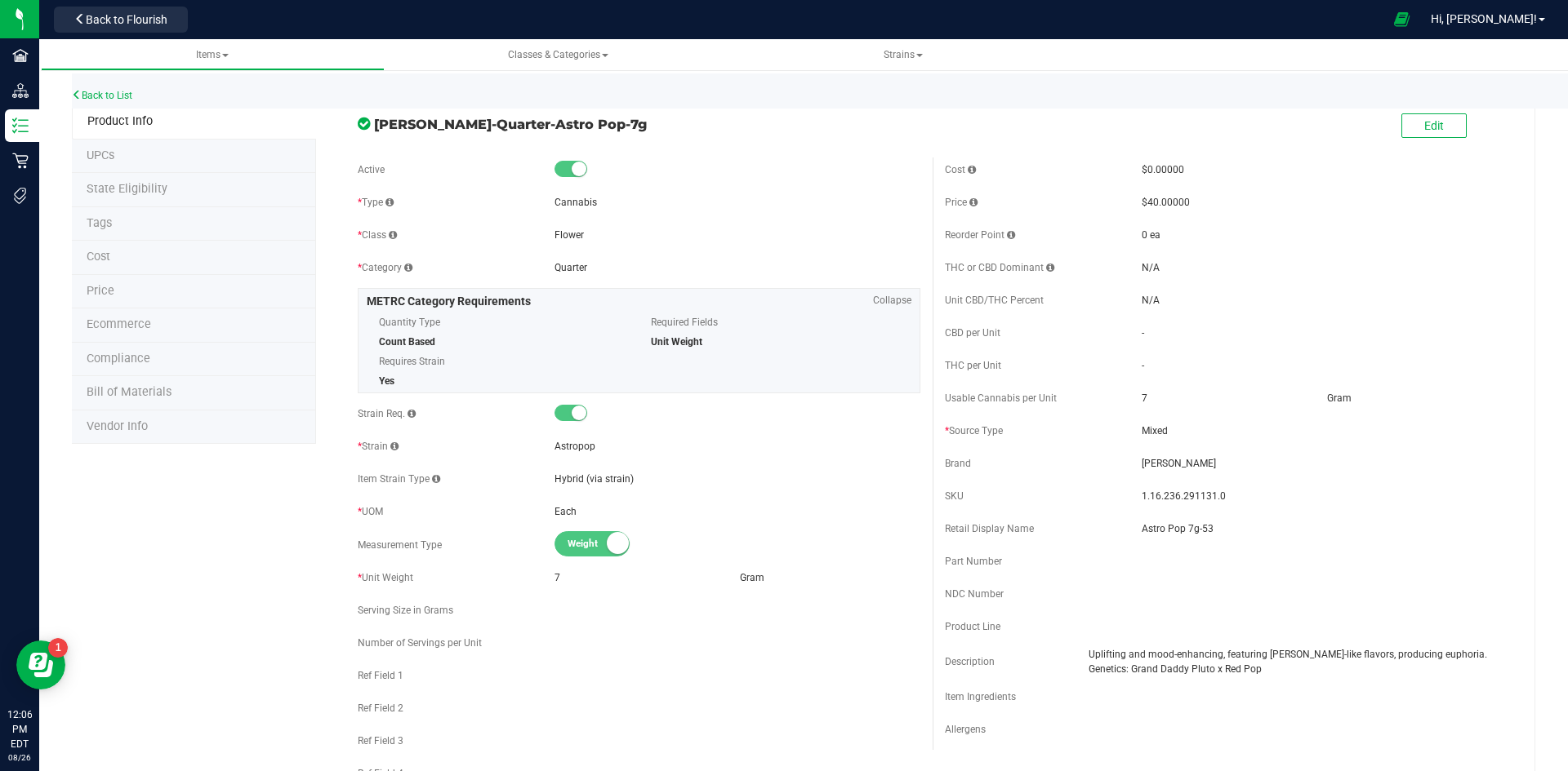
click at [160, 287] on li "Price" at bounding box center [194, 292] width 244 height 34
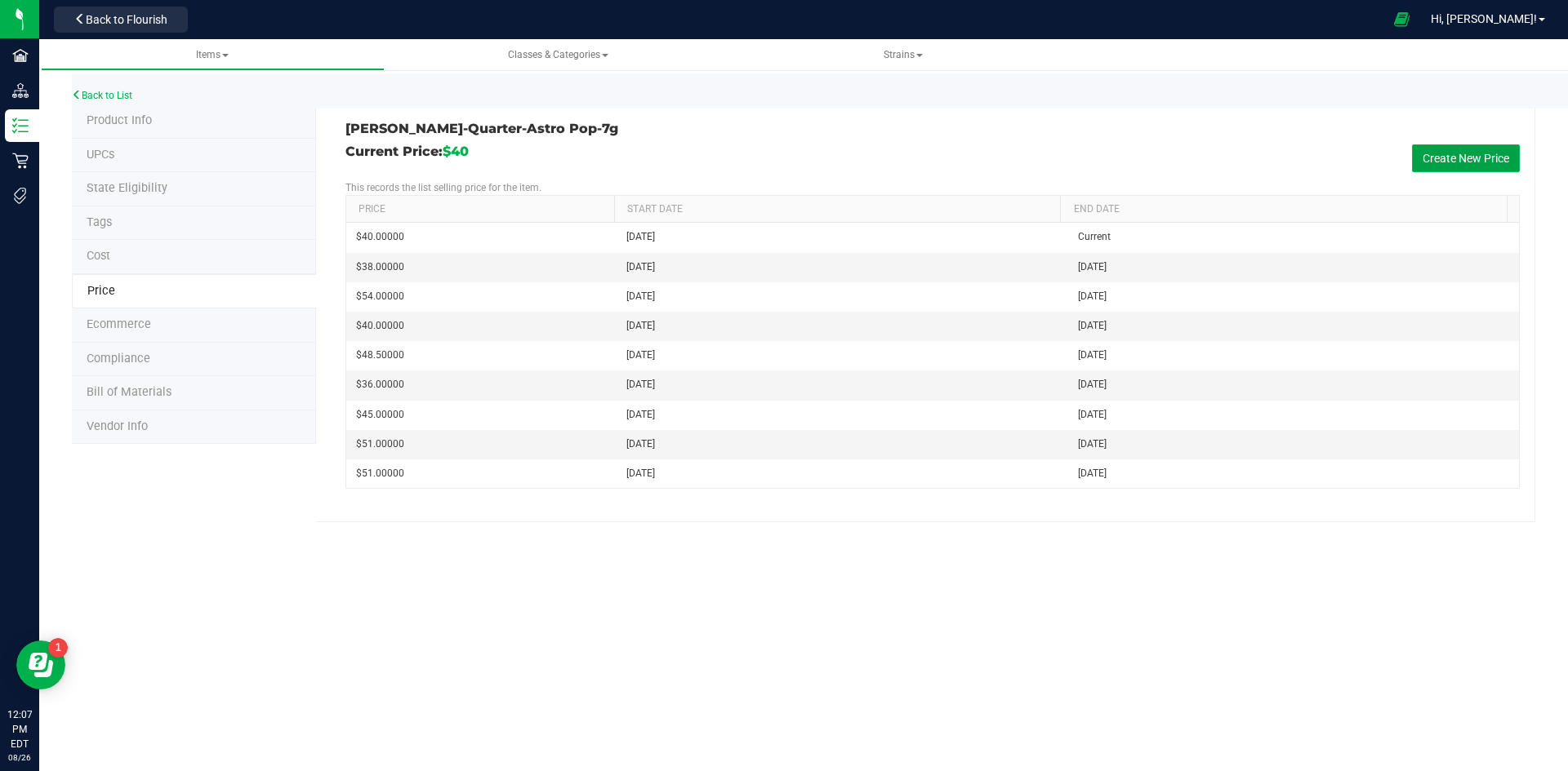
click at [1449, 163] on button "Create New Price" at bounding box center [1466, 158] width 108 height 28
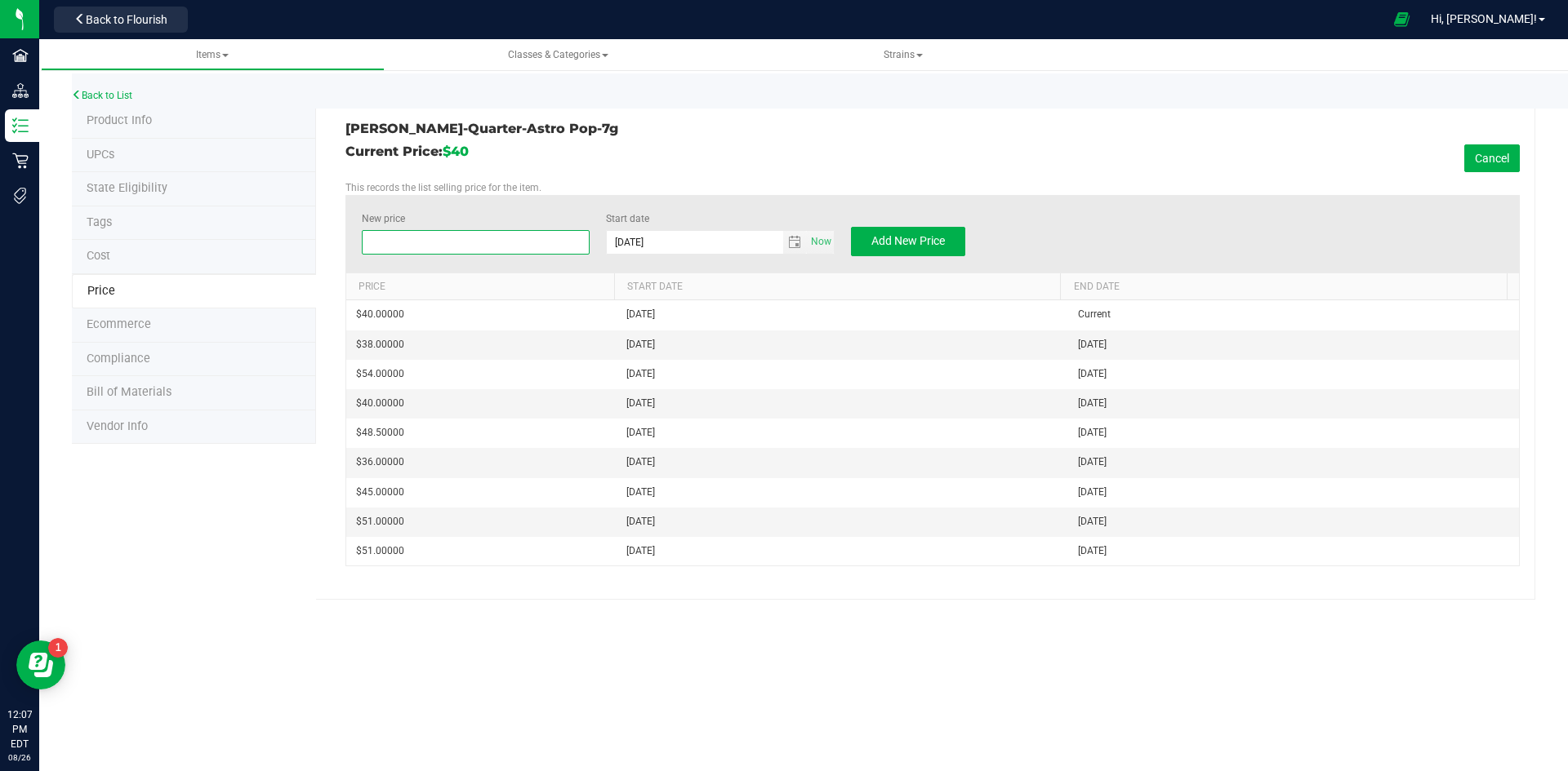
click at [392, 240] on span at bounding box center [476, 241] width 229 height 24
type input "58"
click at [904, 234] on span "Add New Price" at bounding box center [908, 241] width 74 height 13
type input "$0.00000"
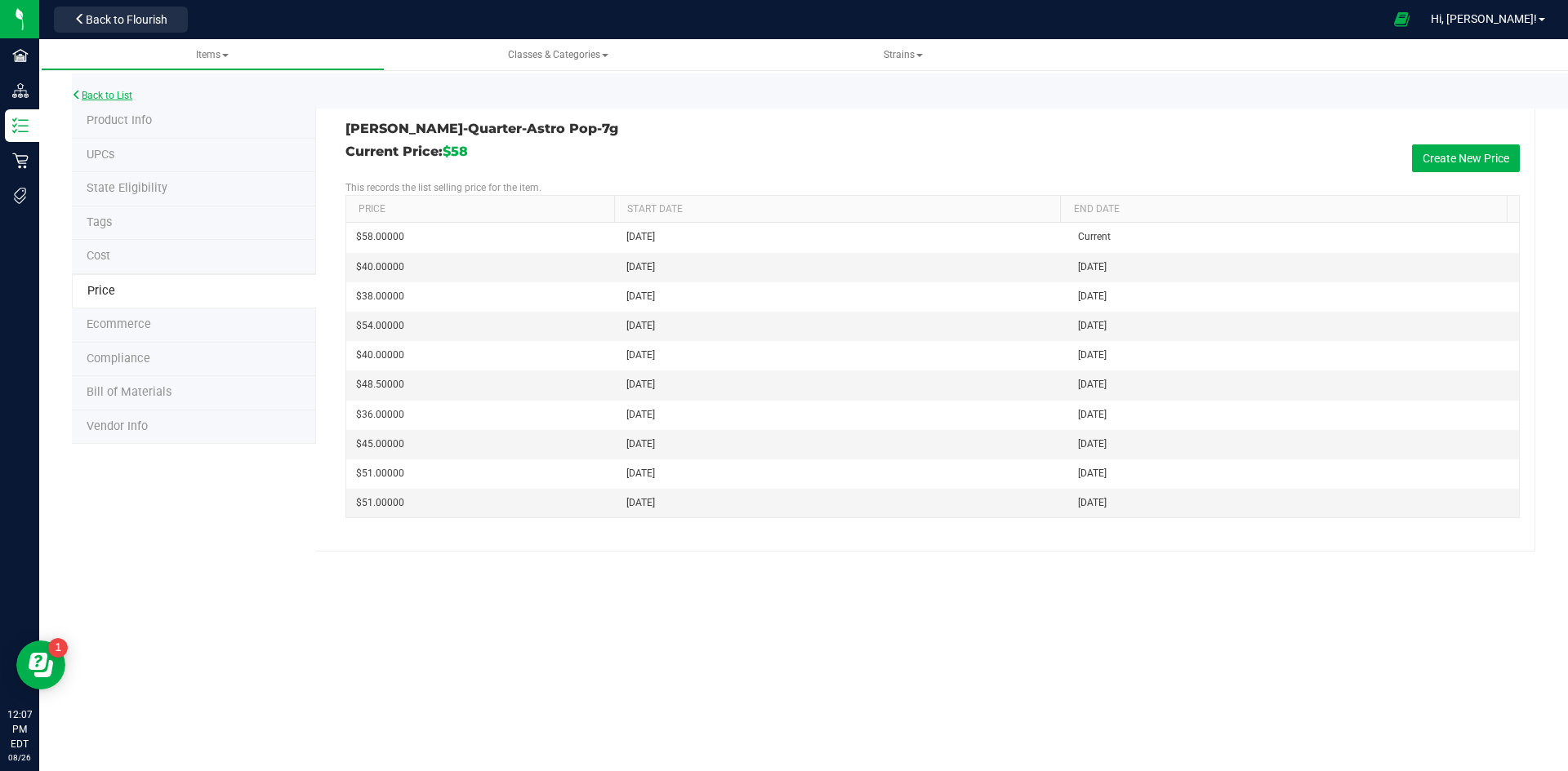
click at [110, 94] on link "Back to List" at bounding box center [101, 95] width 60 height 12
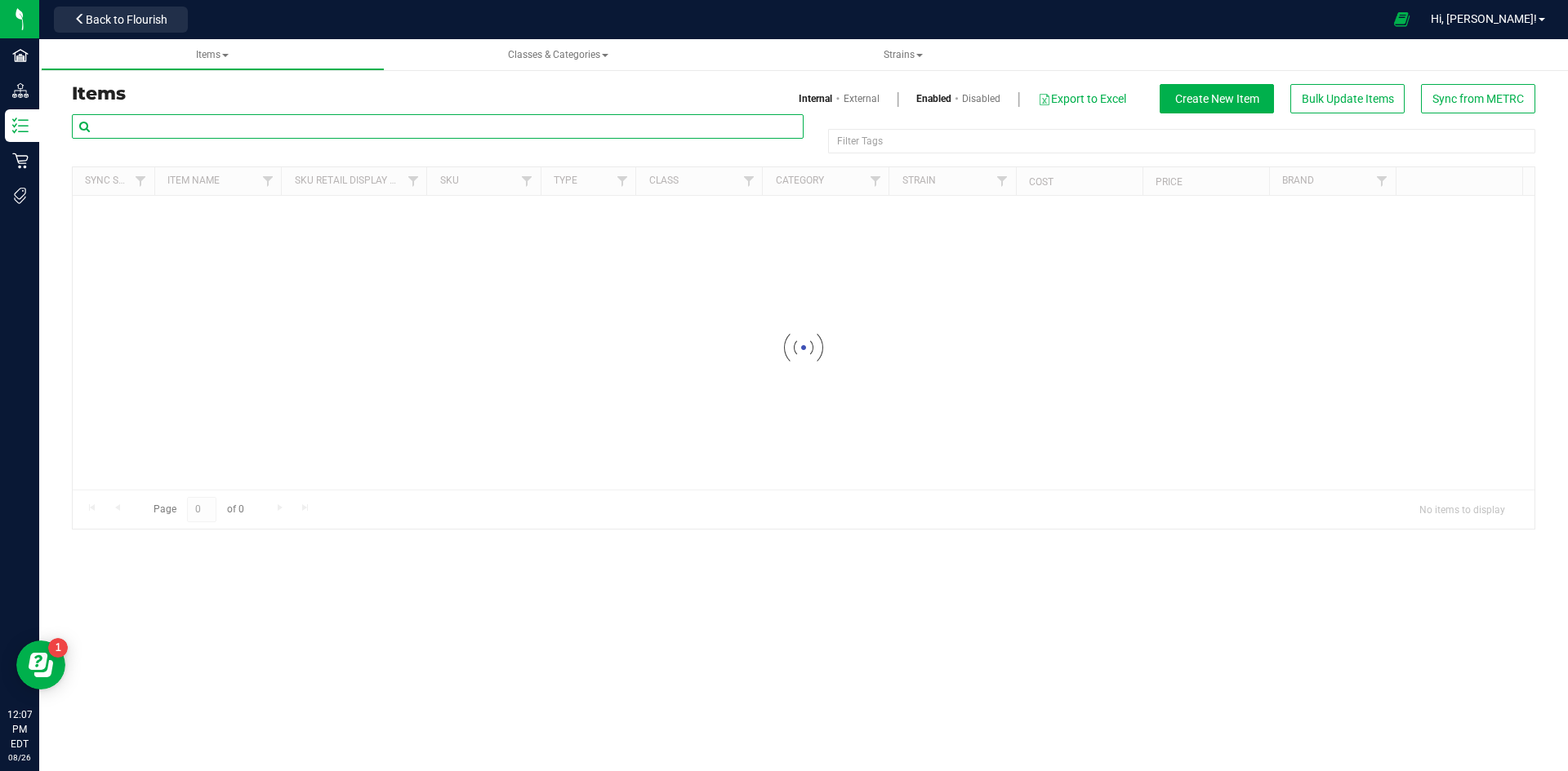
click at [121, 120] on input "text" at bounding box center [437, 126] width 732 height 24
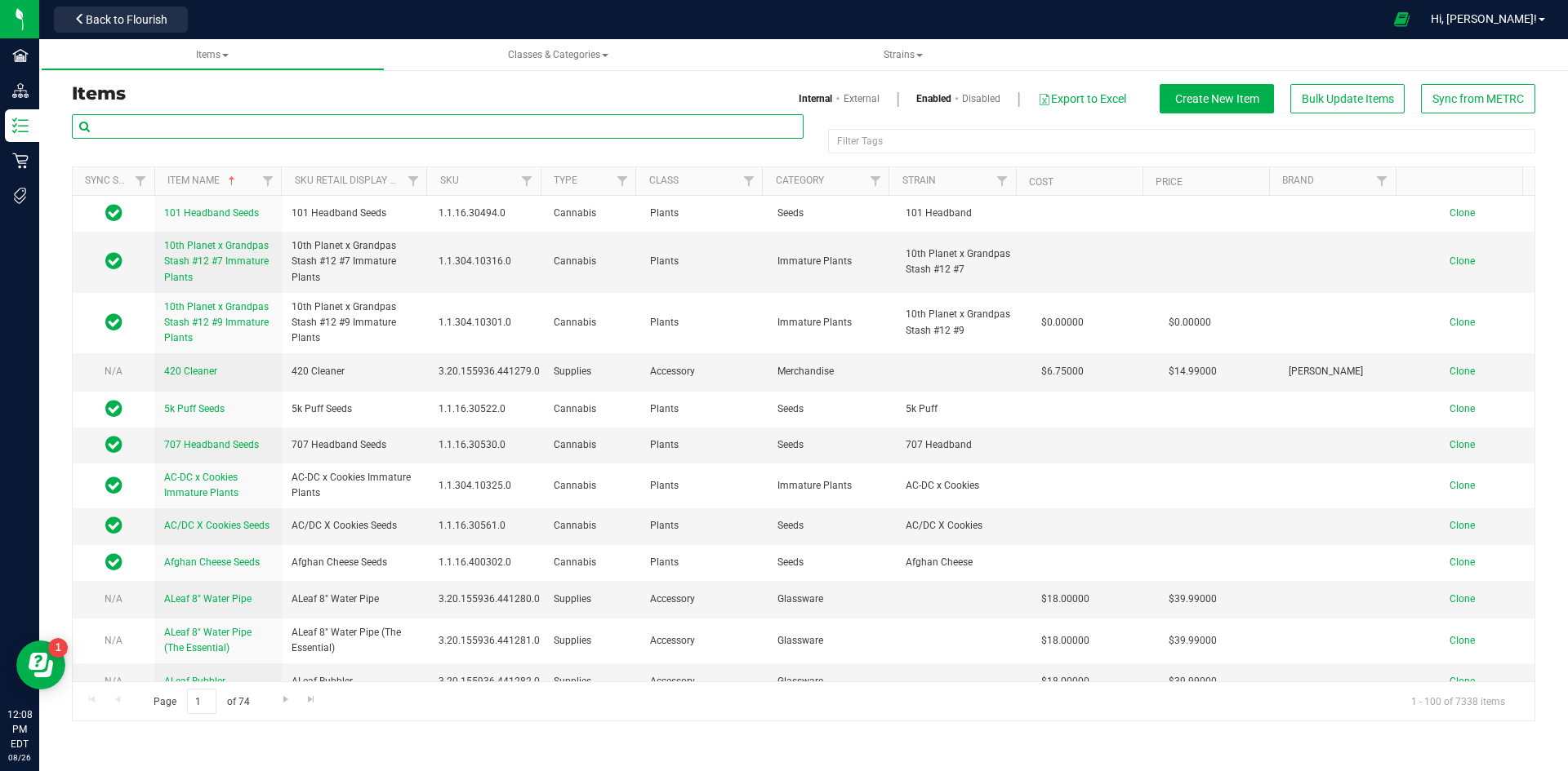
drag, startPoint x: 118, startPoint y: 126, endPoint x: 110, endPoint y: 127, distance: 8.1
paste input "1.16.218.442705"
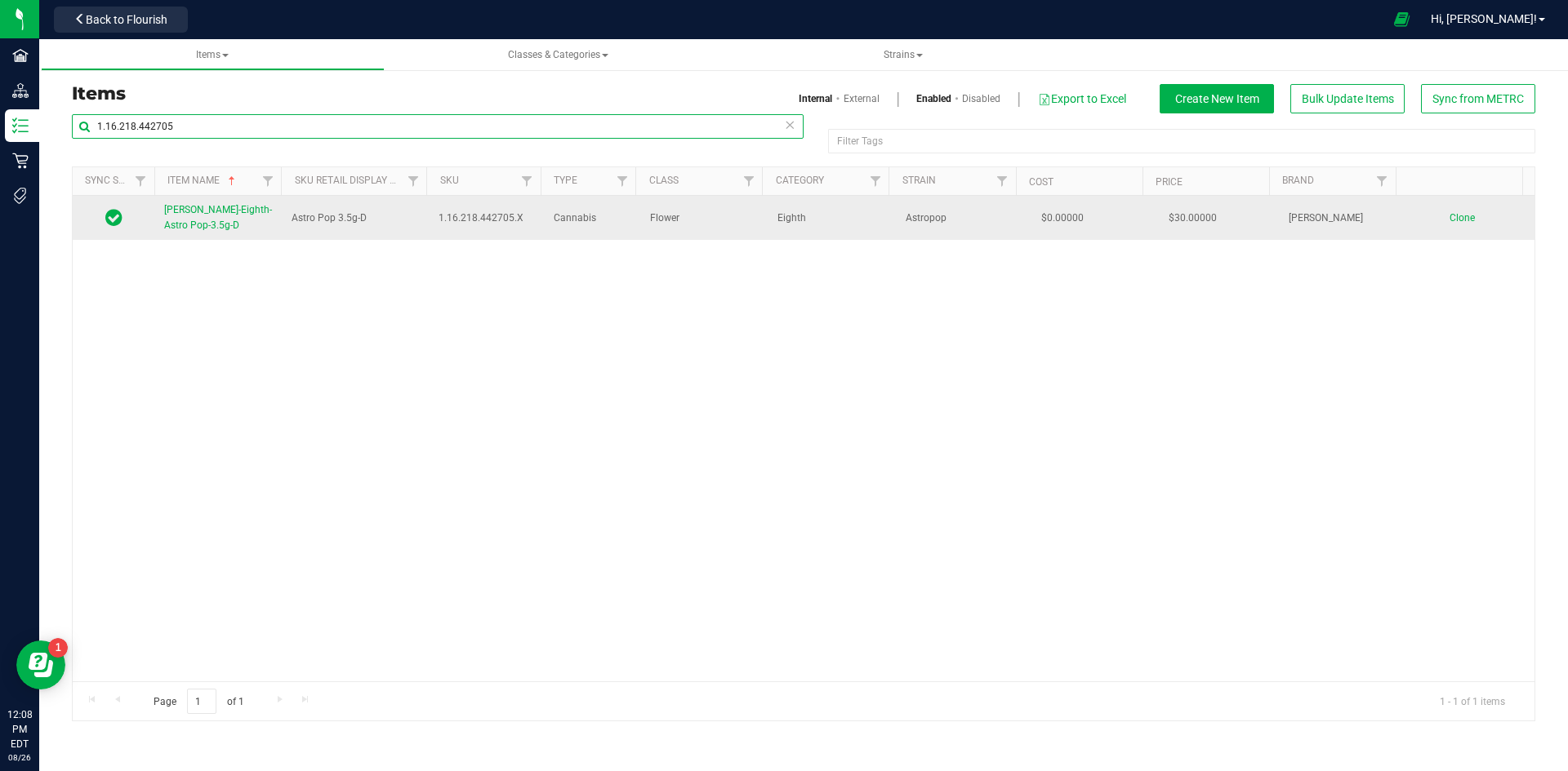
type input "1.16.218.442705"
click at [216, 212] on span "[PERSON_NAME]-Eighth-Astro Pop-3.5g-D" at bounding box center [218, 217] width 108 height 27
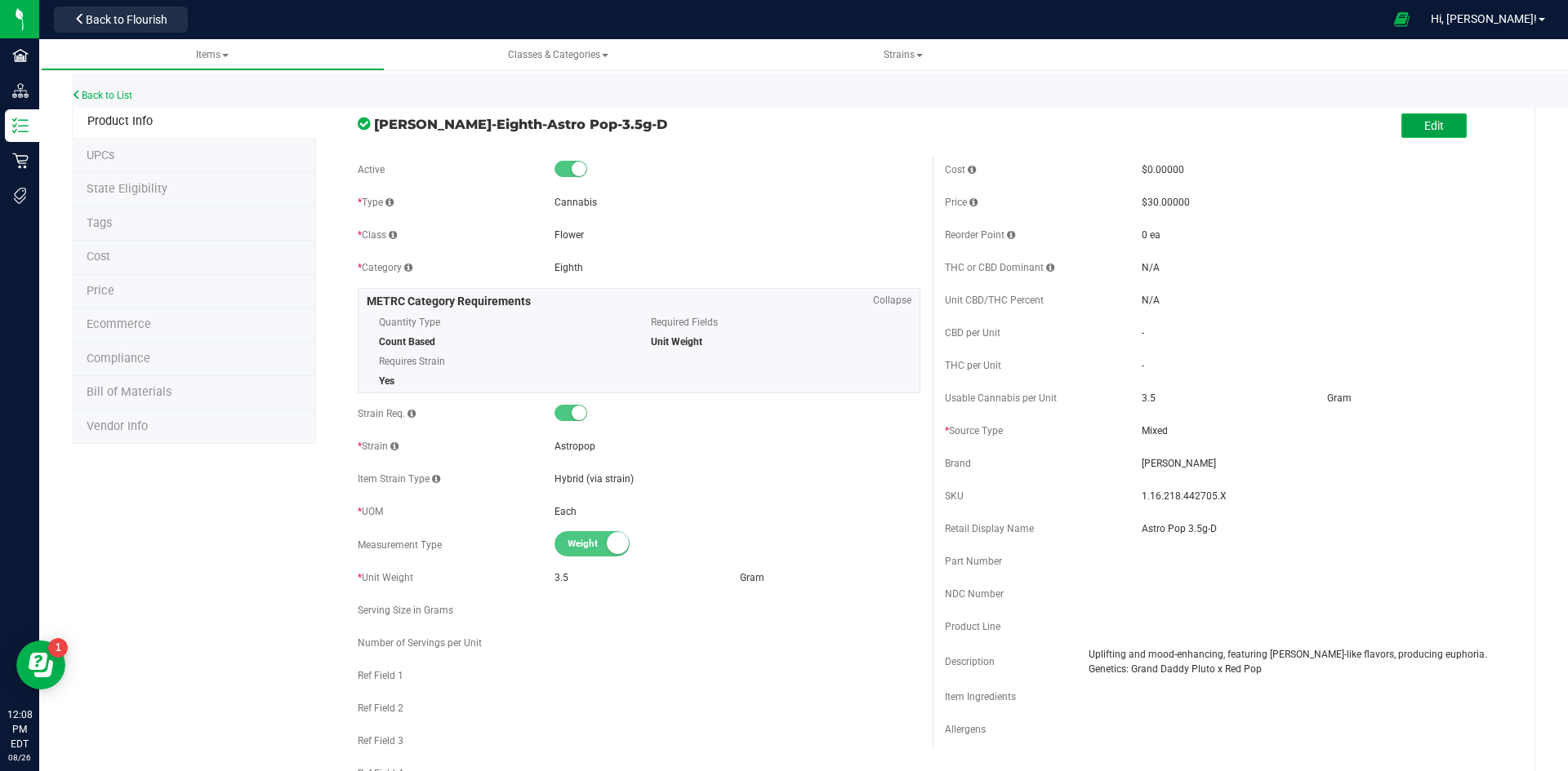
click at [1432, 131] on button "Edit" at bounding box center [1434, 125] width 66 height 24
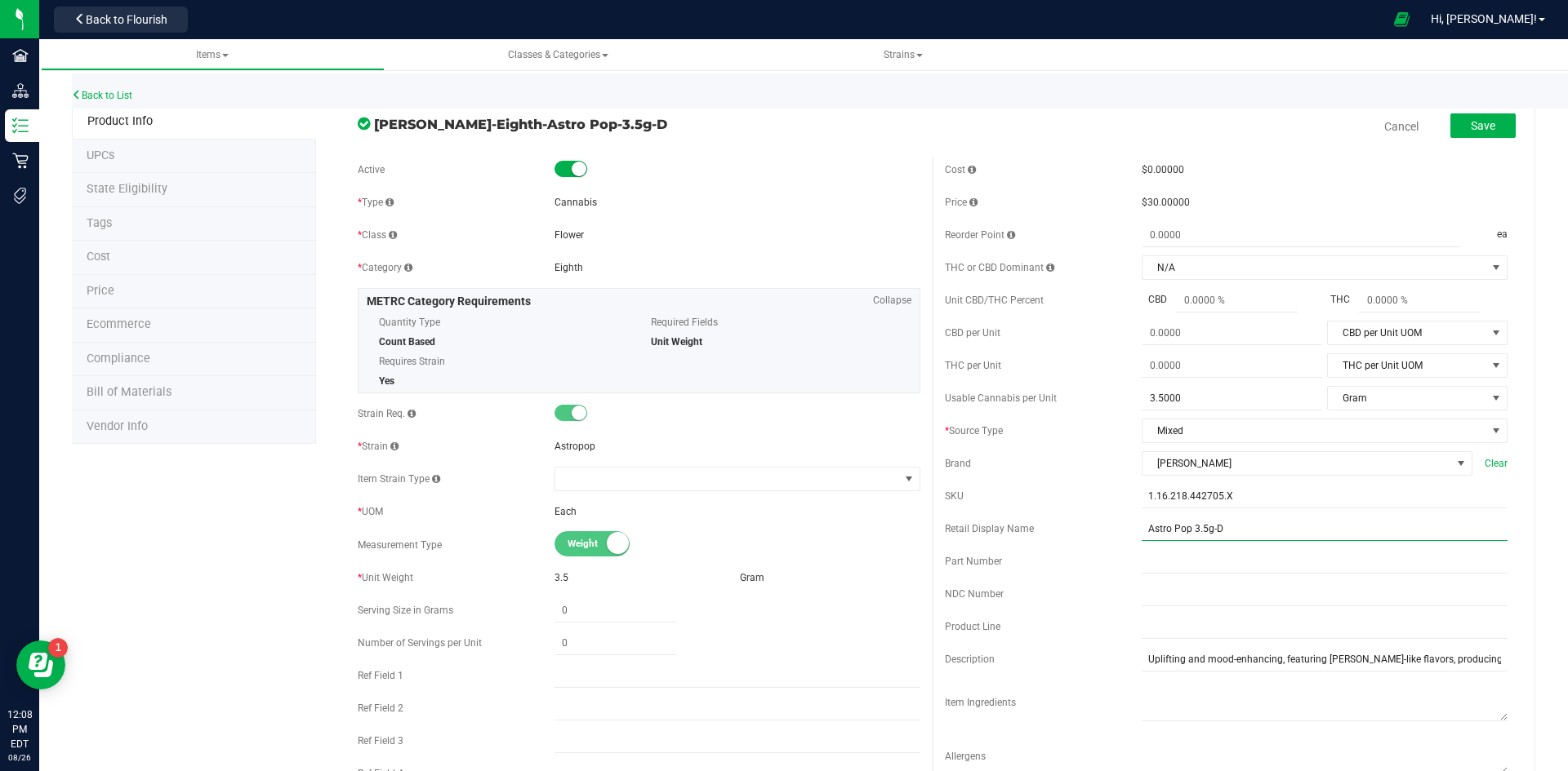
click at [1243, 519] on input "Astro Pop 3.5g-D" at bounding box center [1324, 529] width 366 height 24
type input "Astro Pop 3.5g-X"
click at [1480, 120] on span "Save" at bounding box center [1483, 126] width 24 height 13
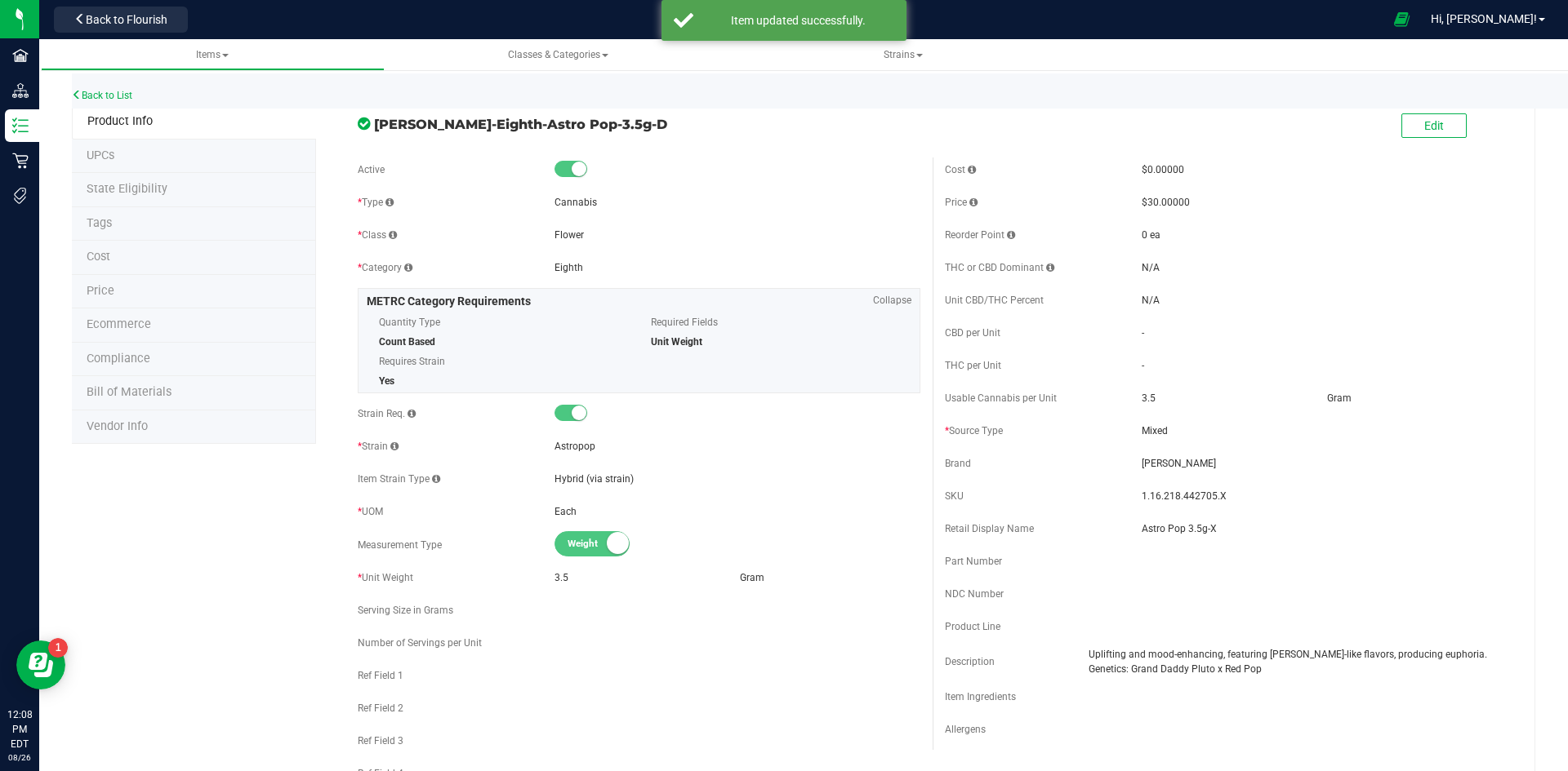
click at [133, 302] on li "Price" at bounding box center [194, 292] width 244 height 34
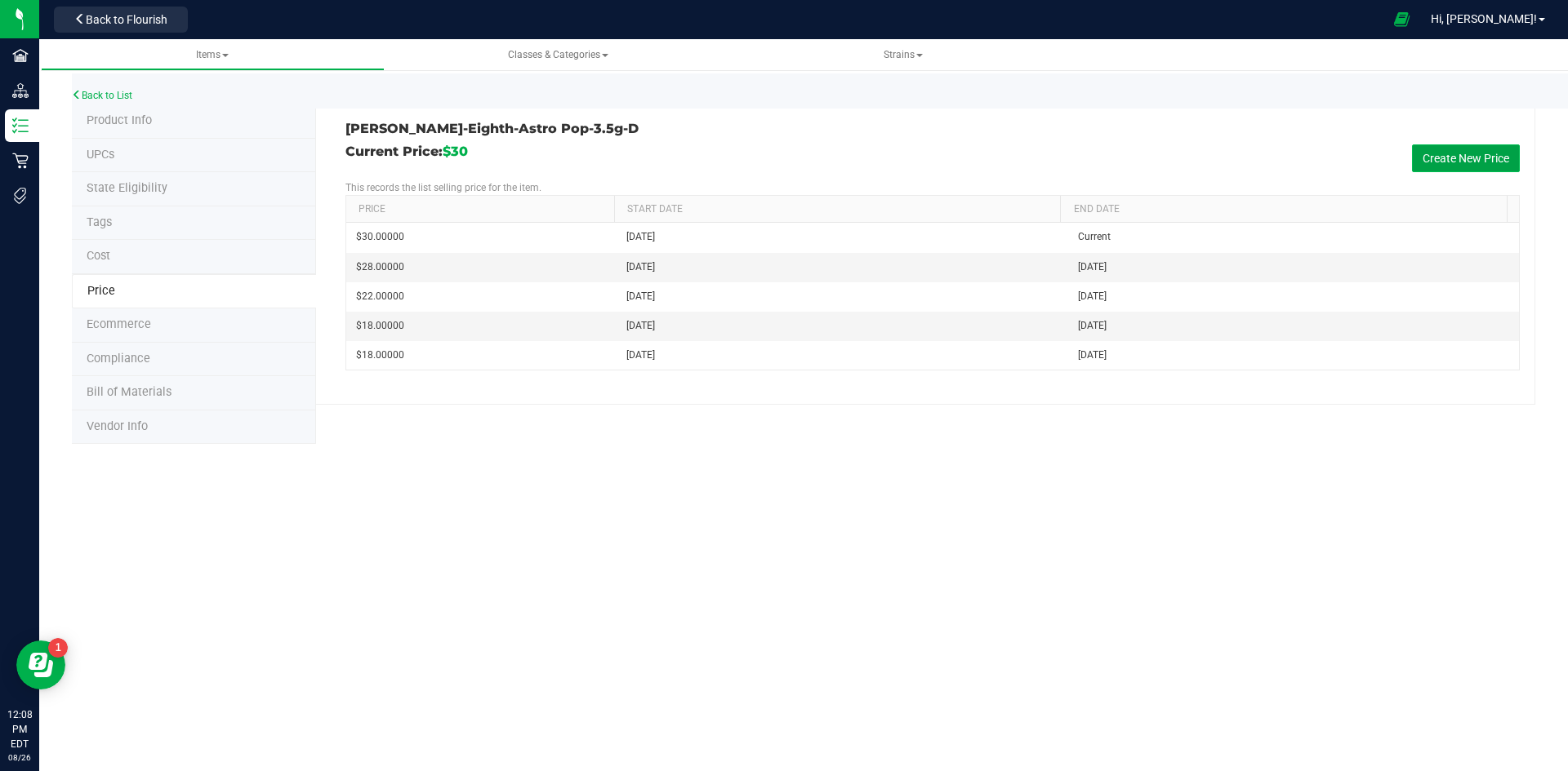
click at [1430, 145] on button "Create New Price" at bounding box center [1466, 158] width 108 height 28
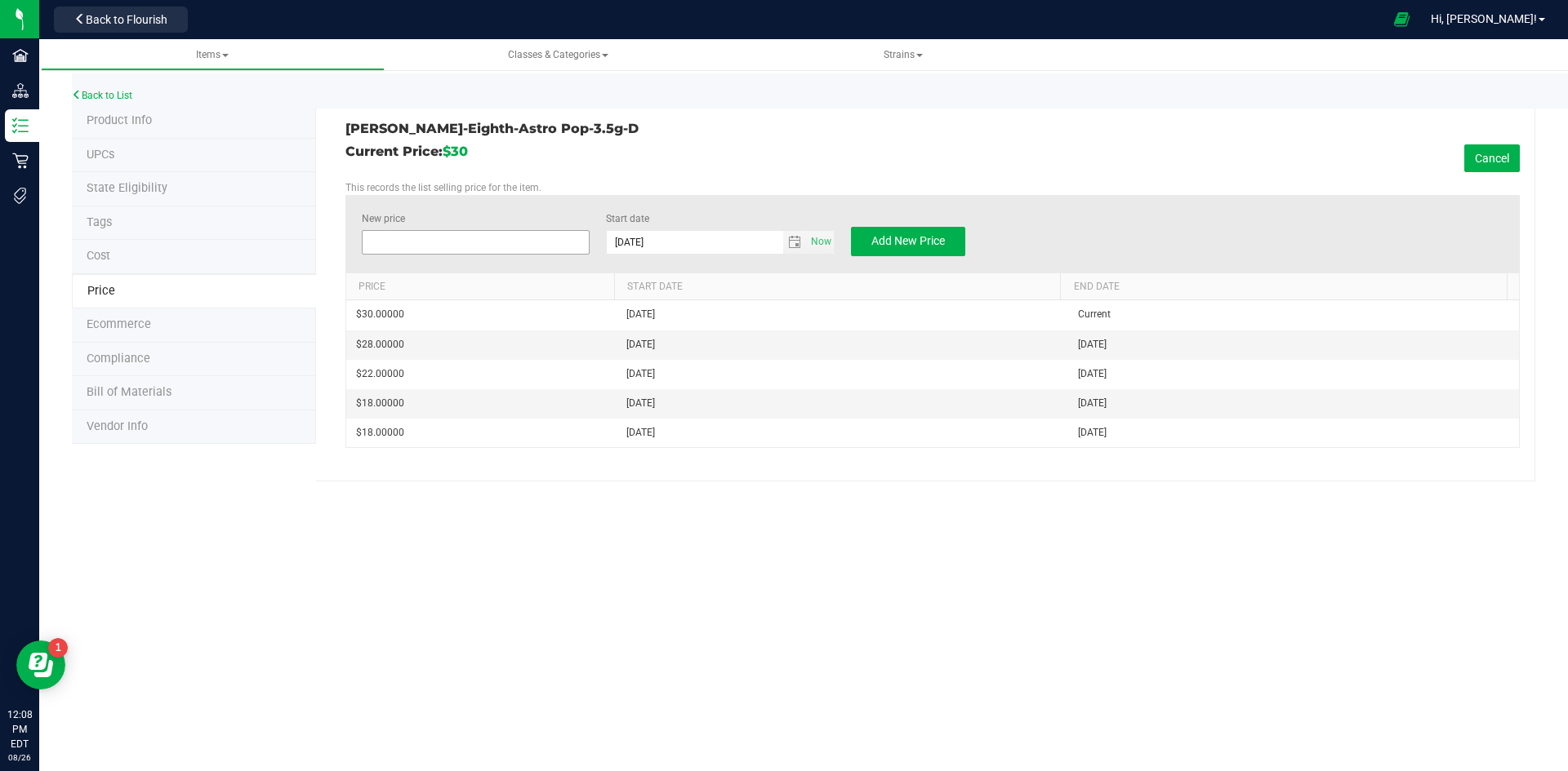
click at [429, 242] on span at bounding box center [476, 241] width 229 height 24
type input "22"
click at [883, 241] on span "Add New Price" at bounding box center [908, 241] width 74 height 13
type input "$0.00000"
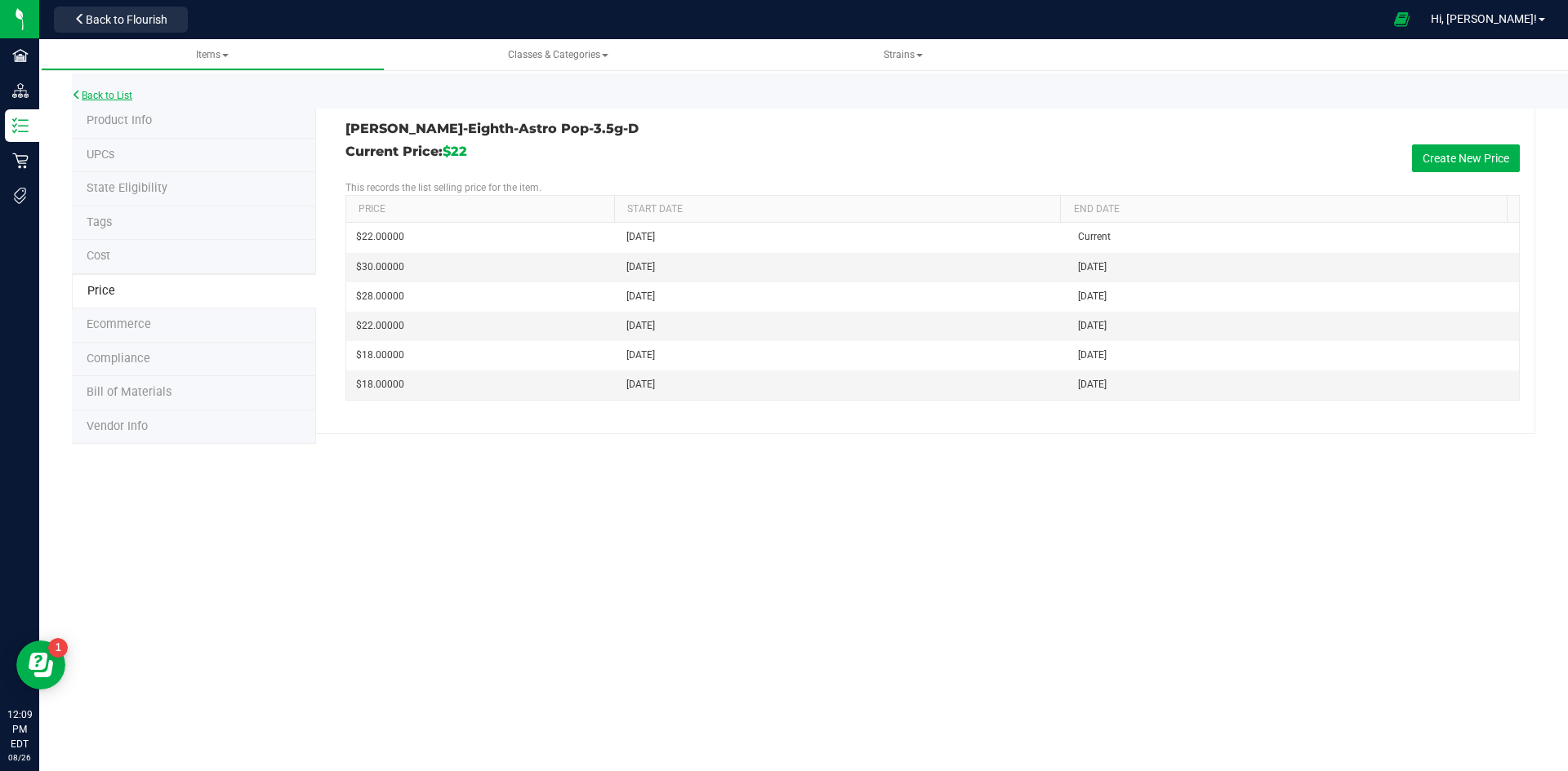
click at [119, 95] on link "Back to List" at bounding box center [101, 95] width 60 height 12
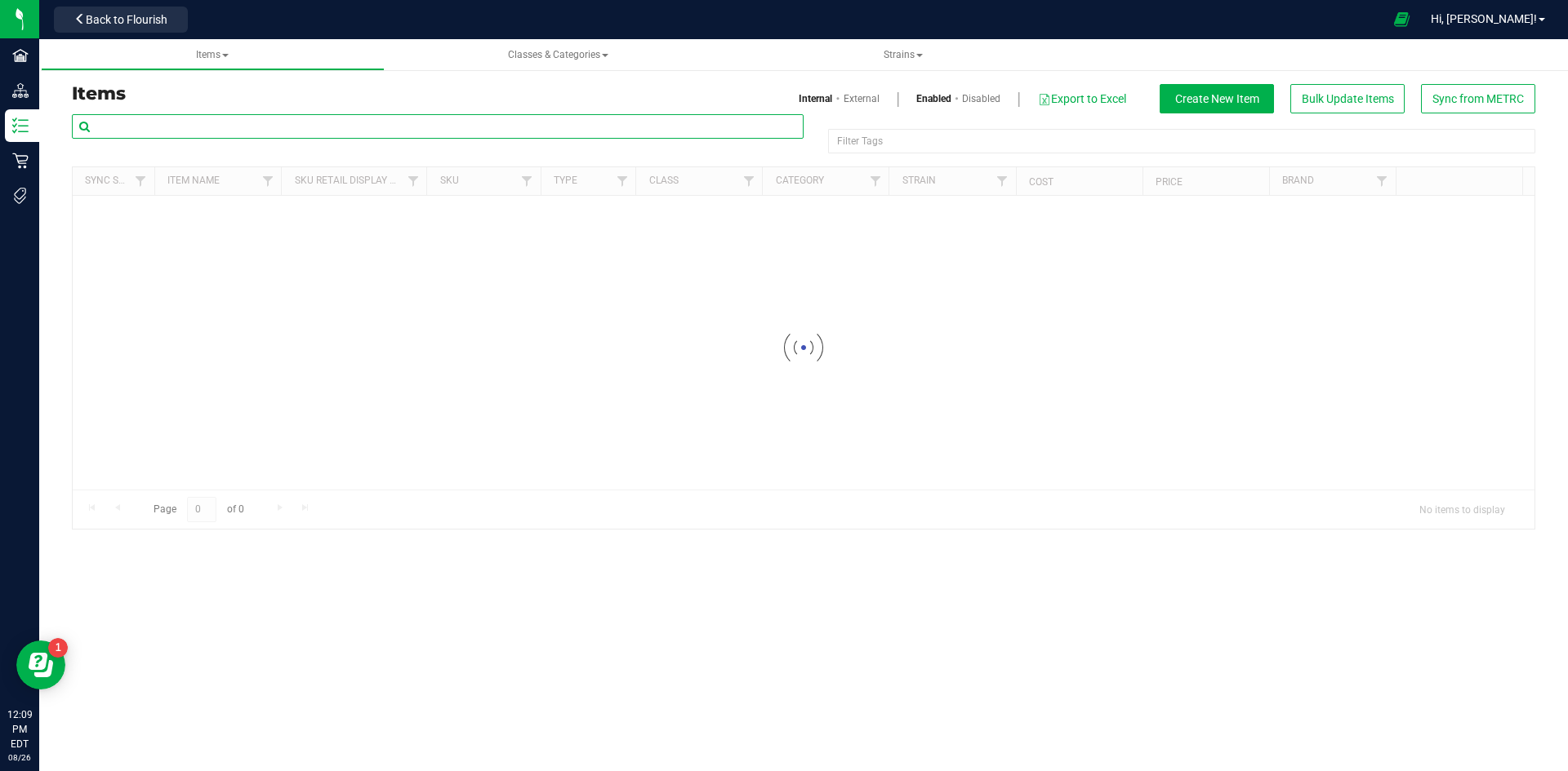
click at [121, 125] on input "text" at bounding box center [437, 126] width 732 height 24
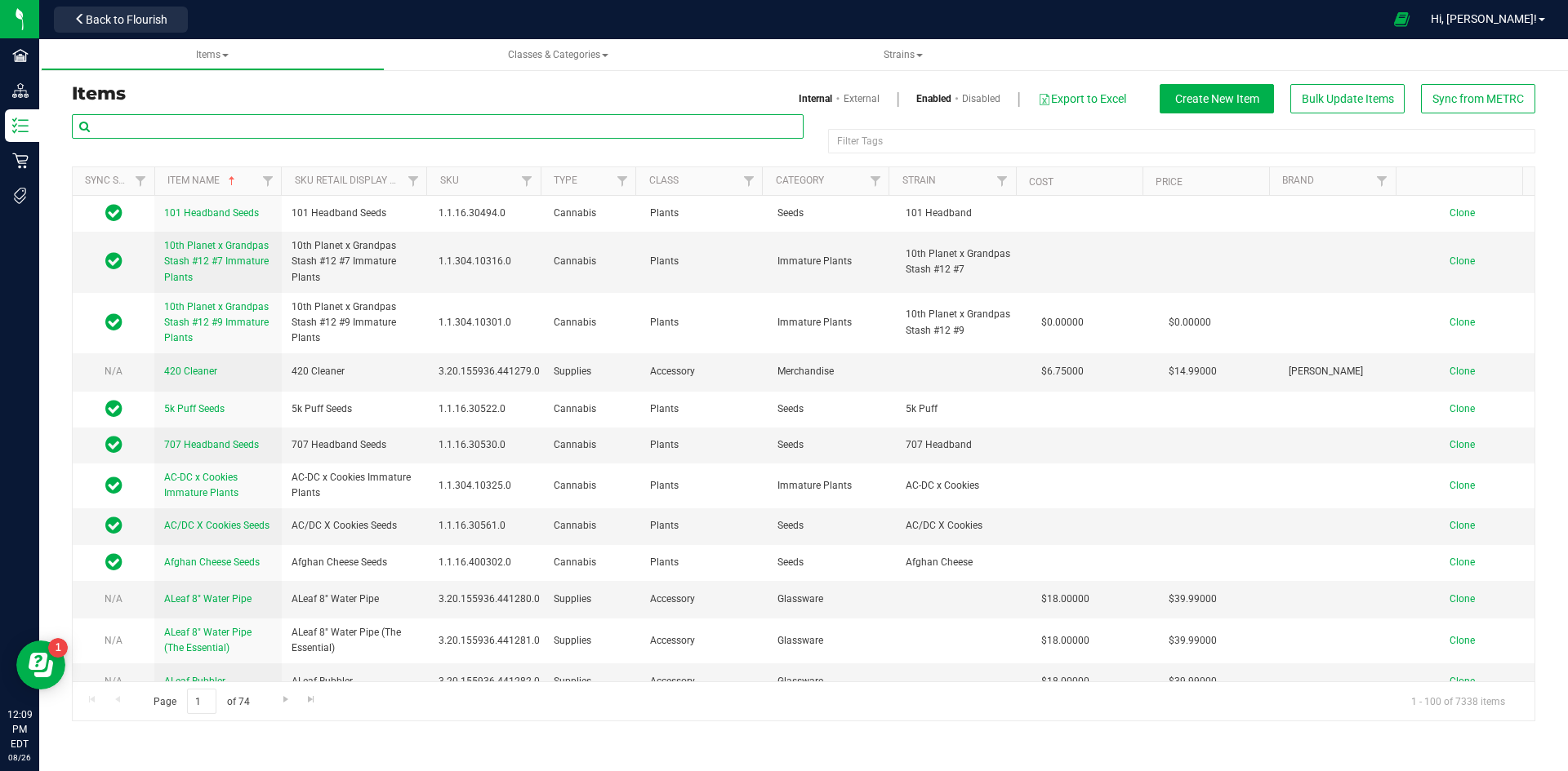
paste input "1.16.236.291131.0"
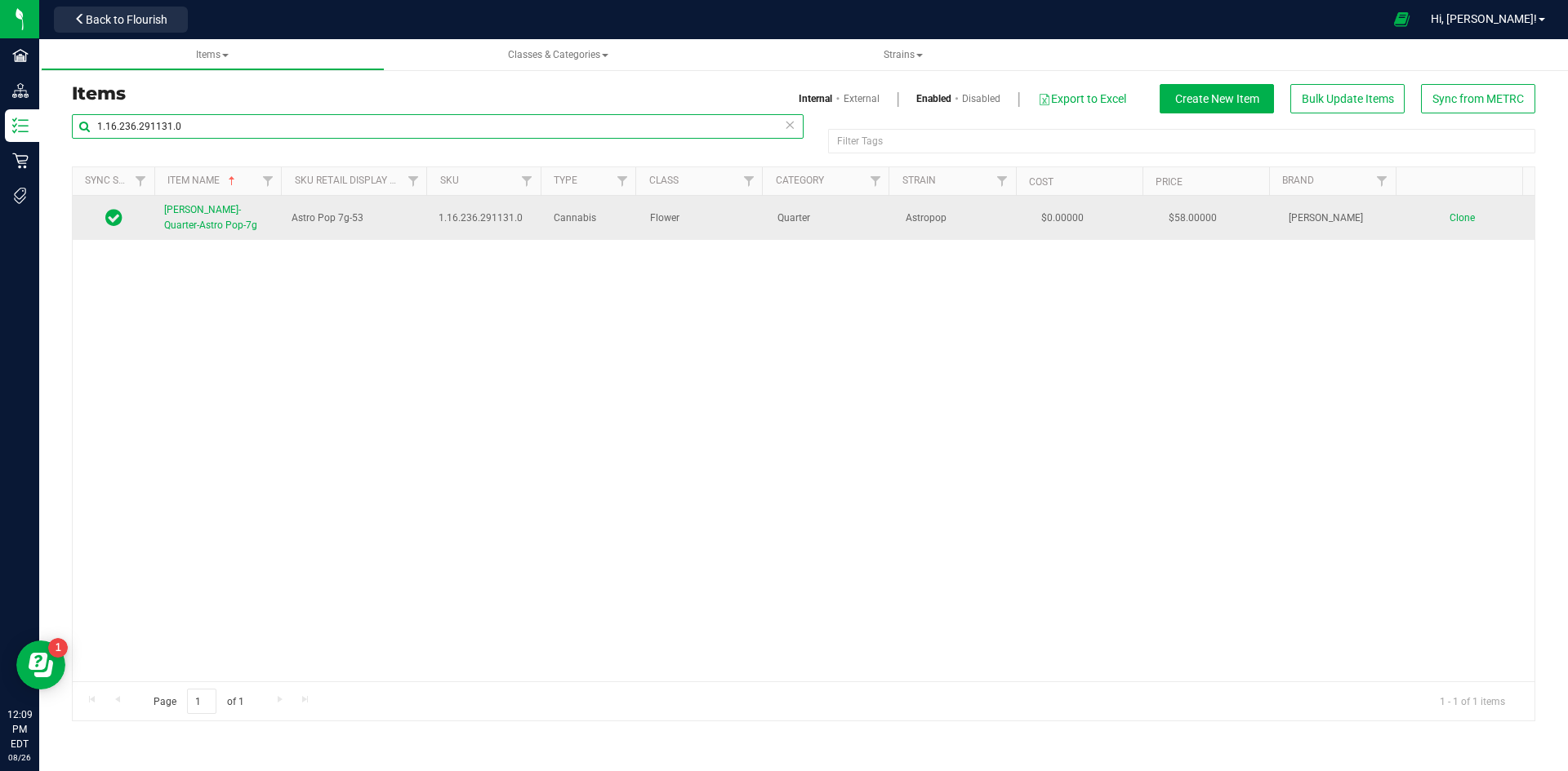
type input "1.16.236.291131.0"
click at [218, 212] on span "[PERSON_NAME]-Quarter-Astro Pop-7g" at bounding box center [211, 217] width 93 height 27
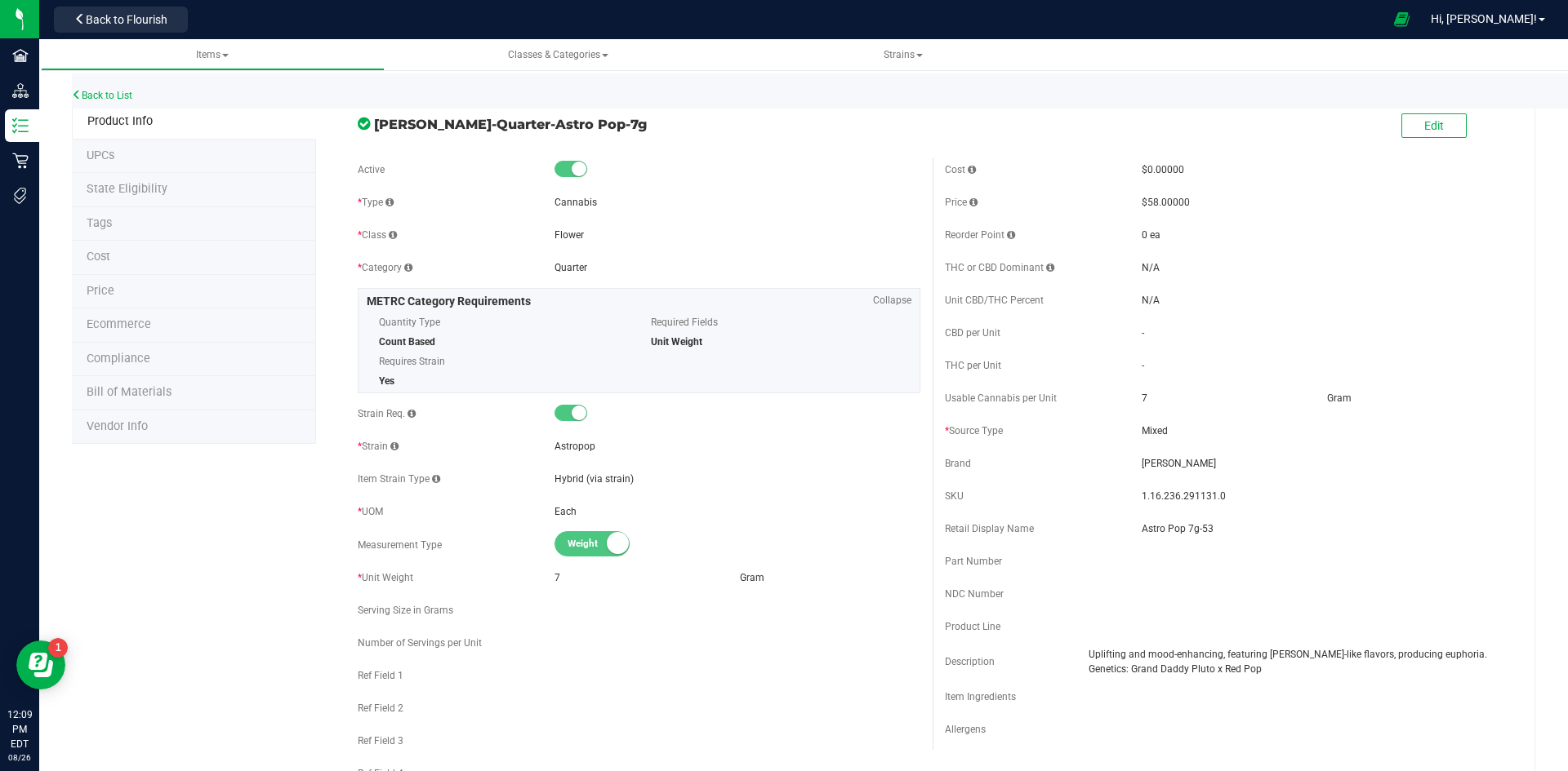
click at [132, 292] on li "Price" at bounding box center [194, 292] width 244 height 34
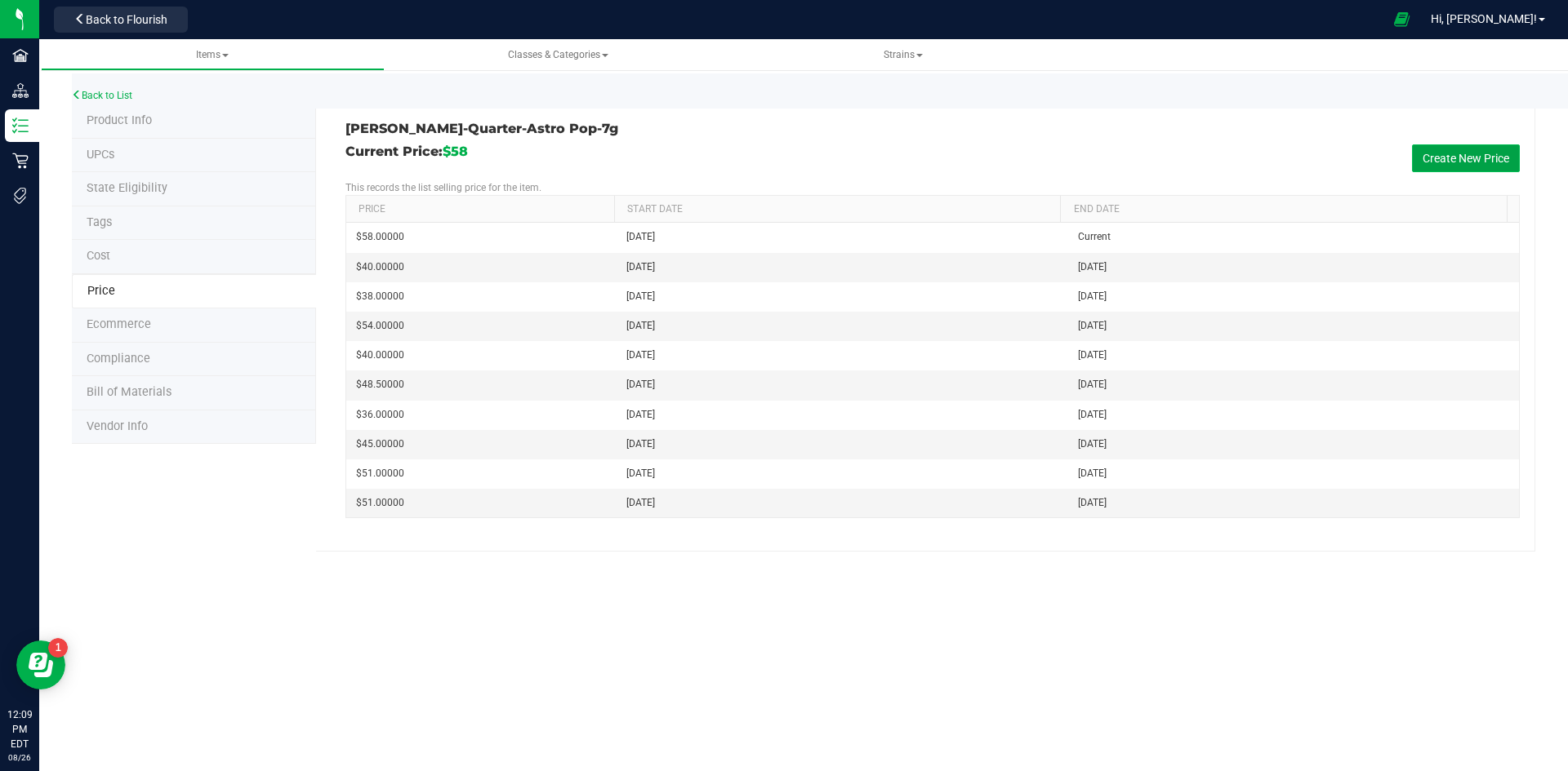
click at [1454, 151] on button "Create New Price" at bounding box center [1466, 158] width 108 height 28
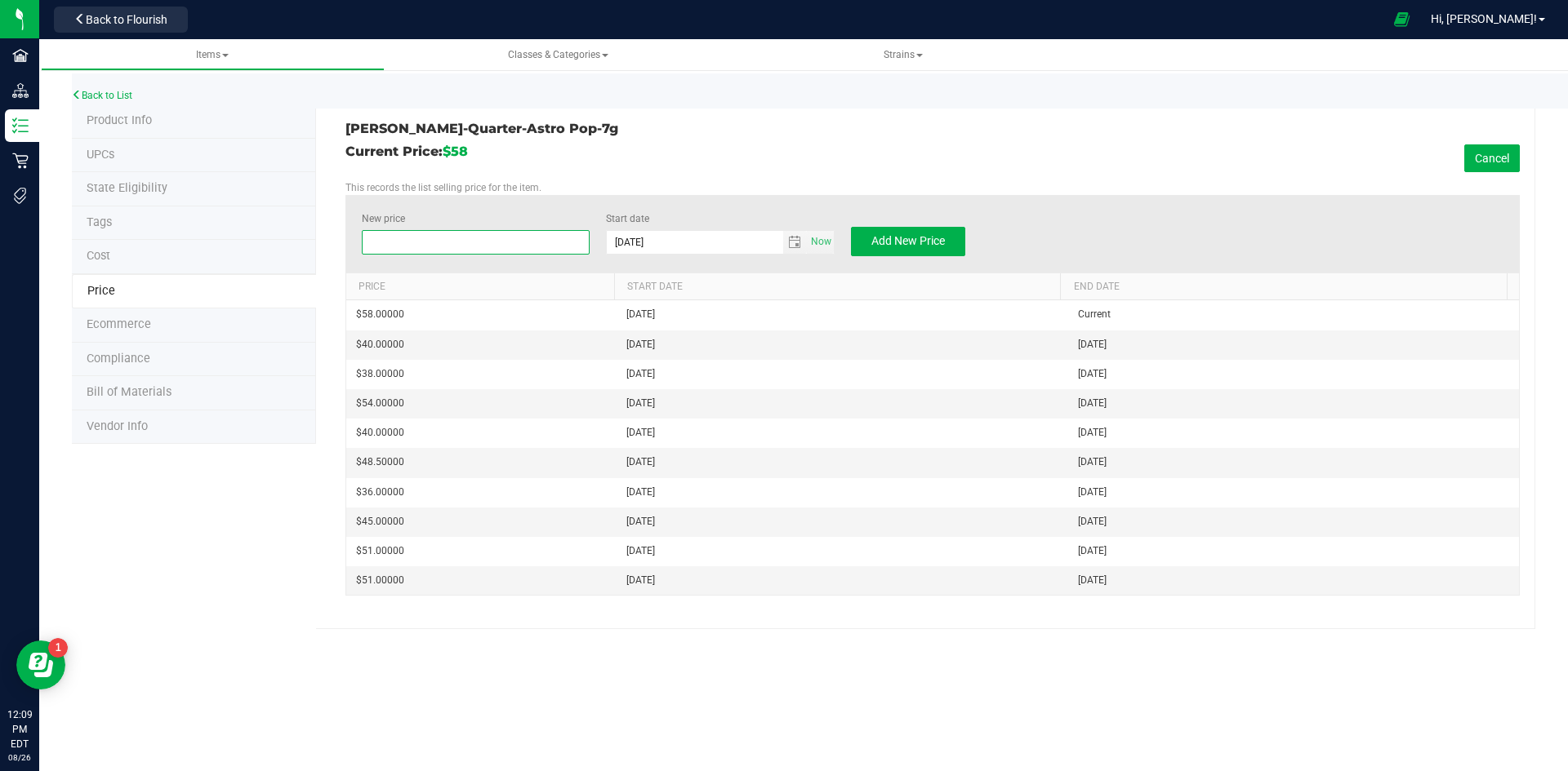
click at [508, 239] on span at bounding box center [476, 241] width 229 height 24
type input "40"
click at [931, 239] on span "Add New Price" at bounding box center [908, 241] width 74 height 13
type input "$0.00000"
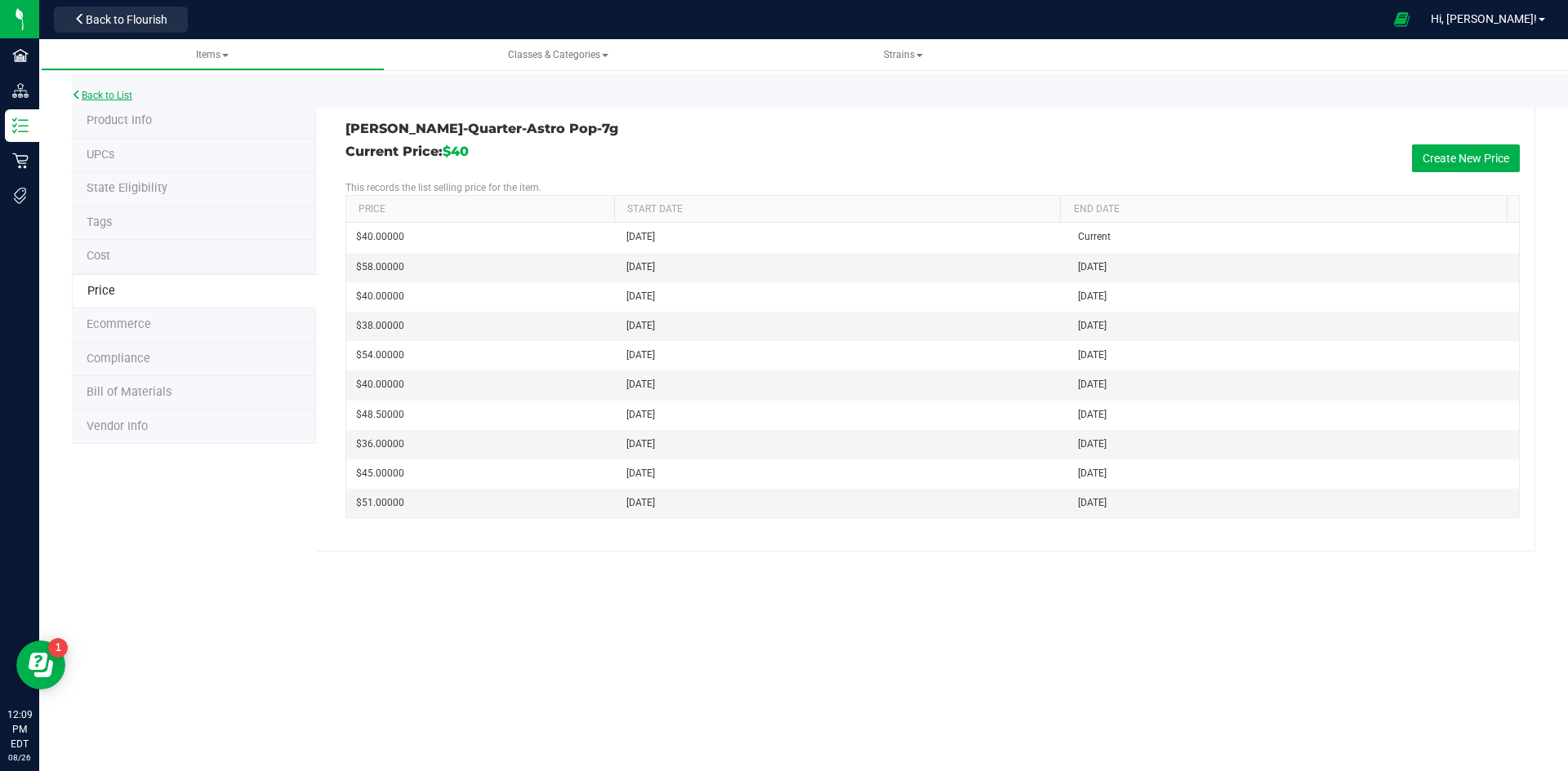
click at [113, 94] on link "Back to List" at bounding box center [101, 95] width 60 height 12
